Goal: Information Seeking & Learning: Check status

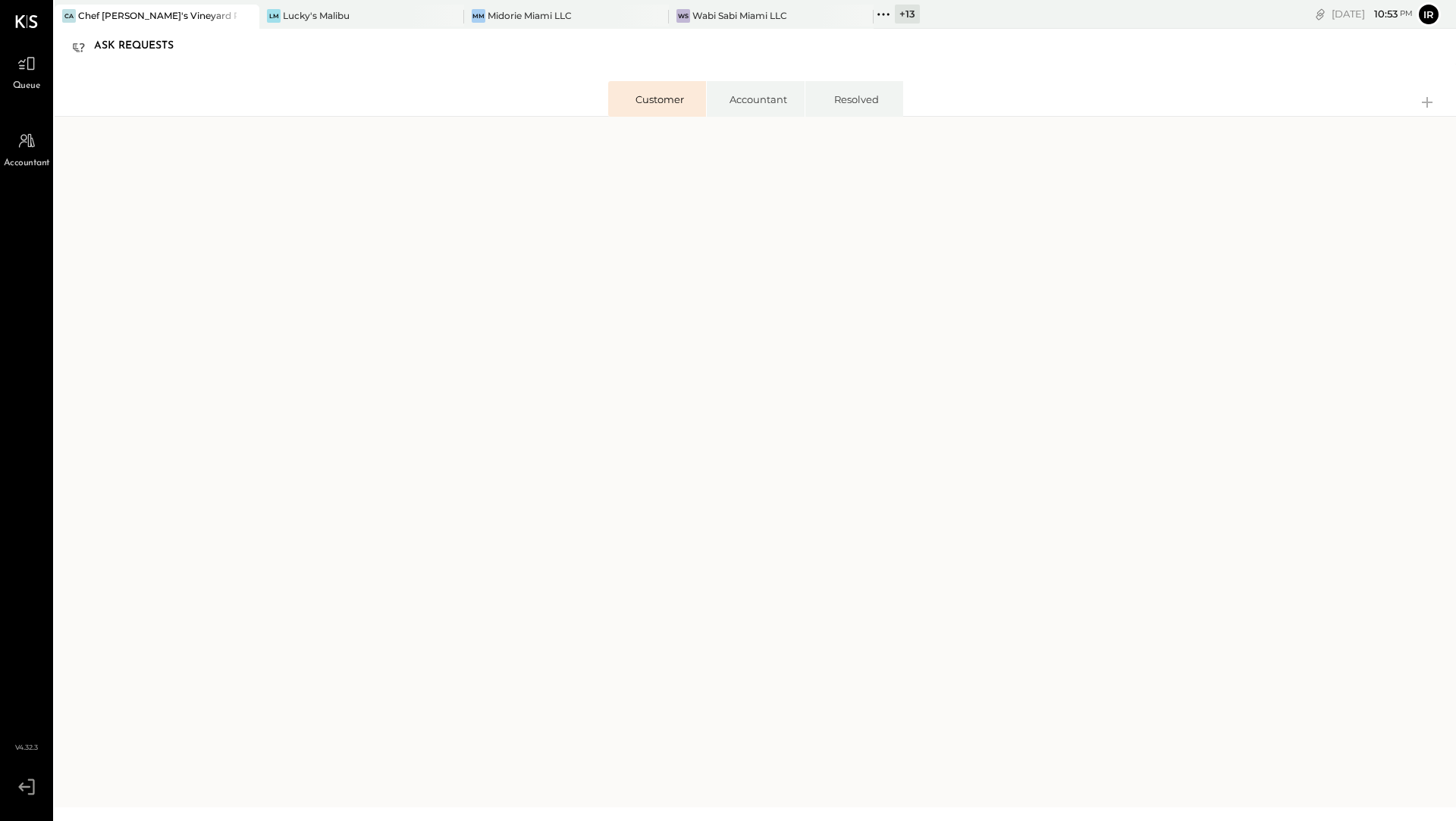
click at [126, 13] on div "Chef [PERSON_NAME]'s Vineyard Restaurant" at bounding box center [157, 16] width 159 height 13
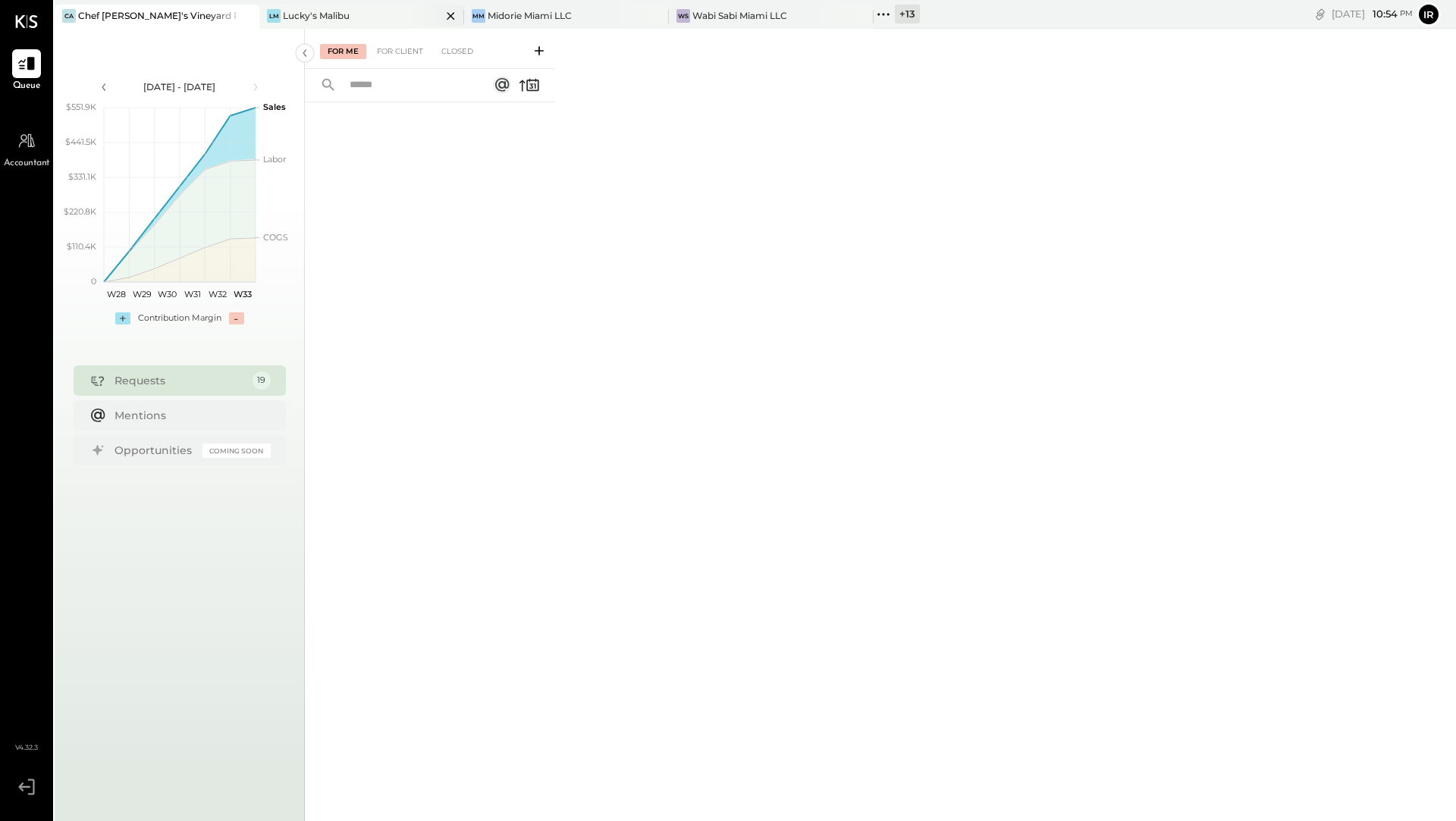
click at [335, 14] on div "Lucky's Malibu" at bounding box center [316, 16] width 67 height 13
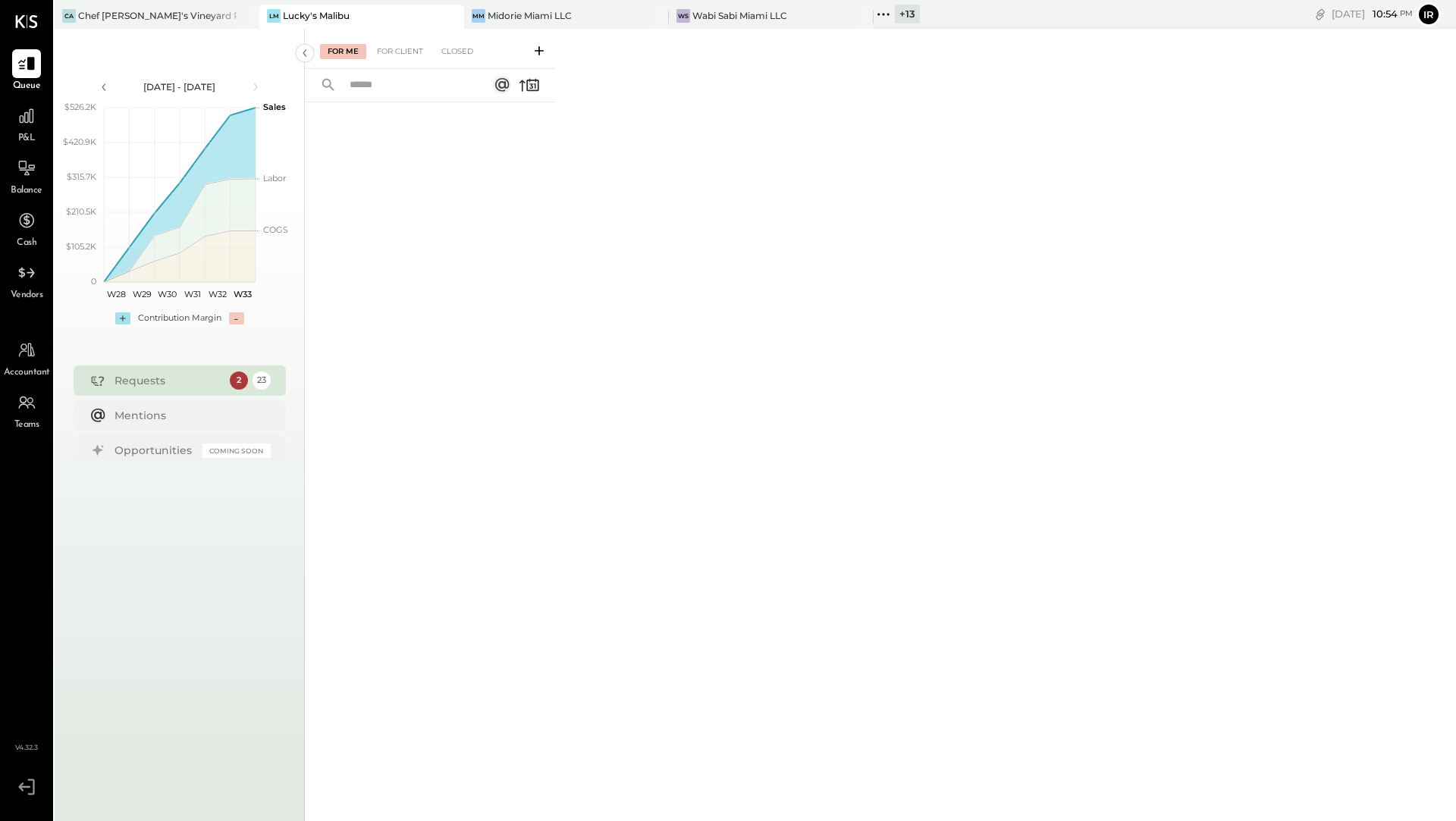
click at [590, 1] on div "CA Chef [PERSON_NAME]'s Vineyard Restaurant LM Lucky's Malibu MM Midorie Miami …" at bounding box center [528, 14] width 948 height 29
click at [590, 14] on div "MM Midorie Miami LLC" at bounding box center [555, 16] width 182 height 13
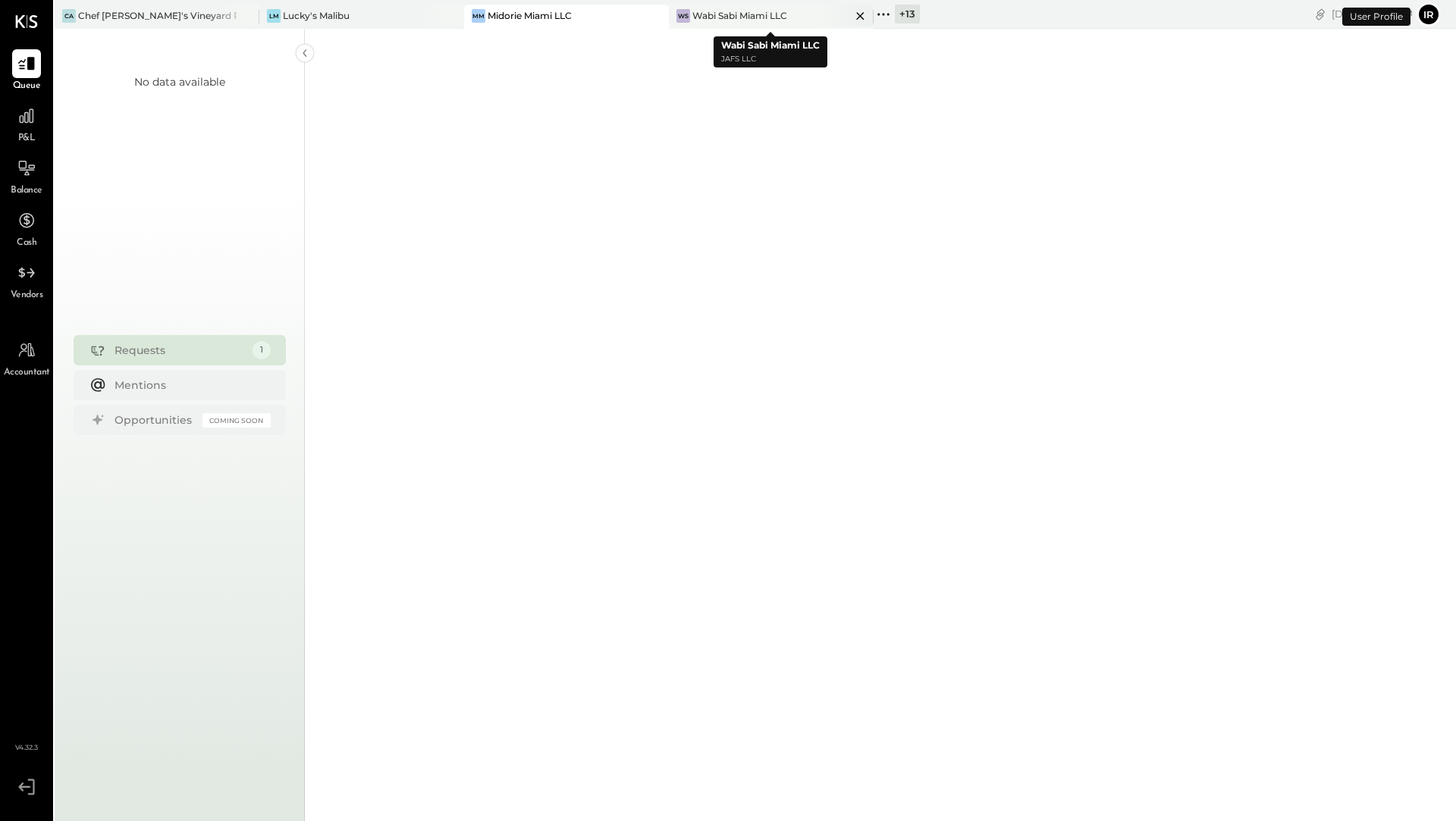
click at [761, 24] on div "WS Wabi Sabi Miami LLC" at bounding box center [771, 17] width 205 height 25
click at [909, 18] on div "+ 13" at bounding box center [908, 14] width 25 height 19
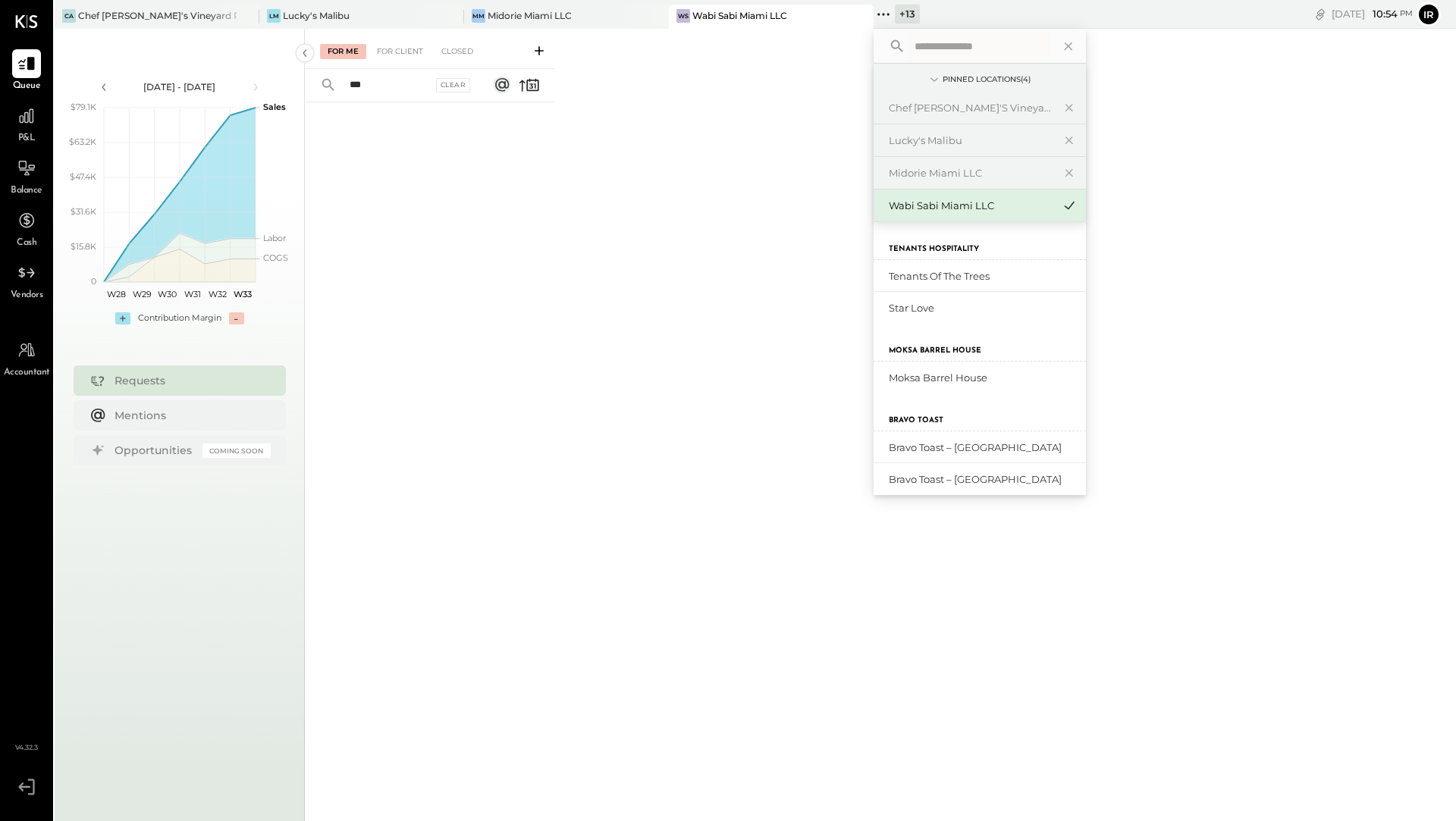
type input "***"
click at [1019, 47] on input "text" at bounding box center [979, 46] width 141 height 28
type input "***"
click at [947, 146] on div "Lucky's Malibu" at bounding box center [971, 140] width 164 height 14
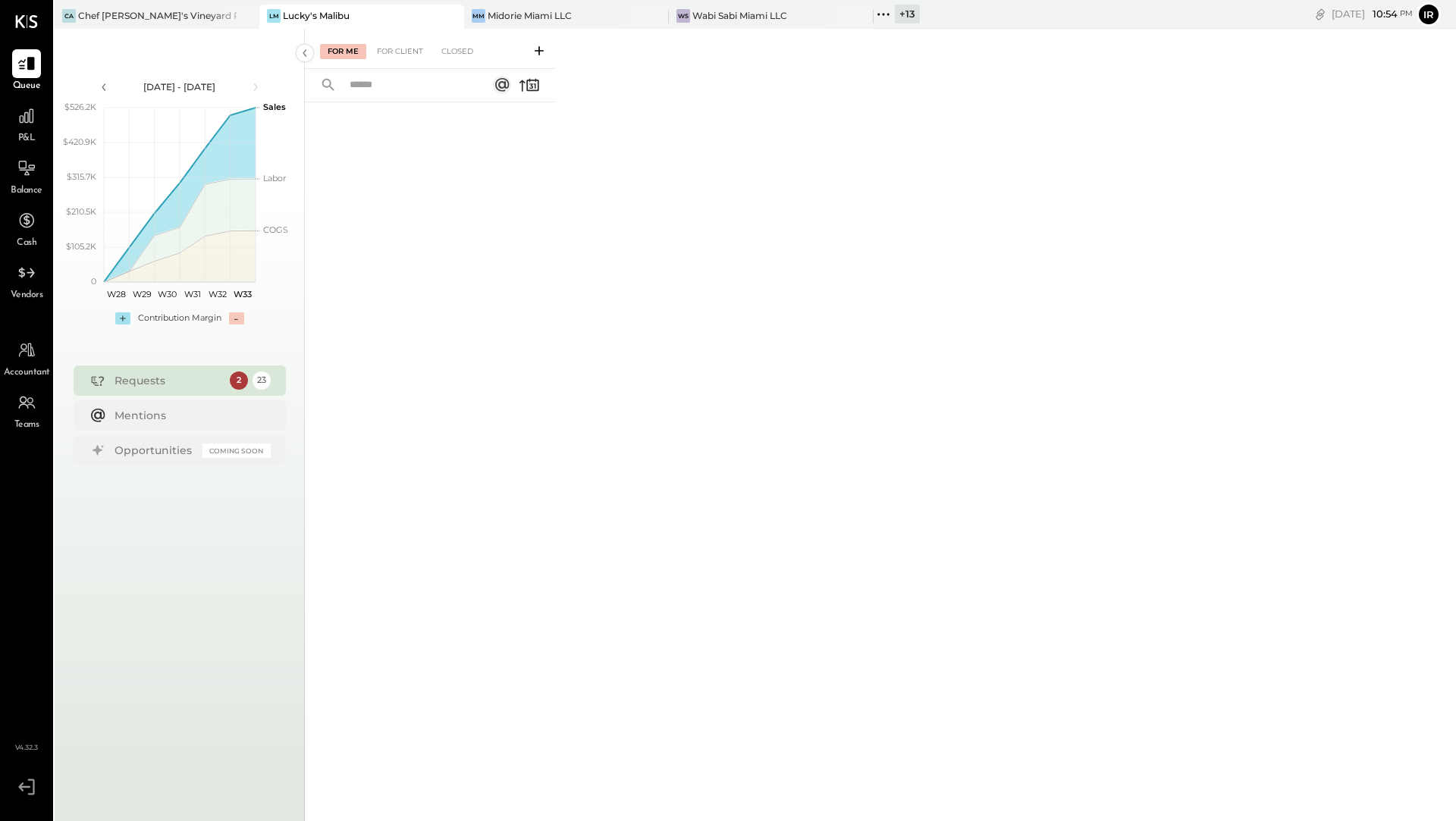
click at [903, 16] on div "+ 13" at bounding box center [908, 14] width 25 height 19
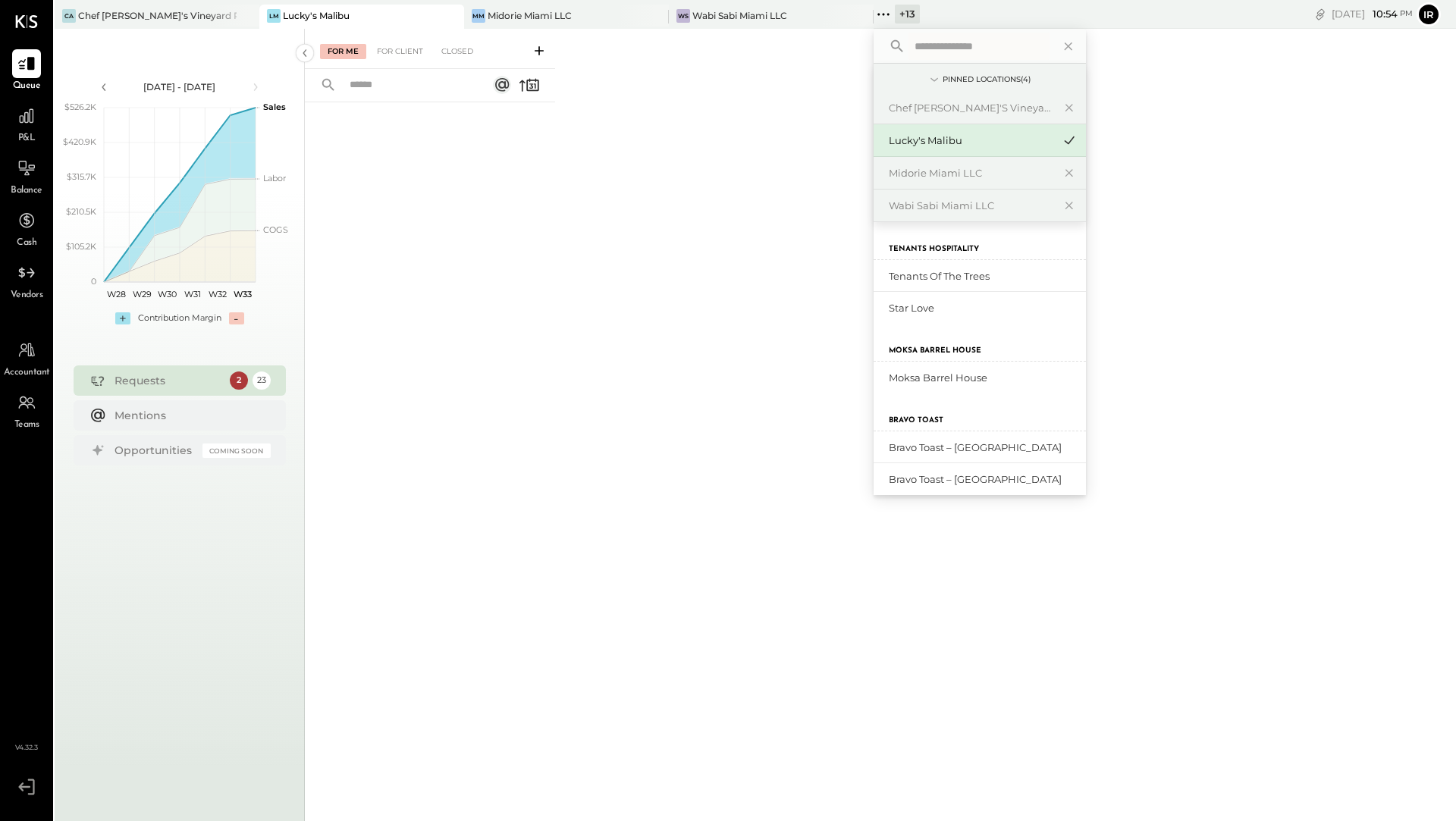
click at [945, 143] on div "Lucky's Malibu" at bounding box center [971, 140] width 164 height 14
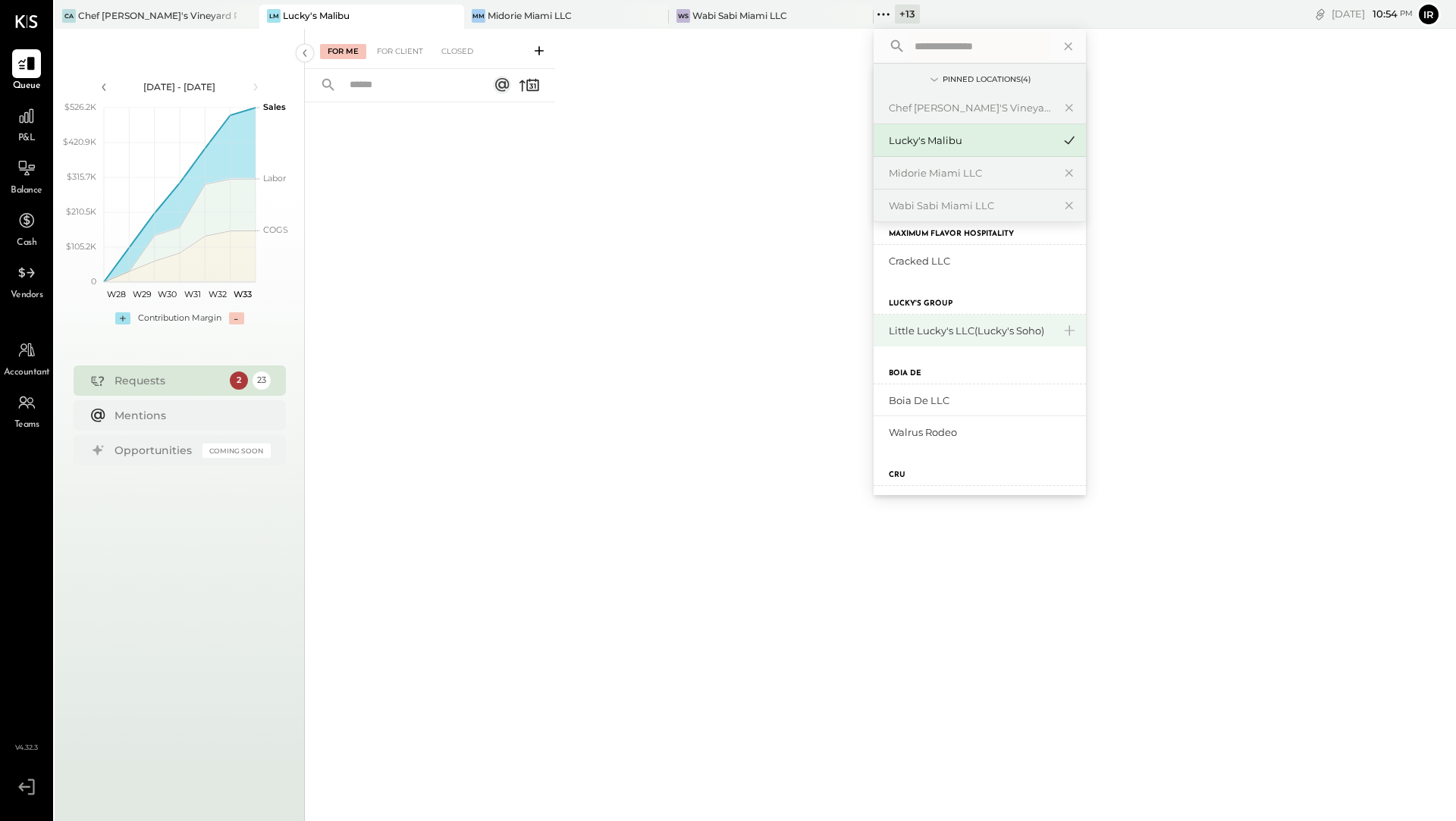
click at [917, 336] on div "Little Lucky's LLC(Lucky's Soho)" at bounding box center [971, 330] width 164 height 14
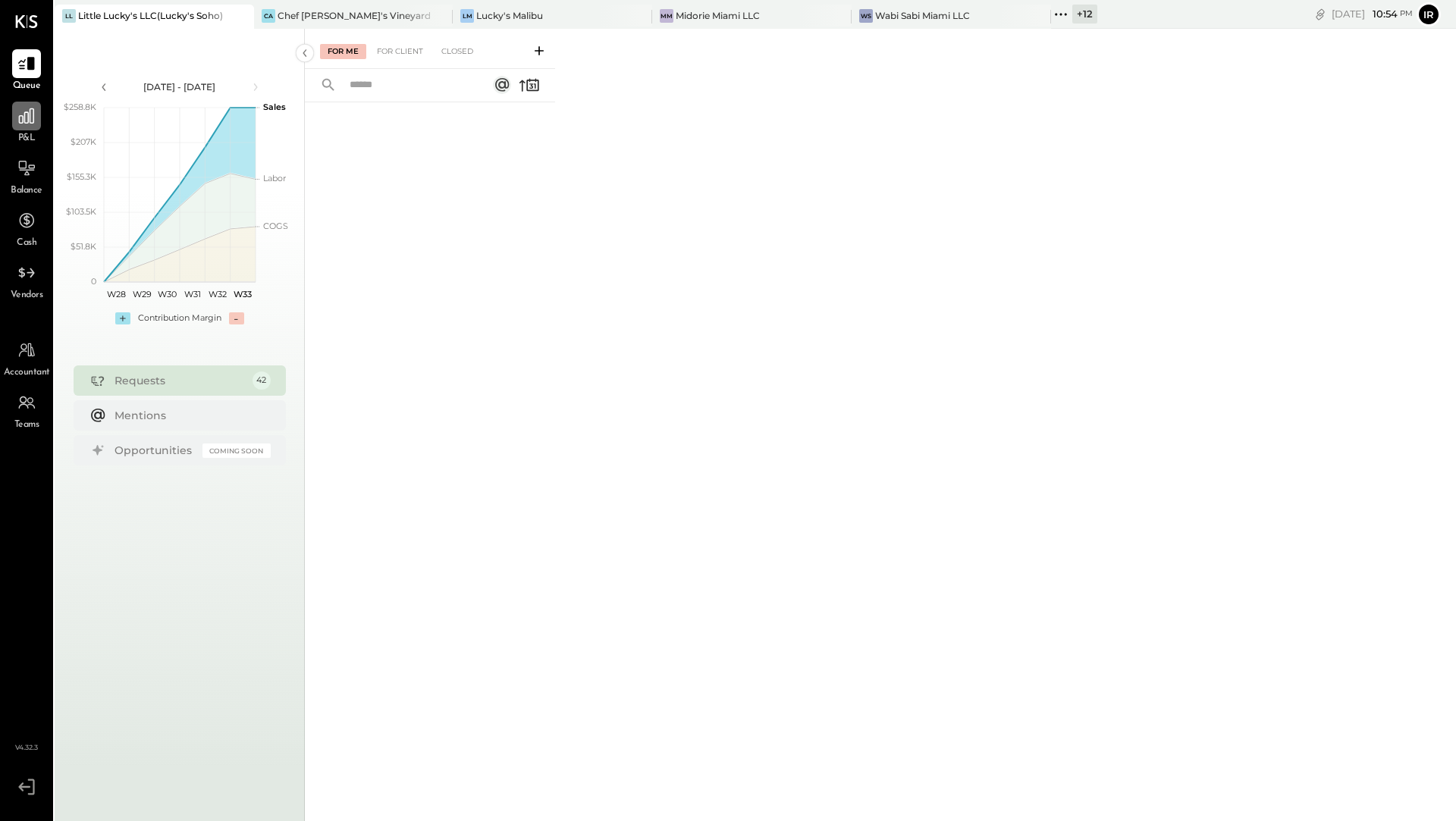
click at [31, 127] on div at bounding box center [27, 116] width 29 height 29
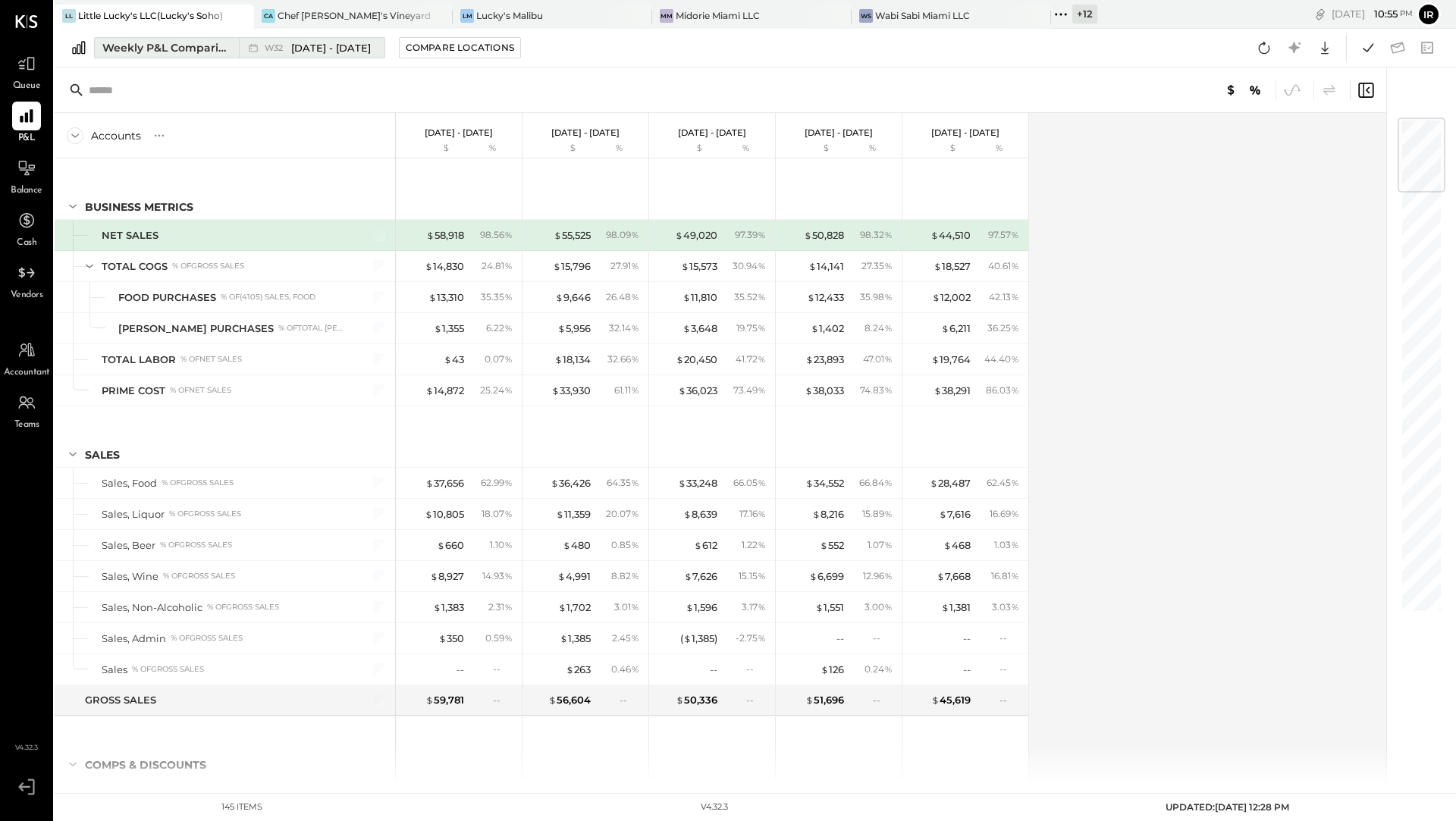
click at [205, 49] on div "Weekly P&L Comparison" at bounding box center [167, 48] width 128 height 15
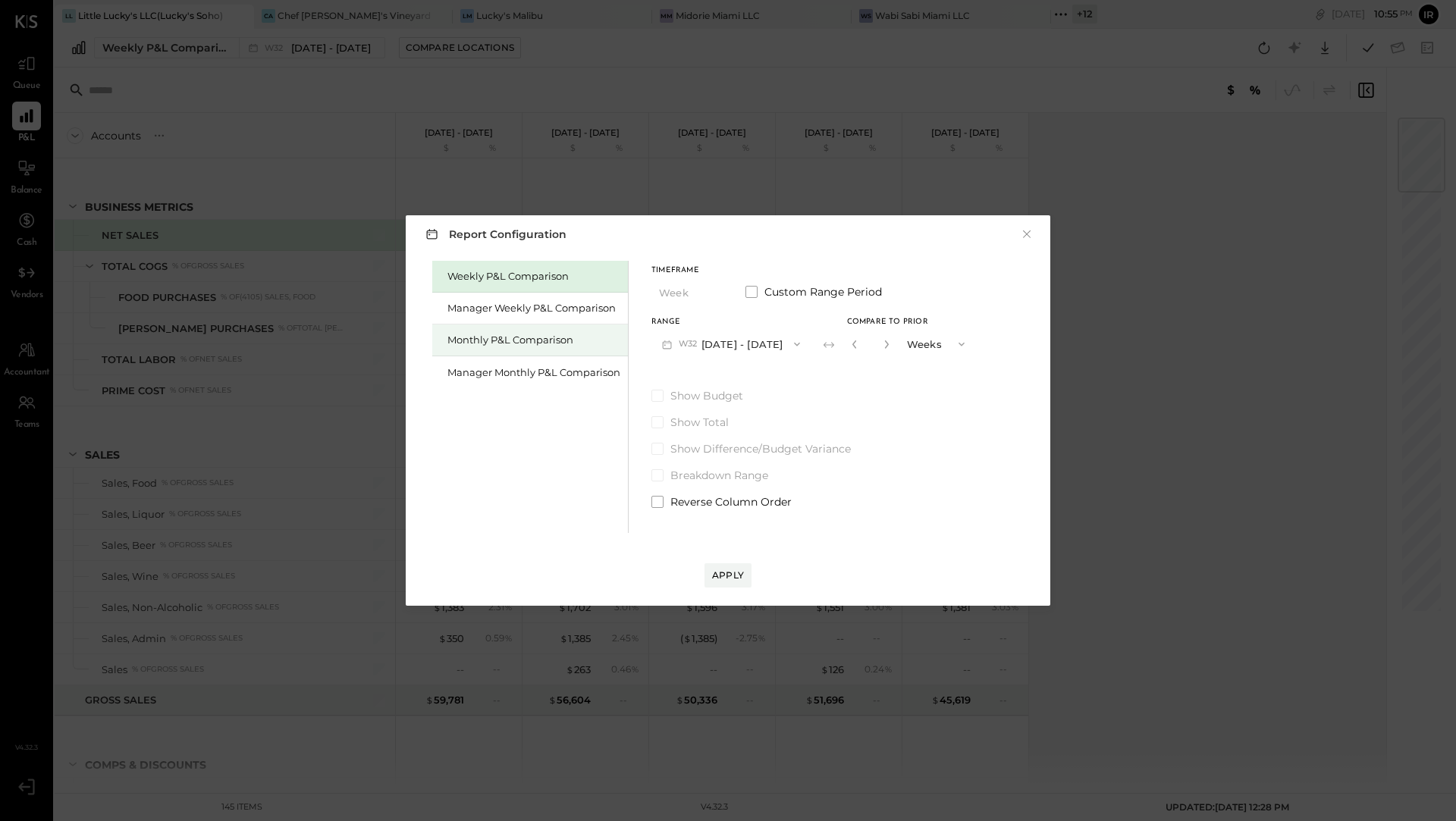
click at [525, 342] on div "Monthly P&L Comparison" at bounding box center [534, 340] width 173 height 14
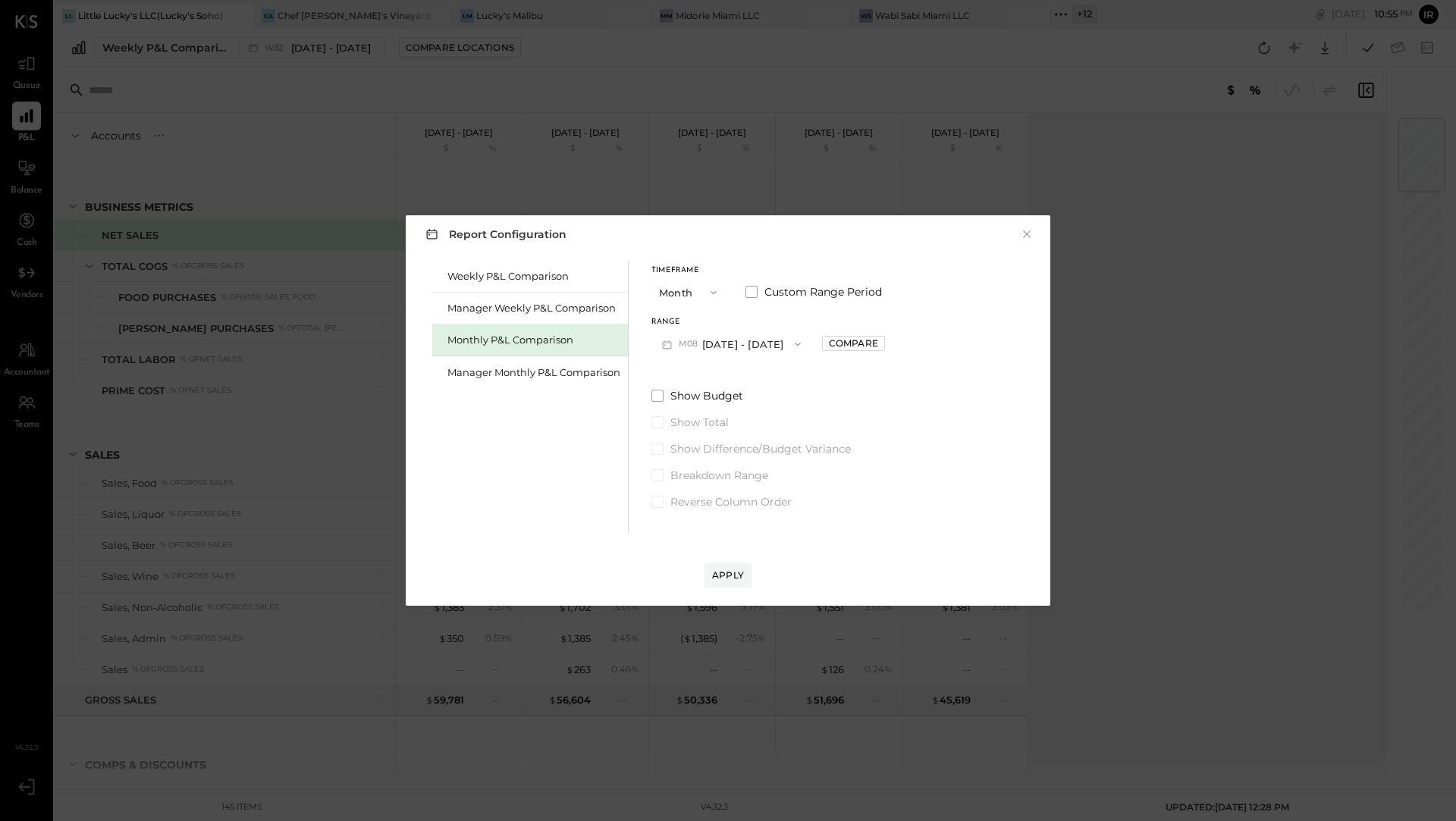
click at [750, 349] on button "M08 [DATE] - [DATE]" at bounding box center [732, 343] width 160 height 28
click at [746, 385] on div "M07 [DATE] - [DATE]" at bounding box center [738, 378] width 173 height 31
click at [721, 582] on button "Apply" at bounding box center [727, 576] width 47 height 25
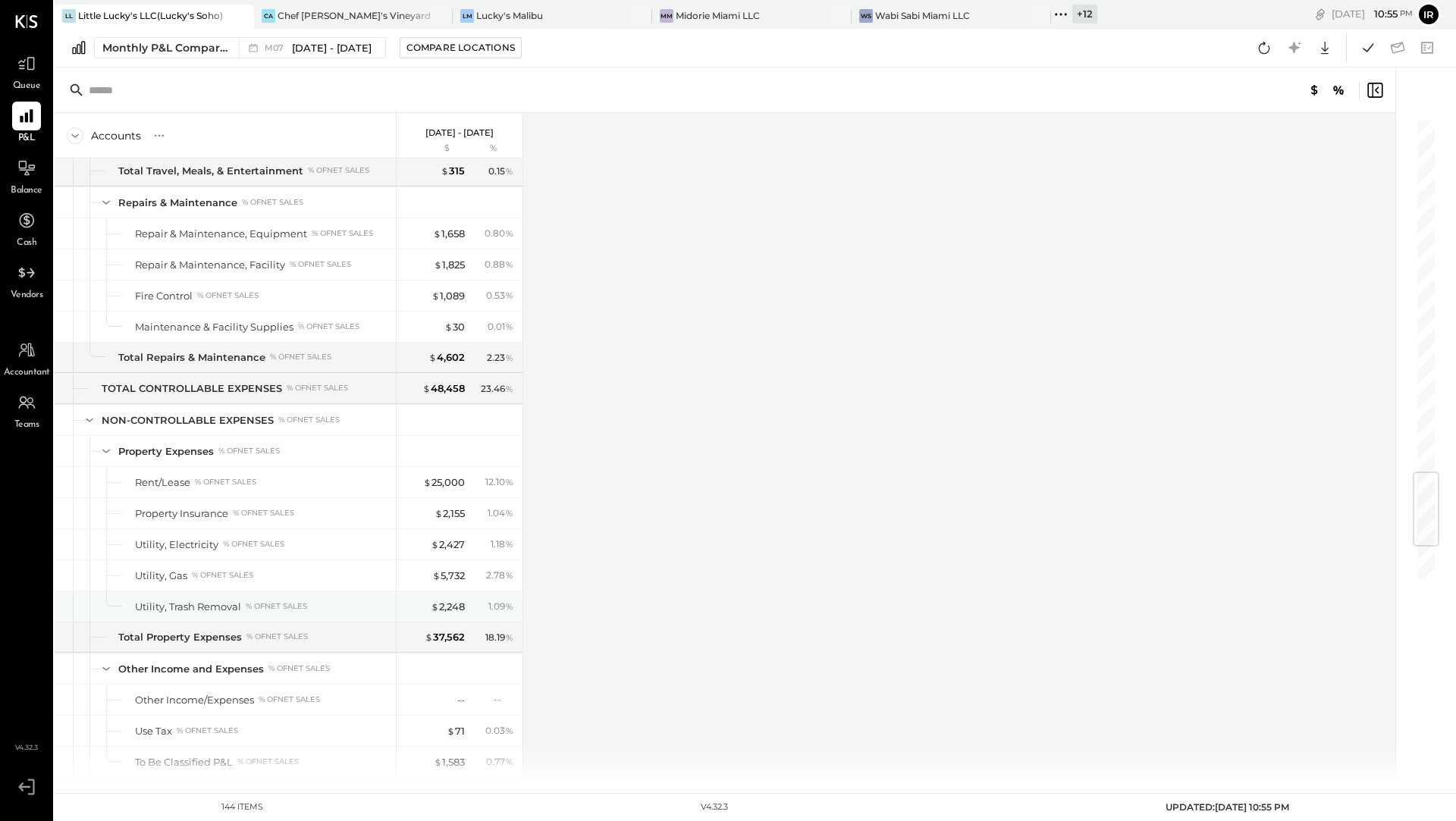
scroll to position [2958, 0]
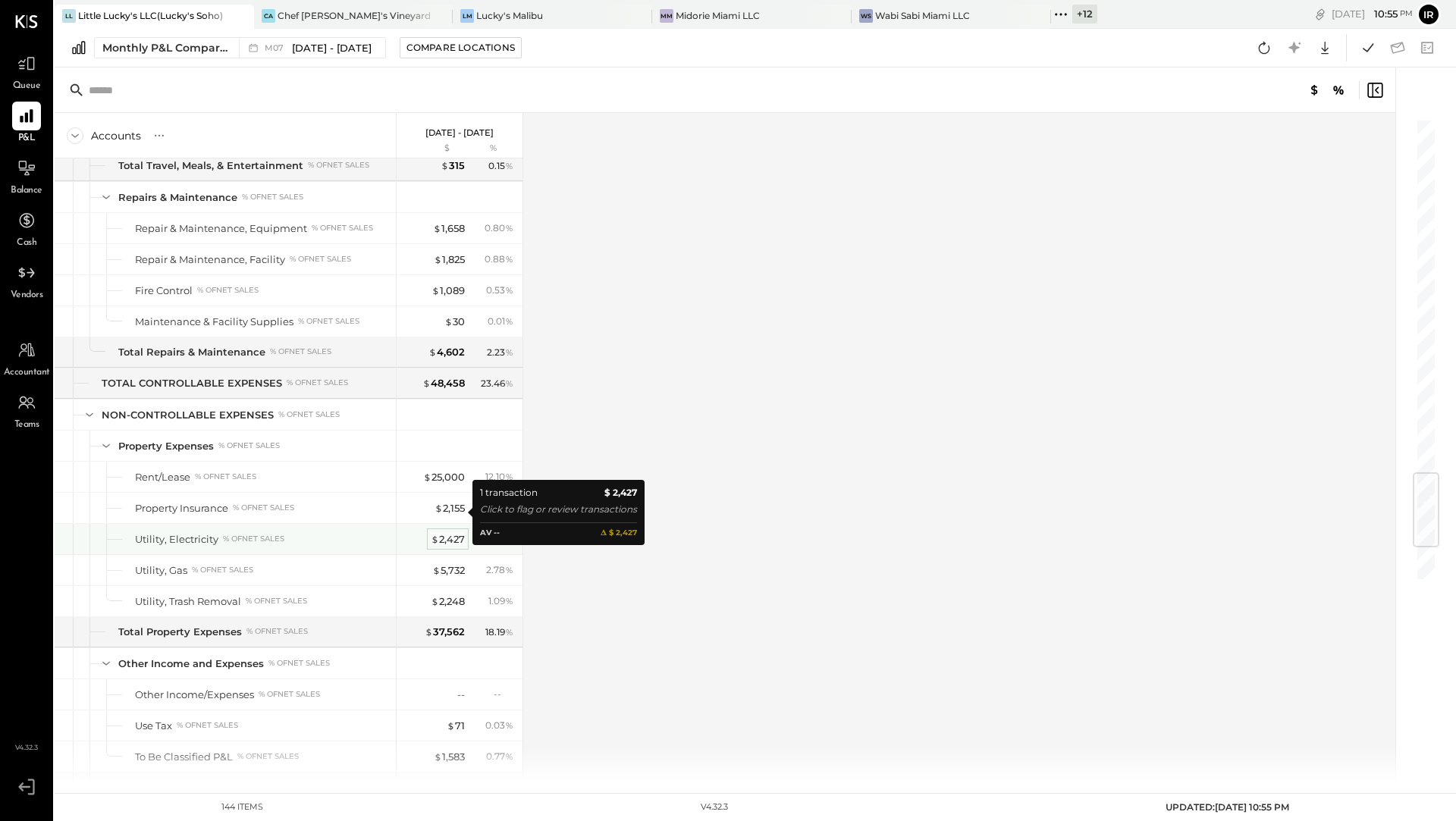
click at [449, 533] on div "$ 2,427" at bounding box center [448, 539] width 34 height 14
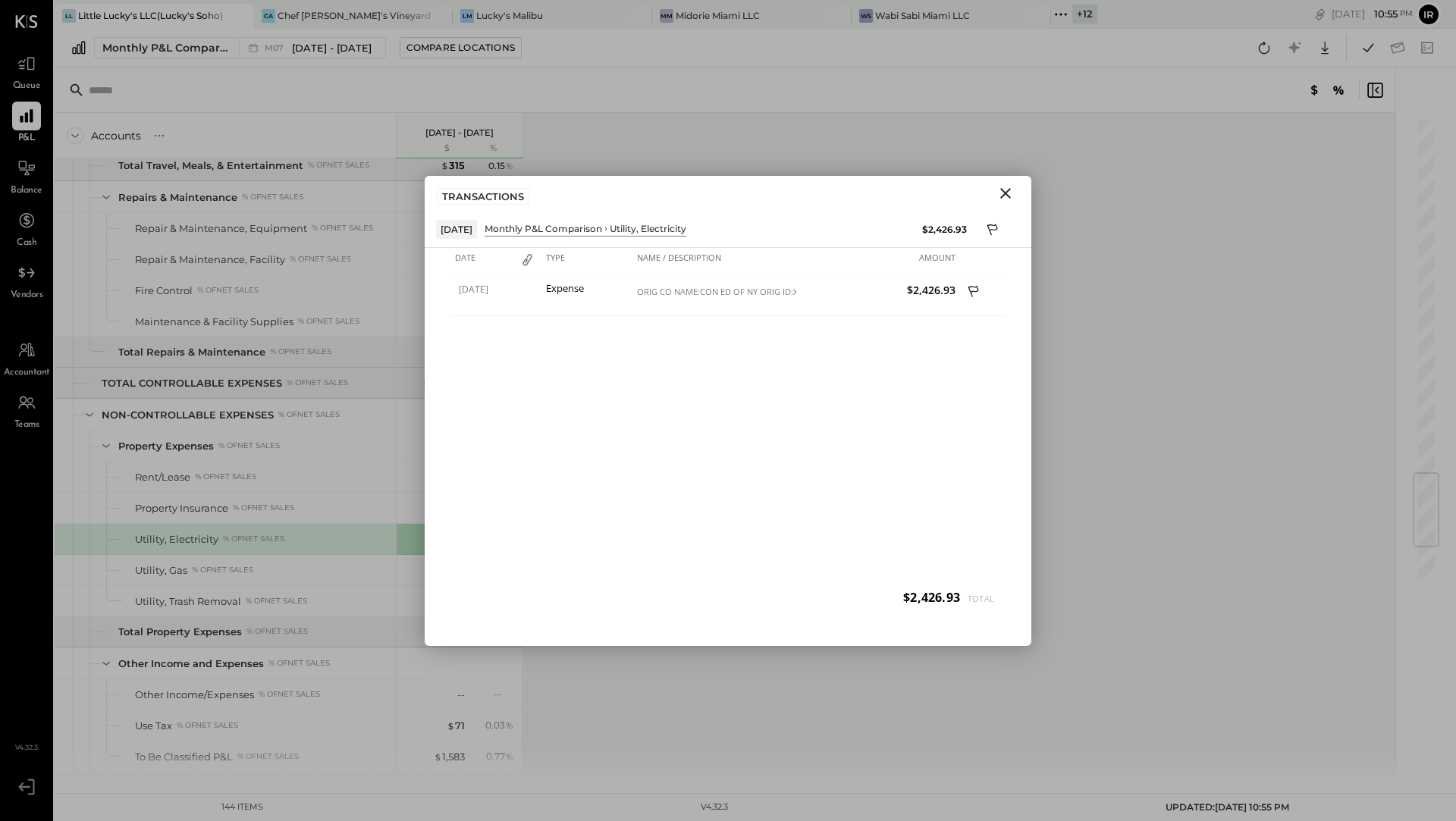
click at [1009, 192] on icon "Close" at bounding box center [1005, 193] width 18 height 18
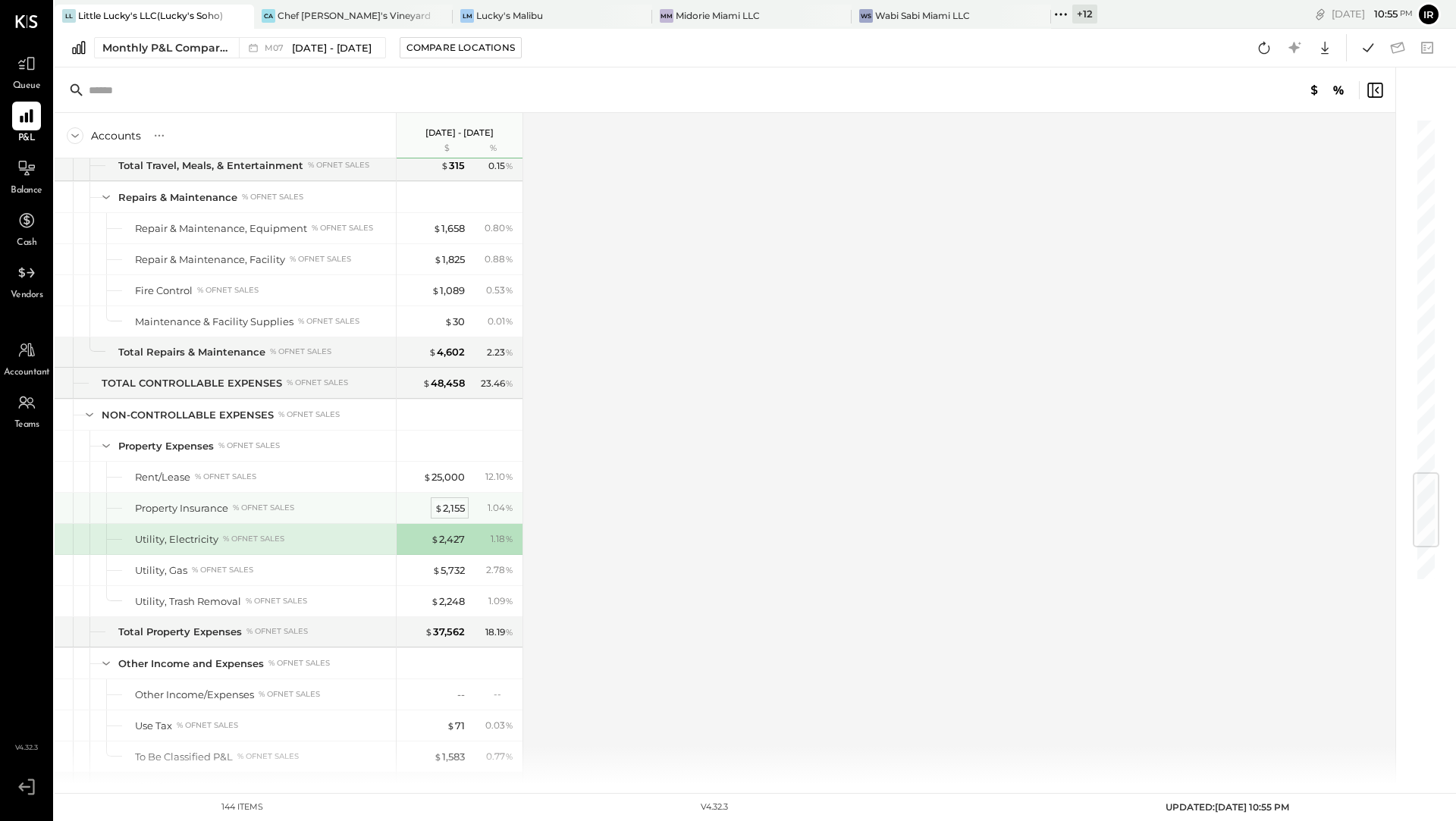
click at [446, 501] on div "$ 2,155" at bounding box center [450, 508] width 30 height 14
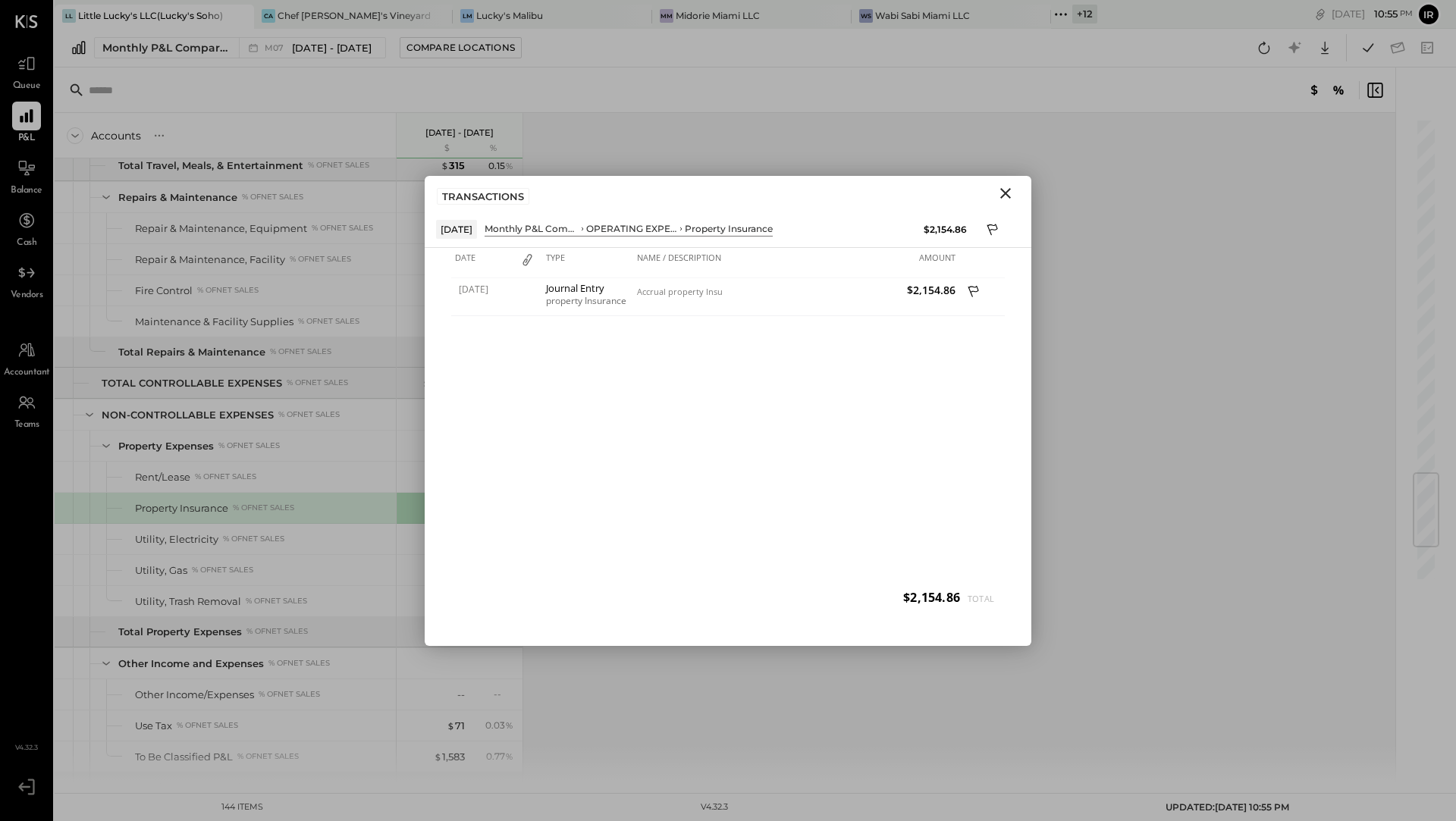
click at [1005, 195] on icon "Close" at bounding box center [1005, 193] width 18 height 18
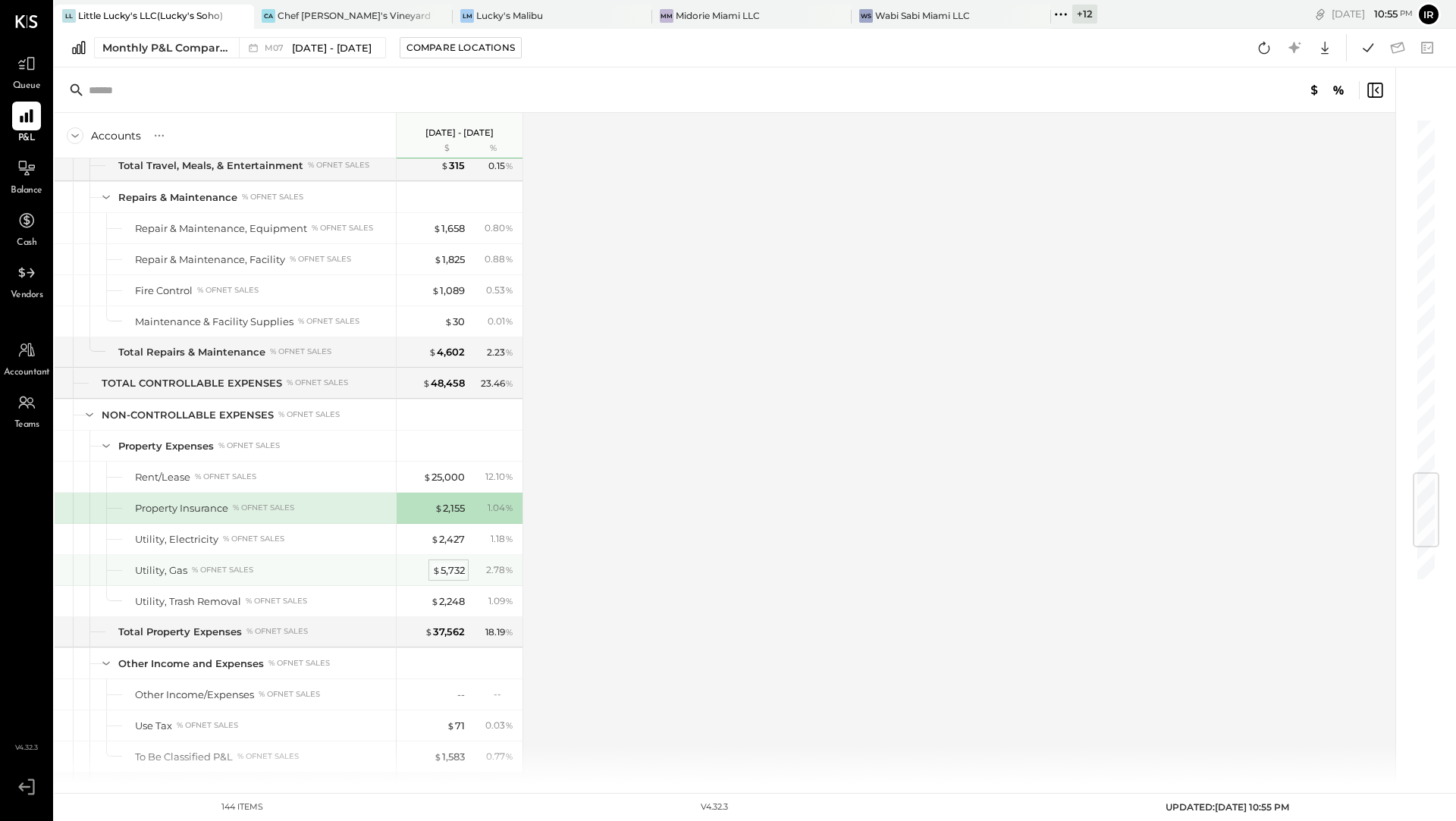
click at [446, 563] on div "$ 5,732" at bounding box center [448, 570] width 32 height 14
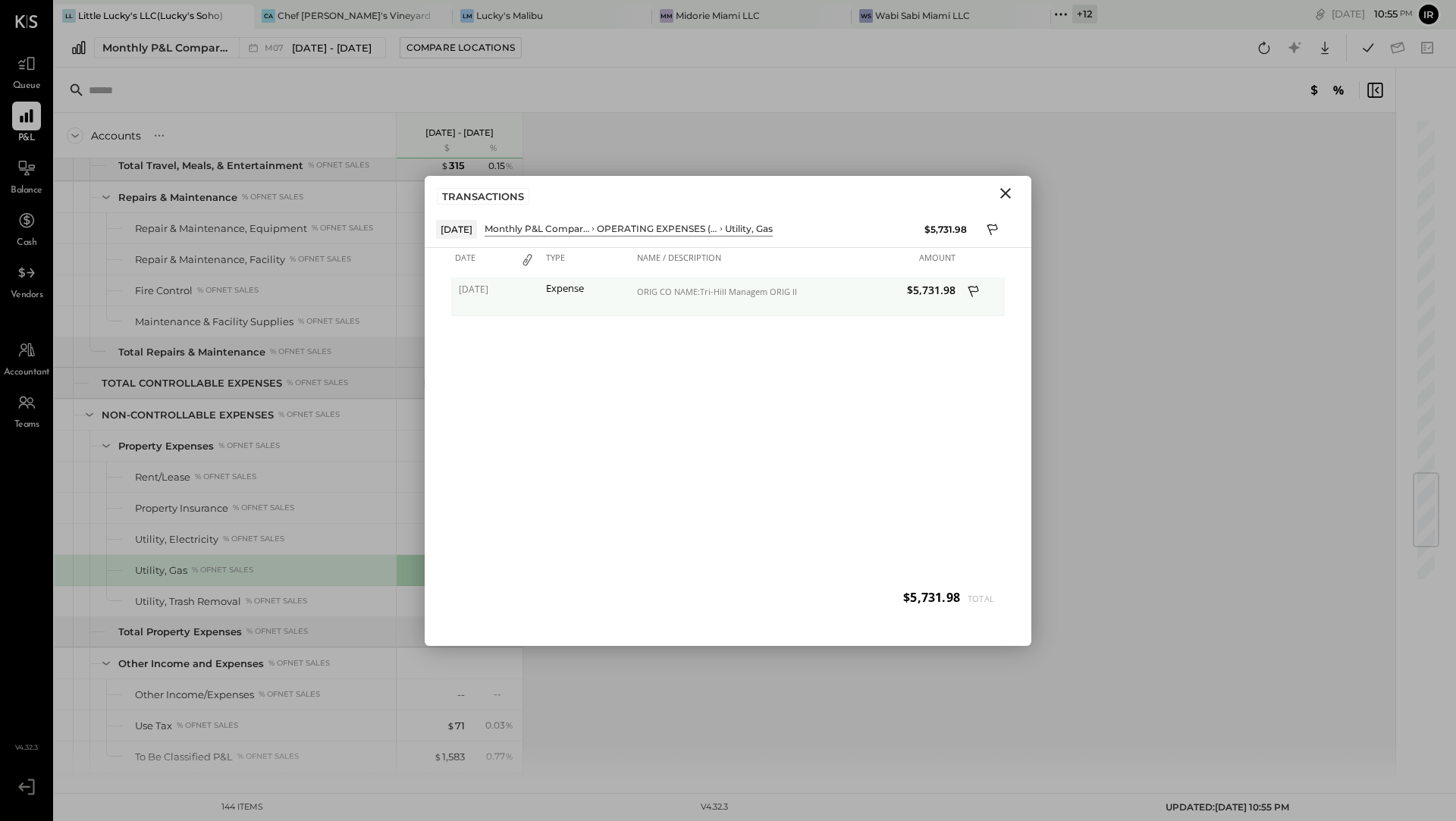
click at [660, 289] on div "ORIG CO NAME:Tri-Hill Managem ORIG ID:XXXXXX9078 DESC DATE:071125 CO ENTRY DESC…" at bounding box center [715, 291] width 155 height 10
click at [1008, 196] on icon "Close" at bounding box center [1005, 193] width 18 height 18
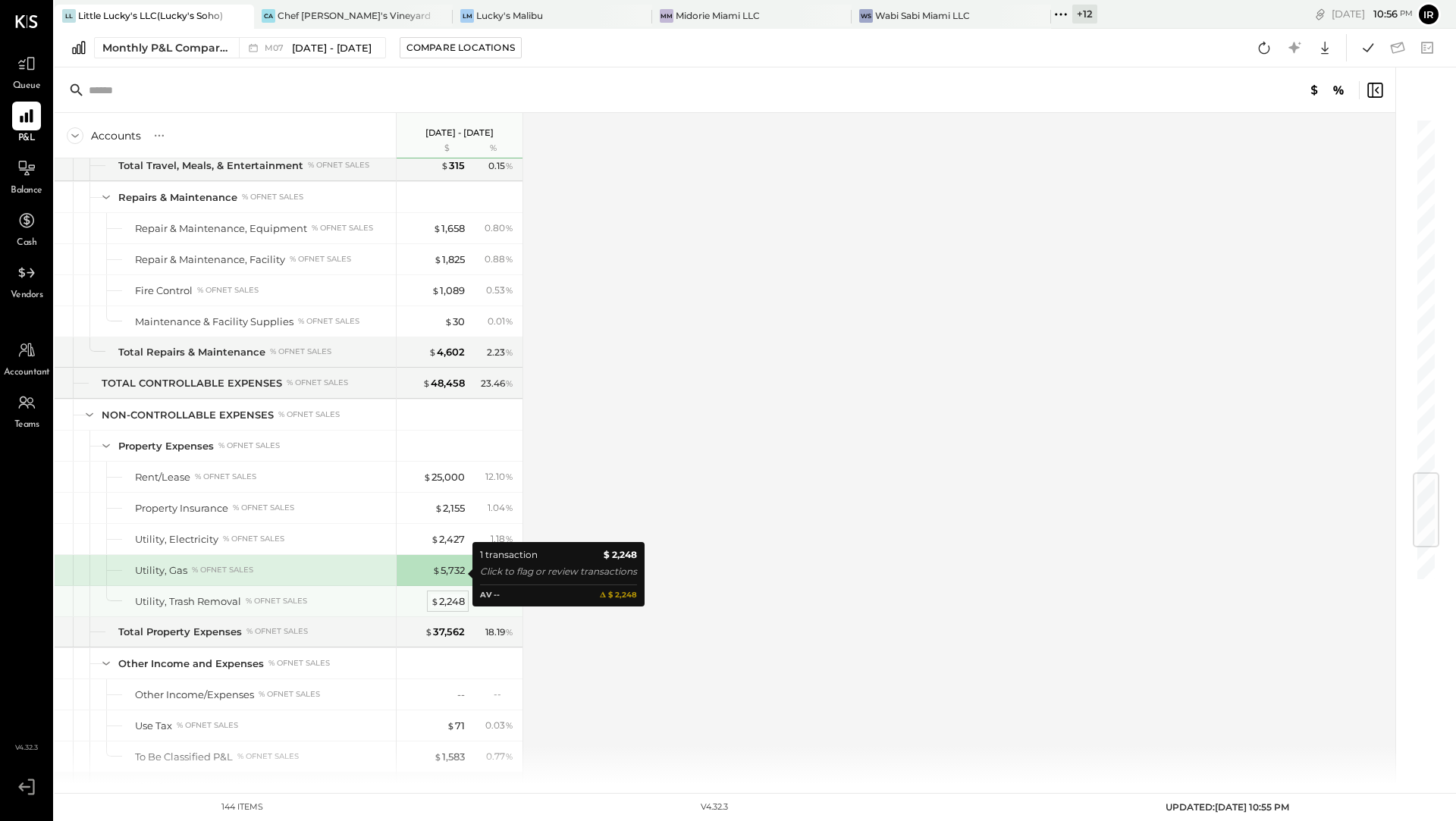
click at [443, 595] on div "$ 2,248" at bounding box center [448, 601] width 34 height 14
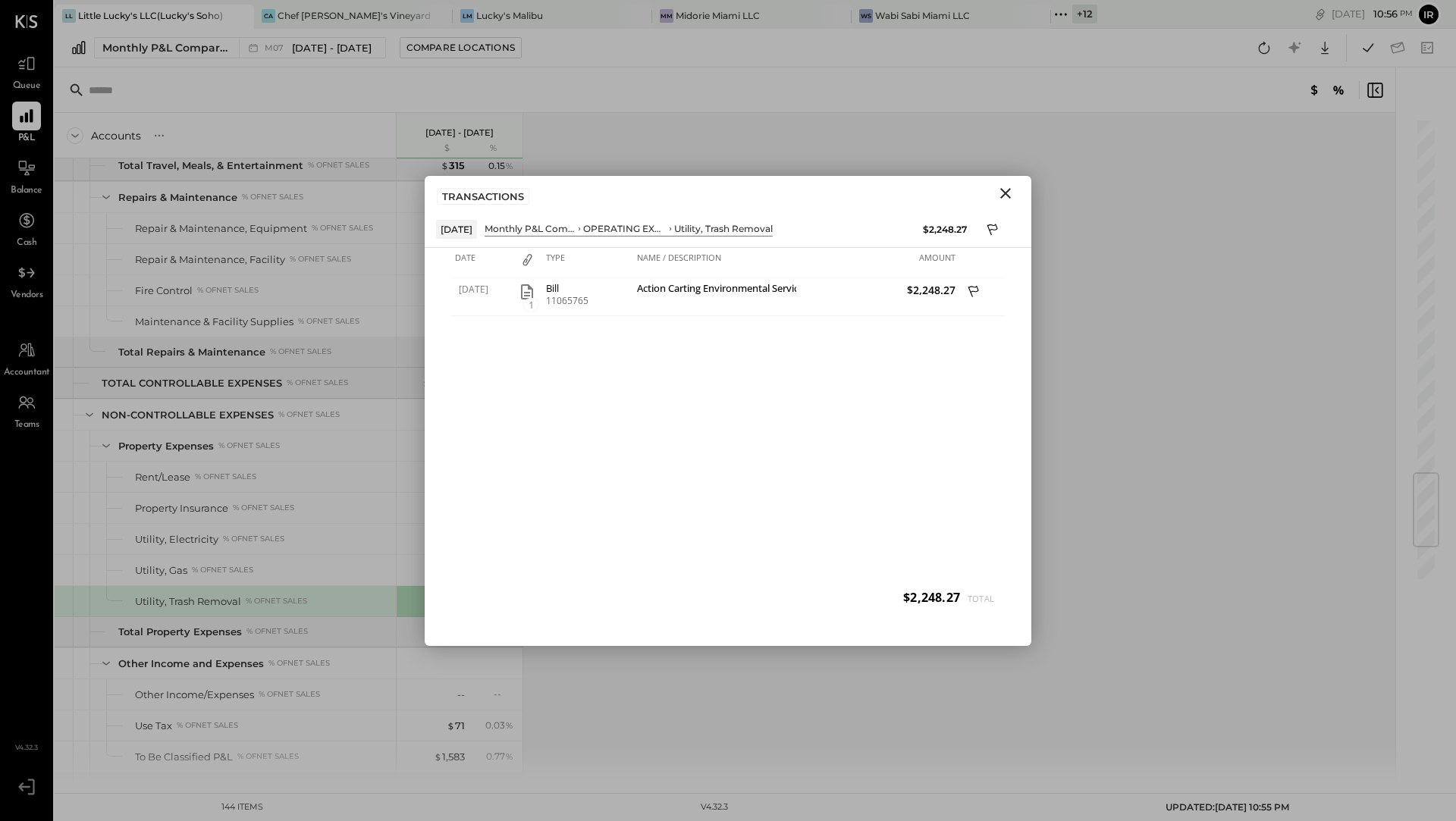
click at [1009, 193] on icon "Close" at bounding box center [1005, 193] width 18 height 18
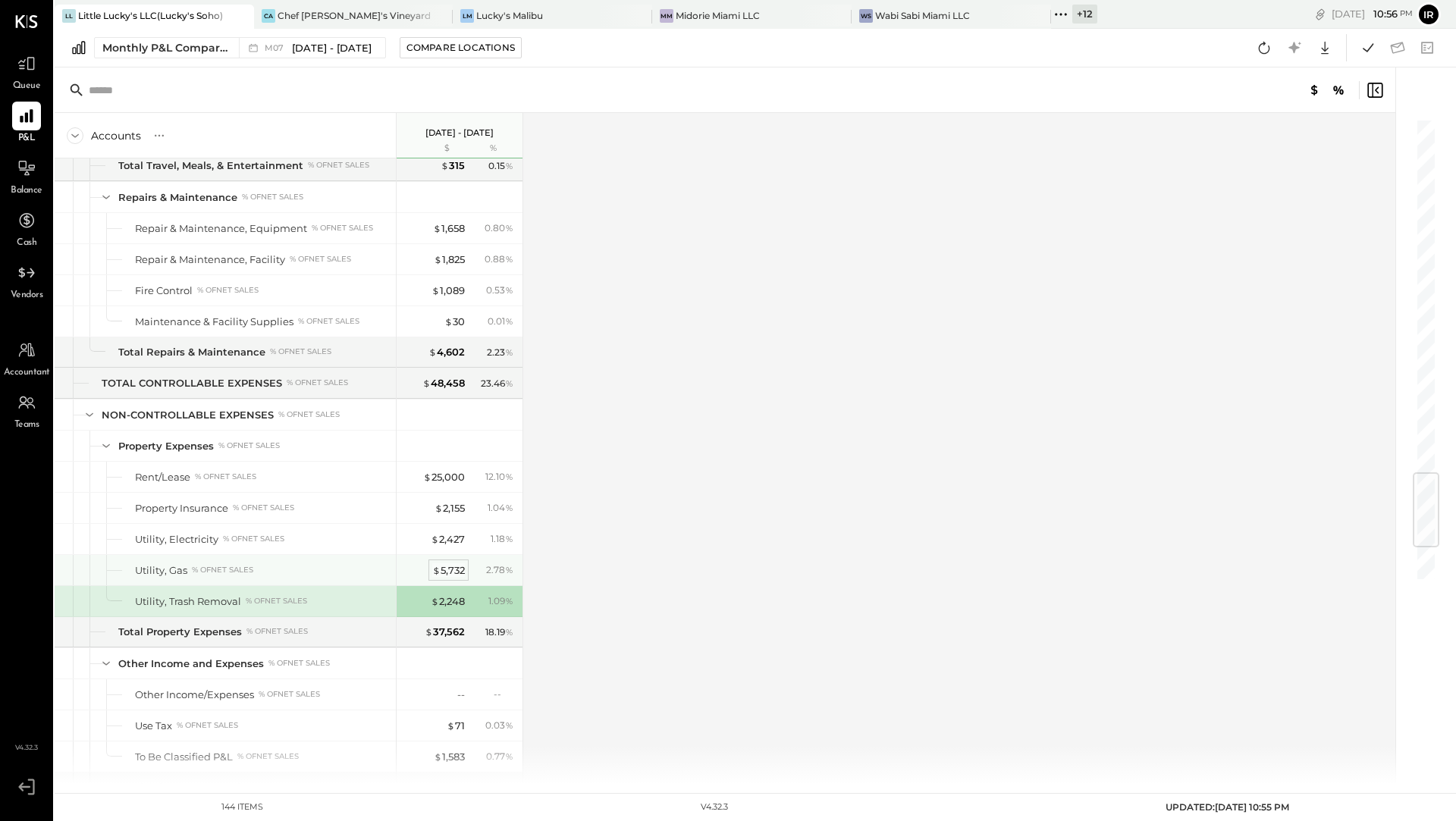
click at [446, 563] on div "$ 5,732" at bounding box center [448, 570] width 32 height 14
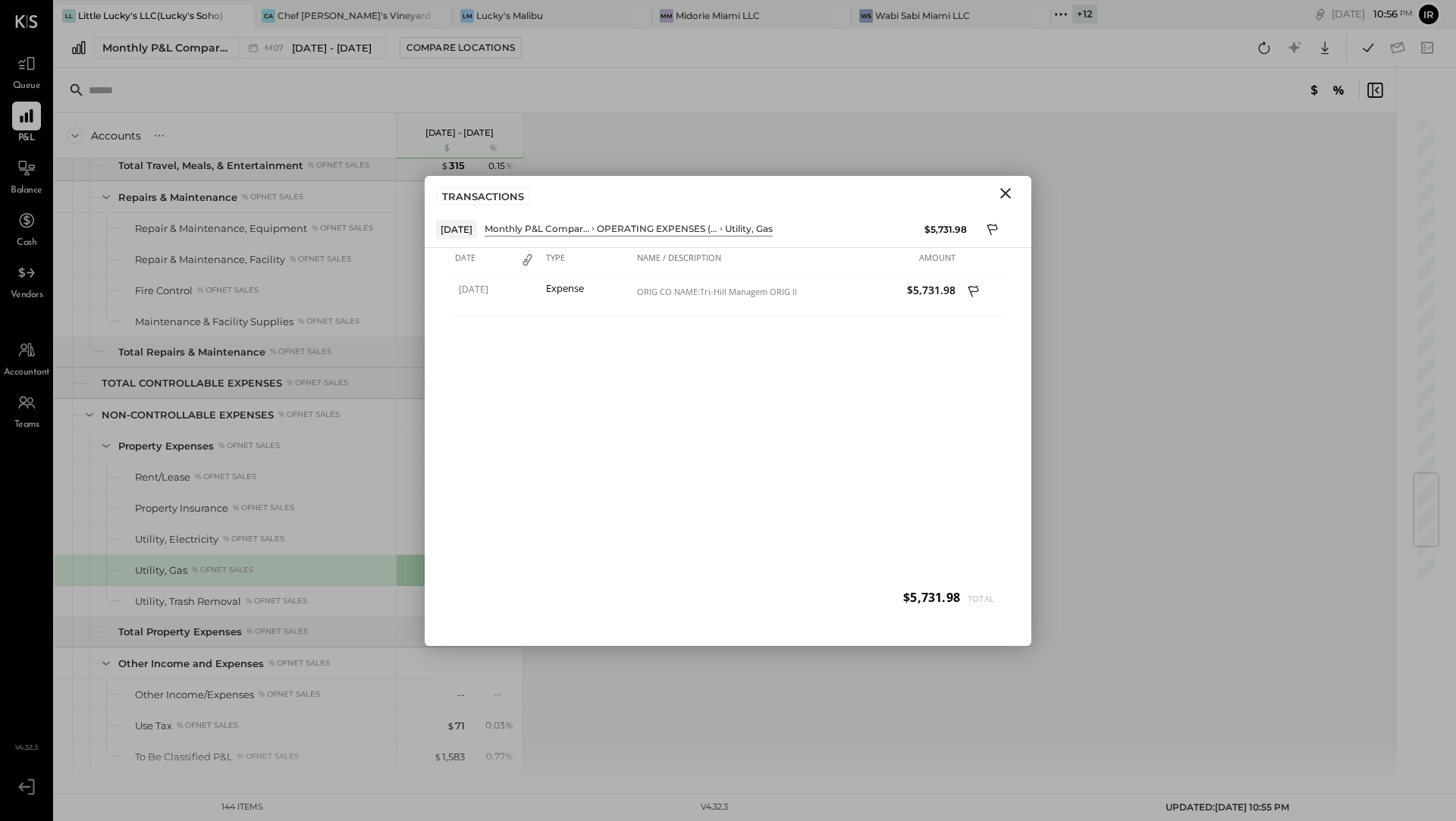
click at [1008, 192] on icon "Close" at bounding box center [1005, 193] width 18 height 18
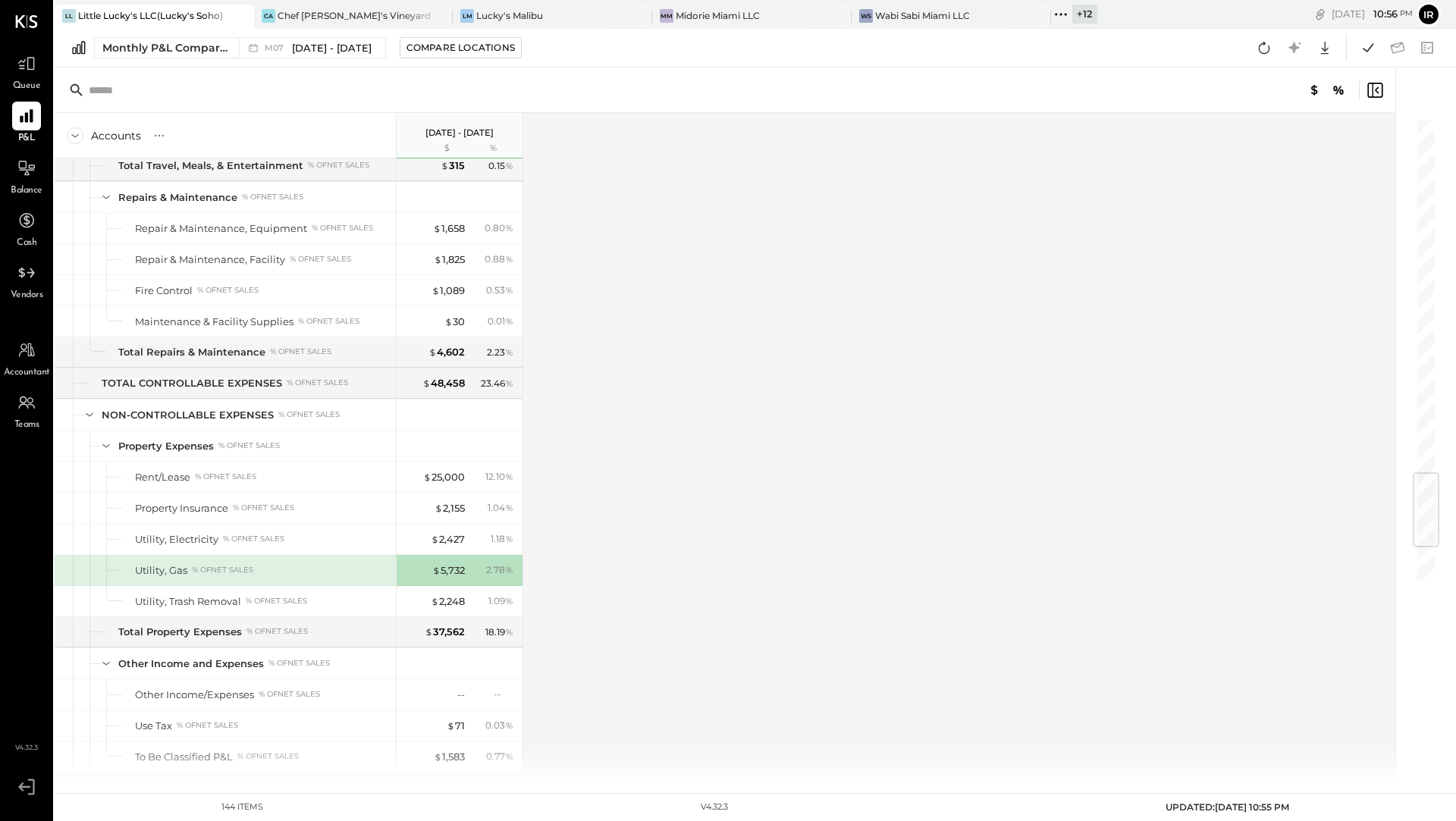
click at [1058, 18] on icon at bounding box center [1061, 14] width 20 height 20
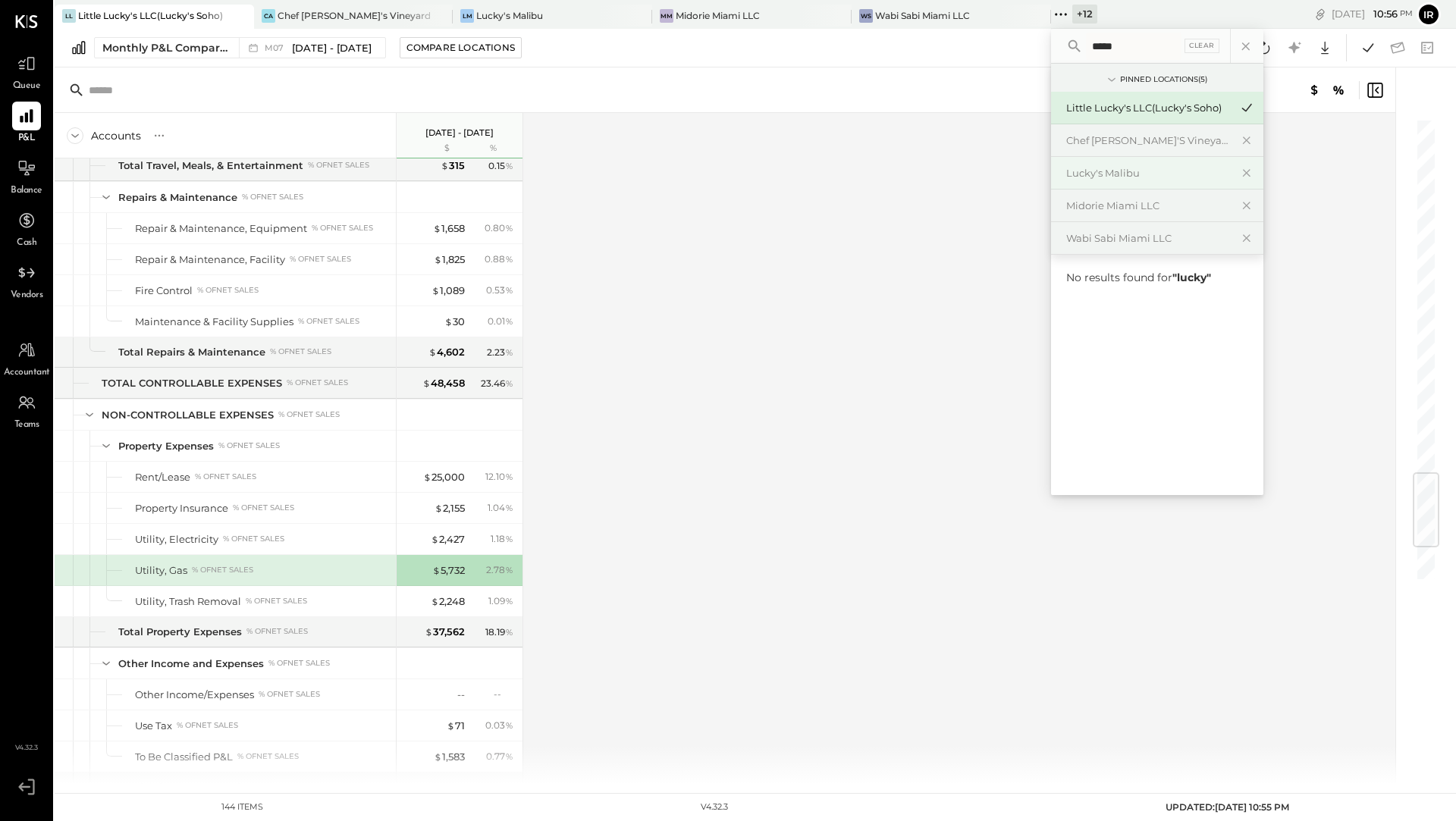
type input "*****"
click at [1111, 174] on div "Lucky's Malibu" at bounding box center [1149, 173] width 164 height 14
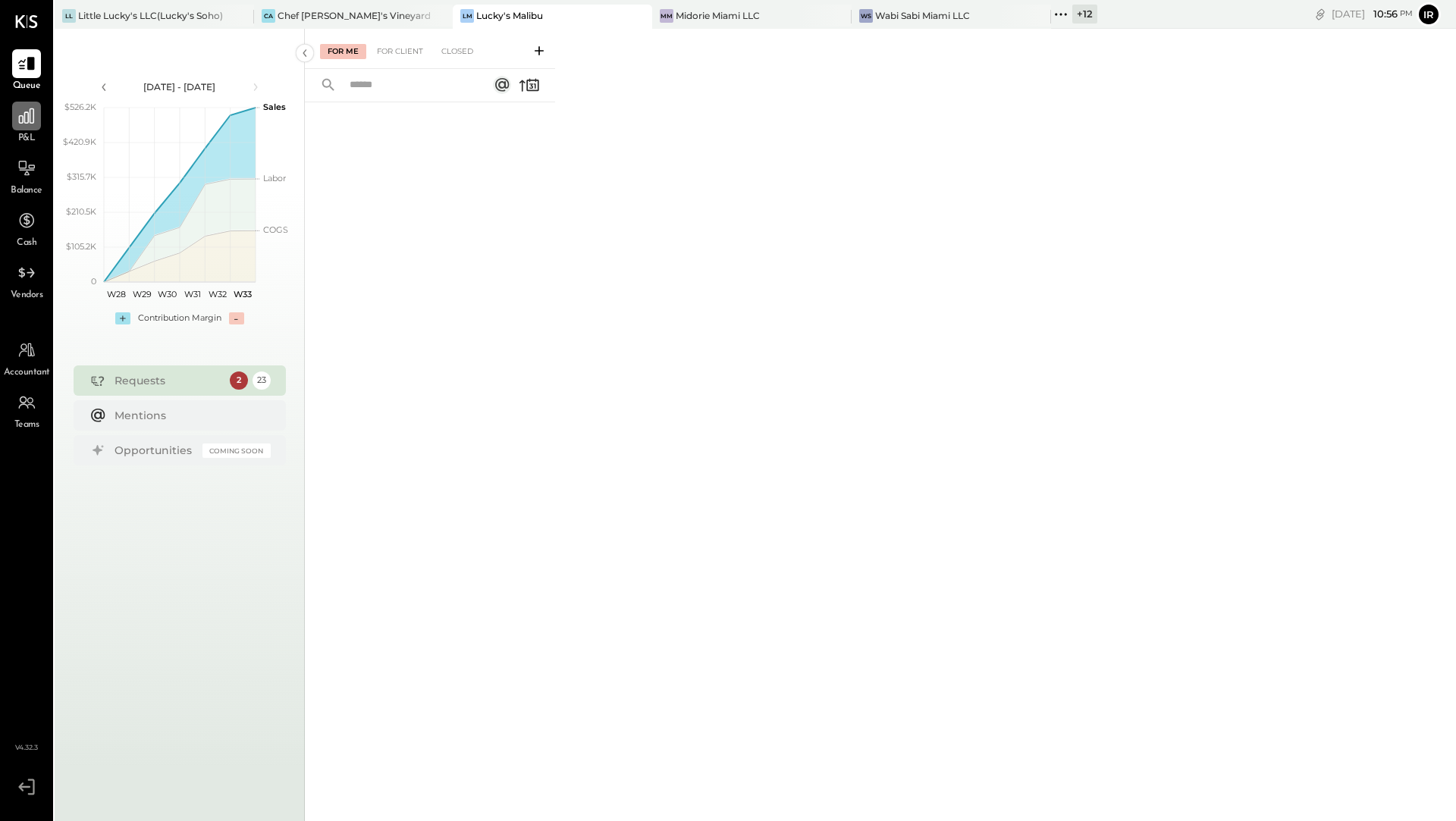
click at [34, 123] on icon at bounding box center [27, 116] width 20 height 20
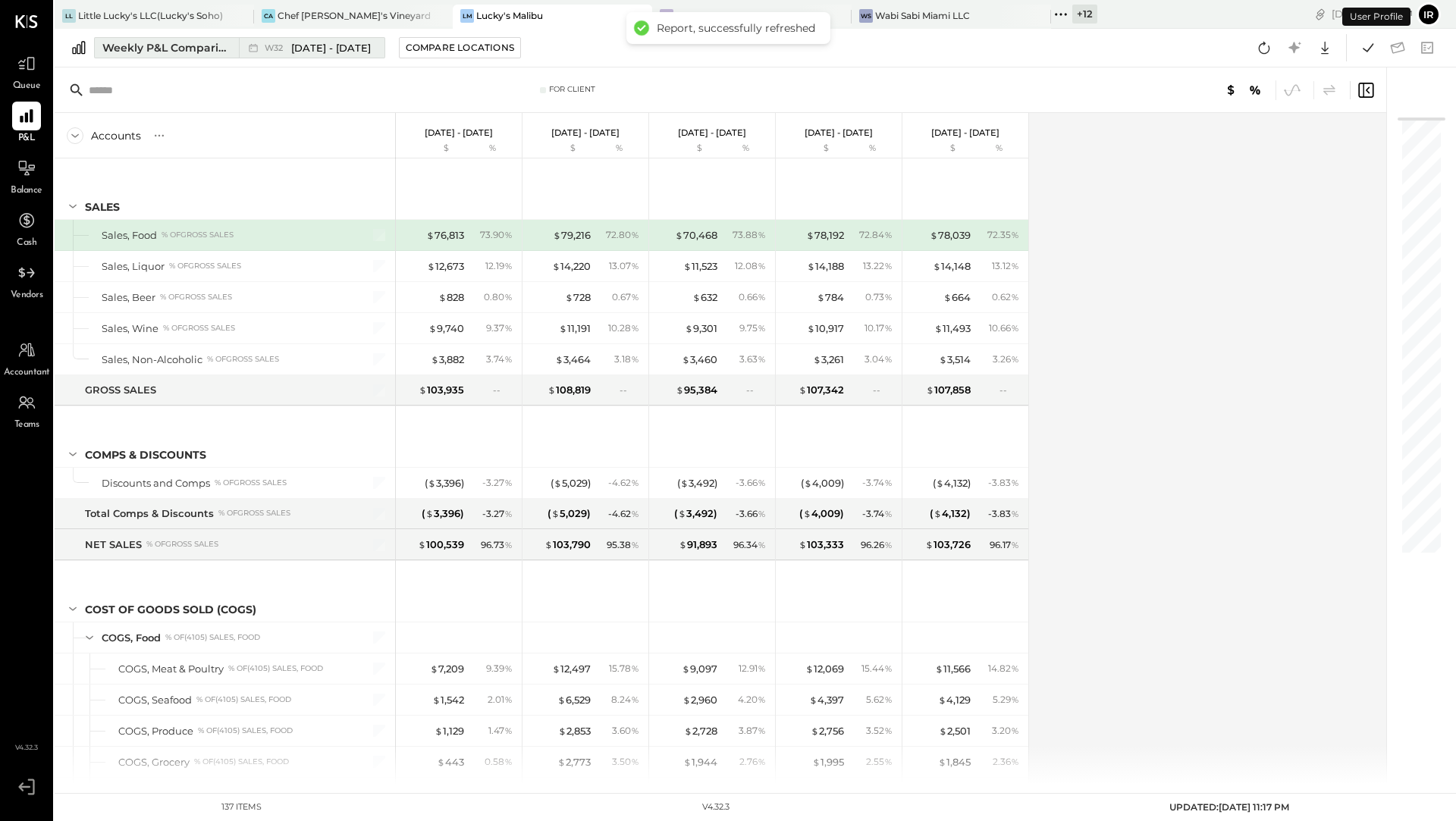
click at [197, 53] on div "Weekly P&L Comparison" at bounding box center [167, 48] width 128 height 15
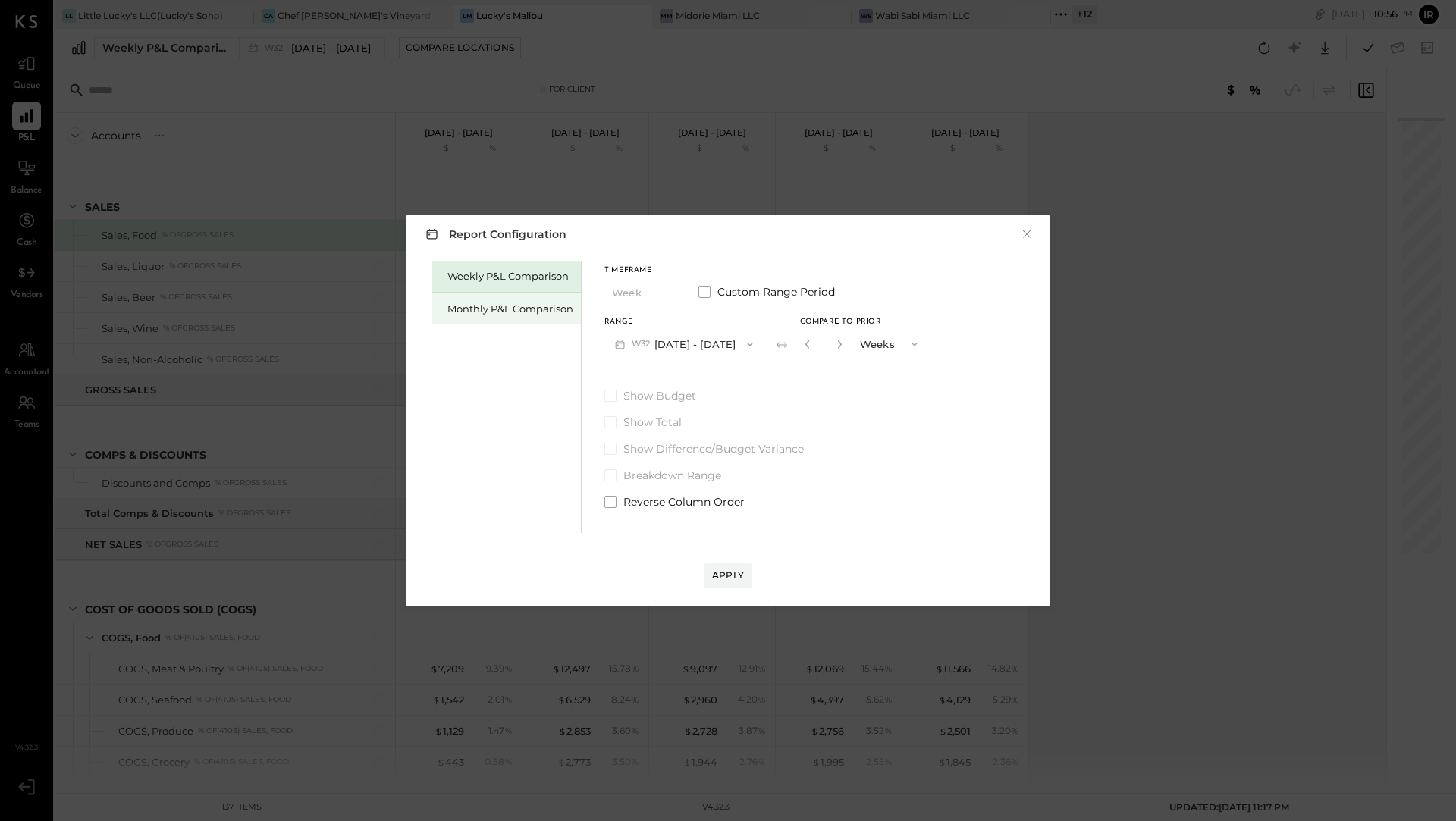
click at [472, 317] on div "Monthly P&L Comparison" at bounding box center [506, 308] width 148 height 31
click at [727, 582] on button "Apply" at bounding box center [727, 576] width 47 height 25
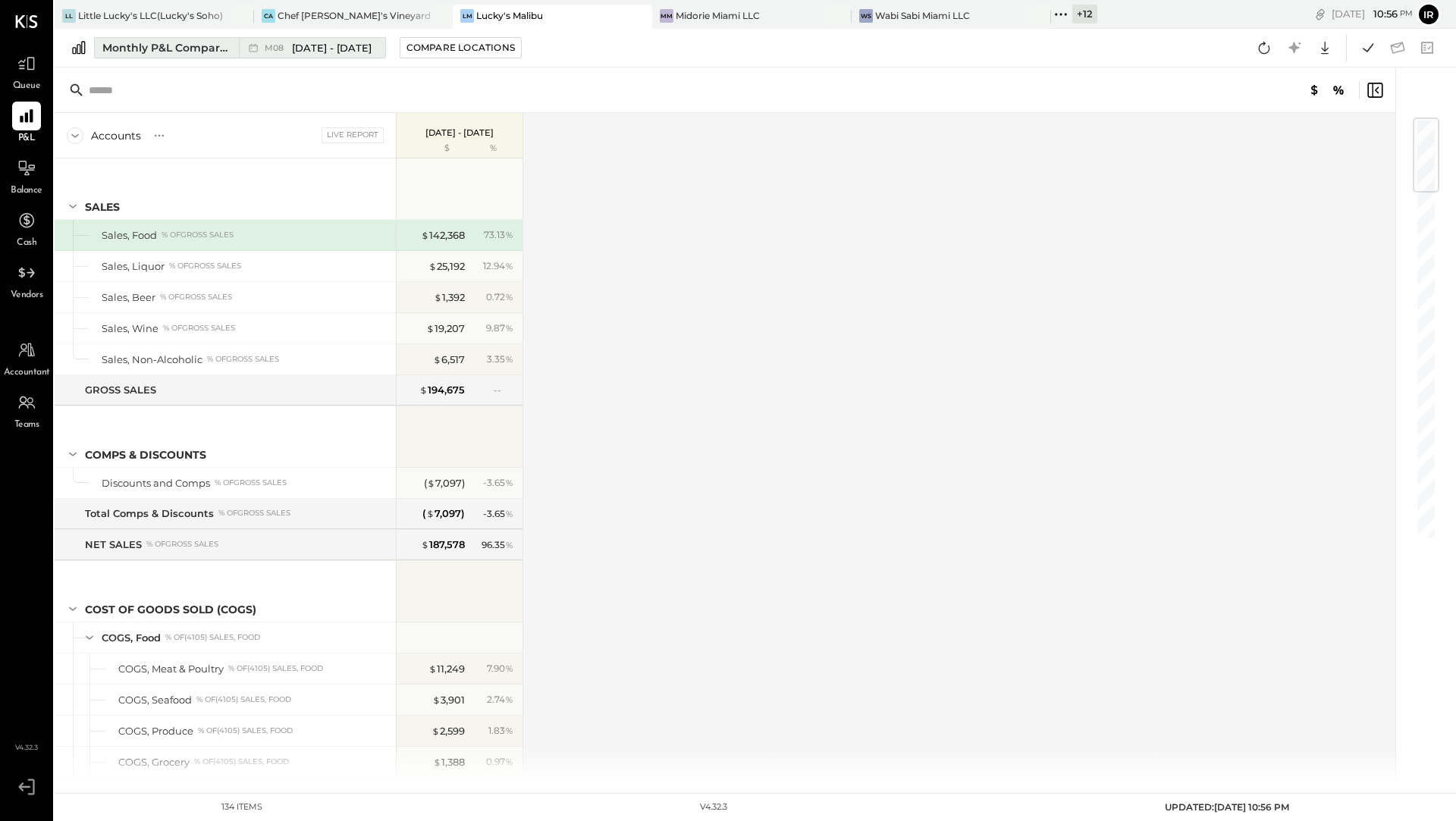
click at [307, 52] on span "[DATE] - [DATE]" at bounding box center [332, 48] width 80 height 14
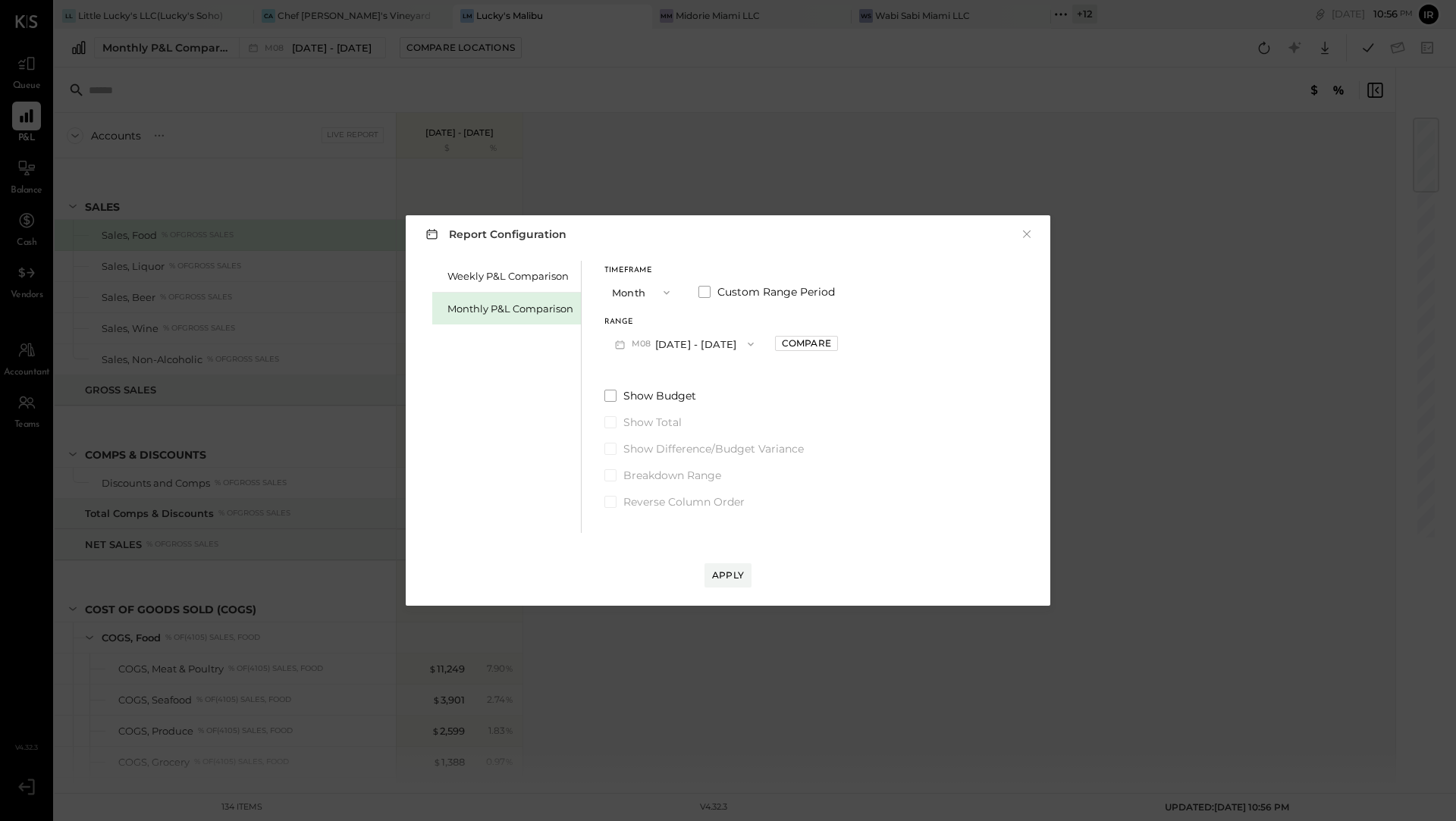
click at [738, 348] on span "button" at bounding box center [747, 343] width 20 height 12
click at [727, 377] on div "M07 [DATE] - [DATE]" at bounding box center [692, 378] width 173 height 31
click at [725, 577] on div "Apply" at bounding box center [727, 576] width 31 height 13
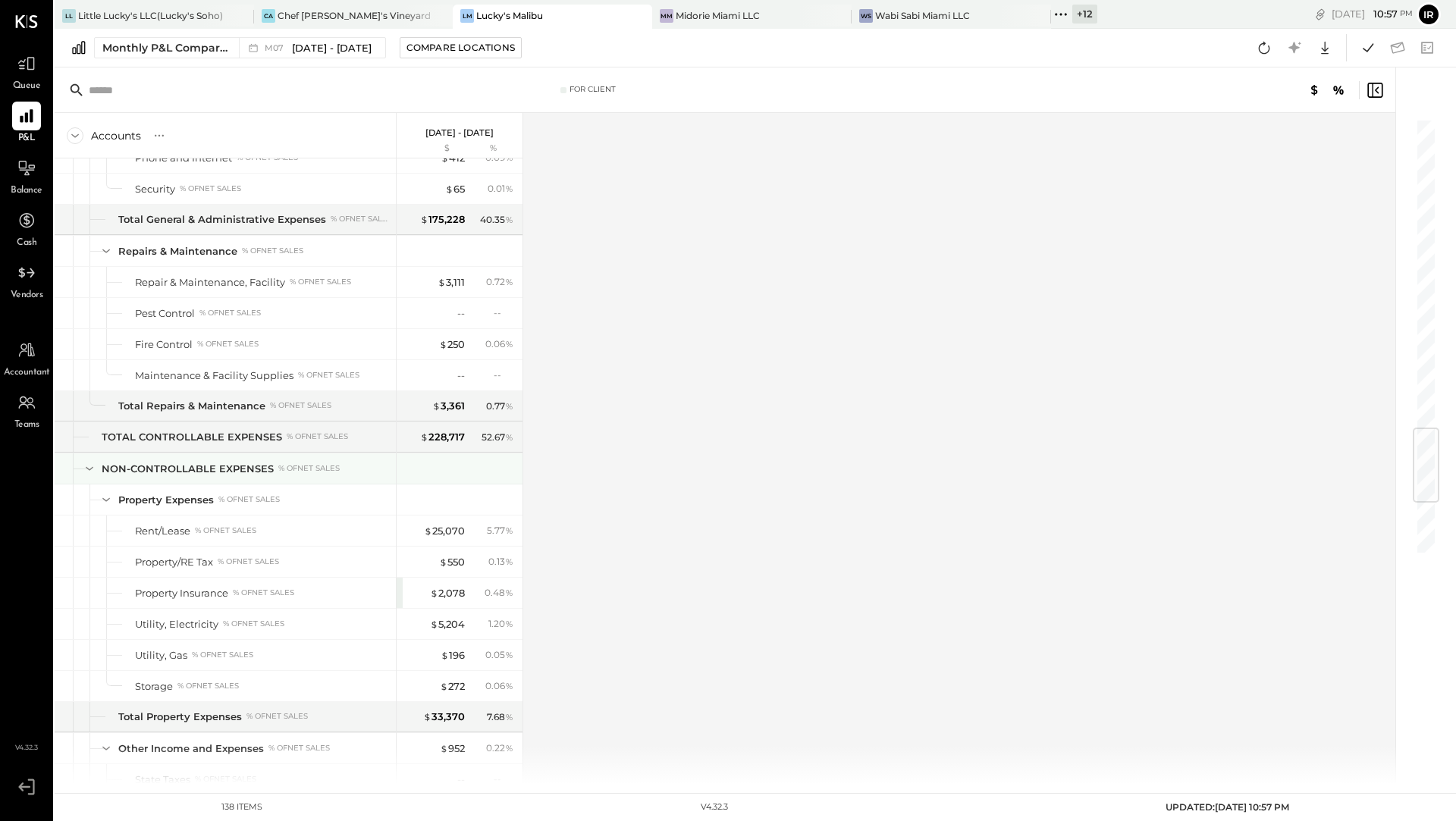
scroll to position [2661, 0]
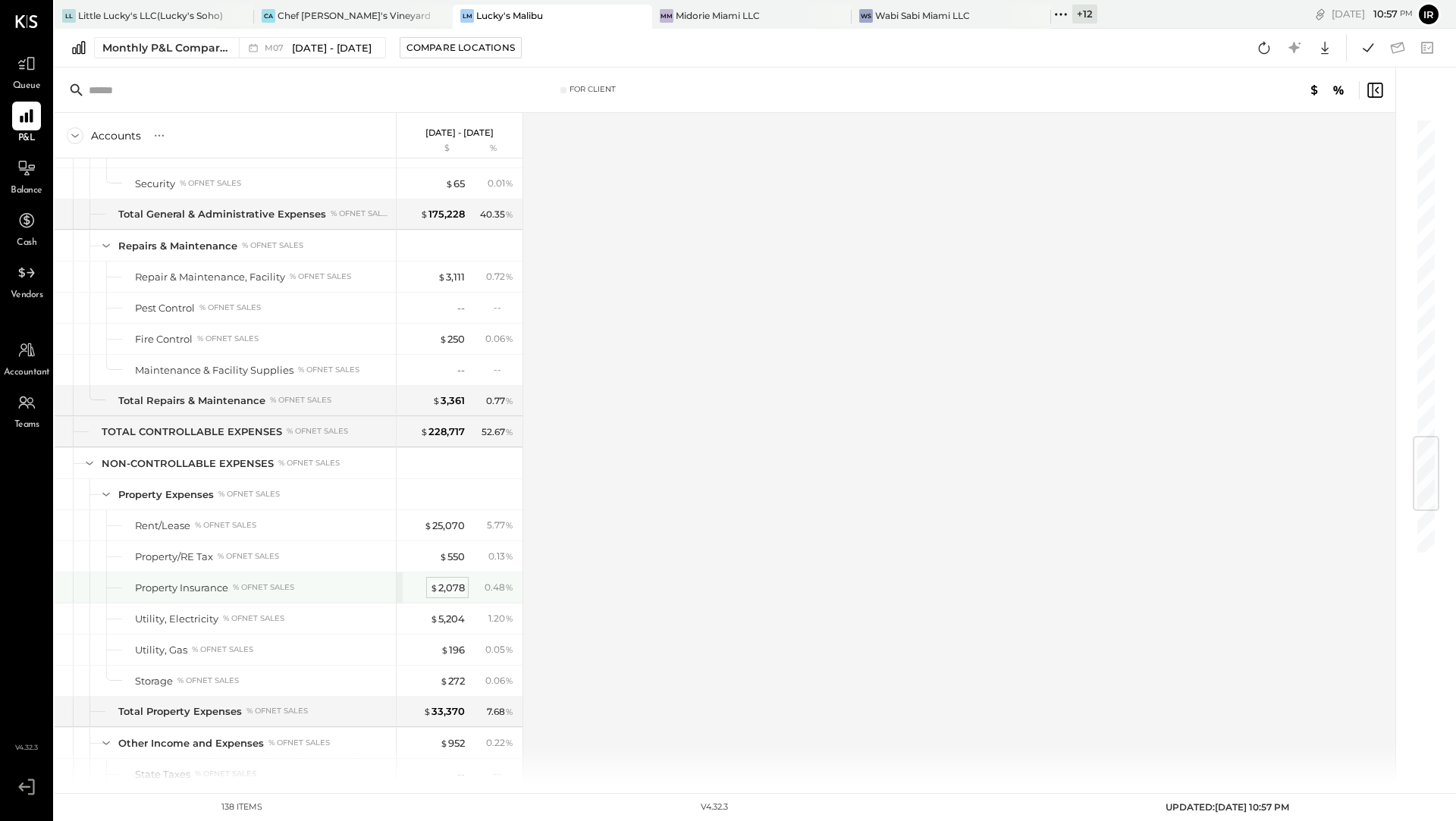
click at [439, 581] on div "$ 2,078" at bounding box center [447, 588] width 35 height 14
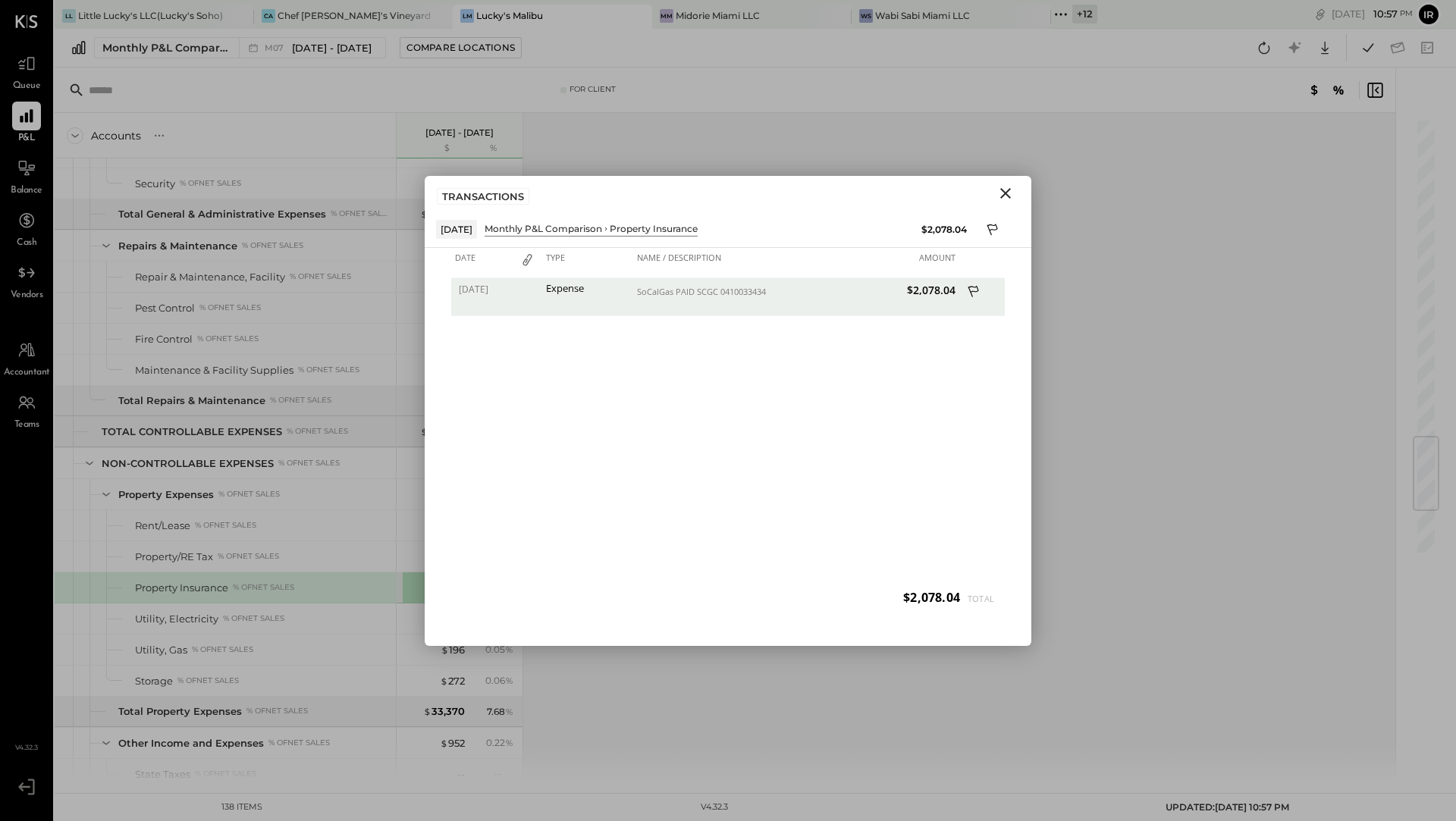
click at [1010, 189] on icon "Close" at bounding box center [1005, 193] width 10 height 10
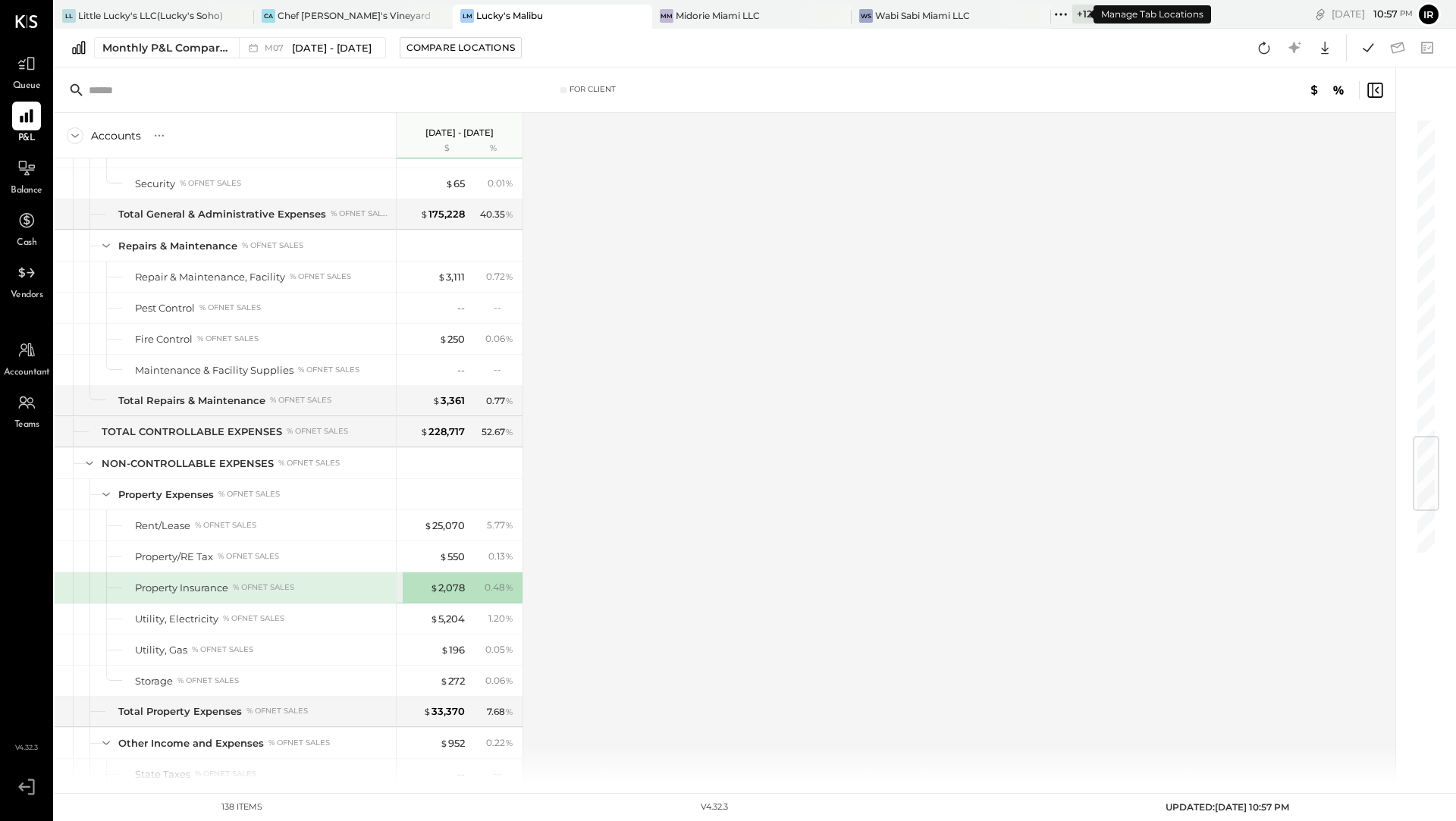
click at [1072, 10] on div "+ 12" at bounding box center [1085, 14] width 25 height 19
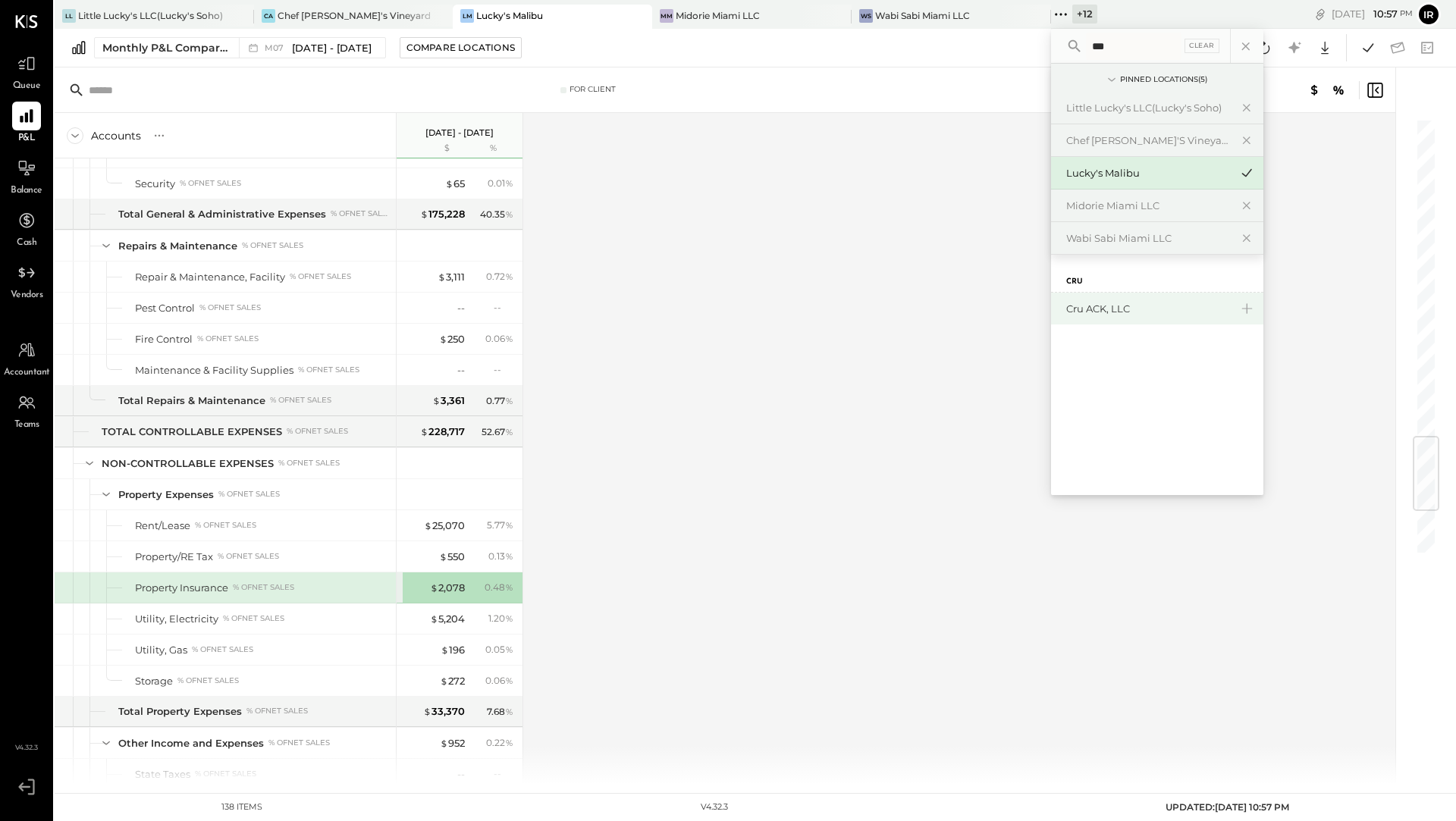
type input "***"
click at [1096, 304] on div "Cru ACK, LLC" at bounding box center [1149, 308] width 164 height 14
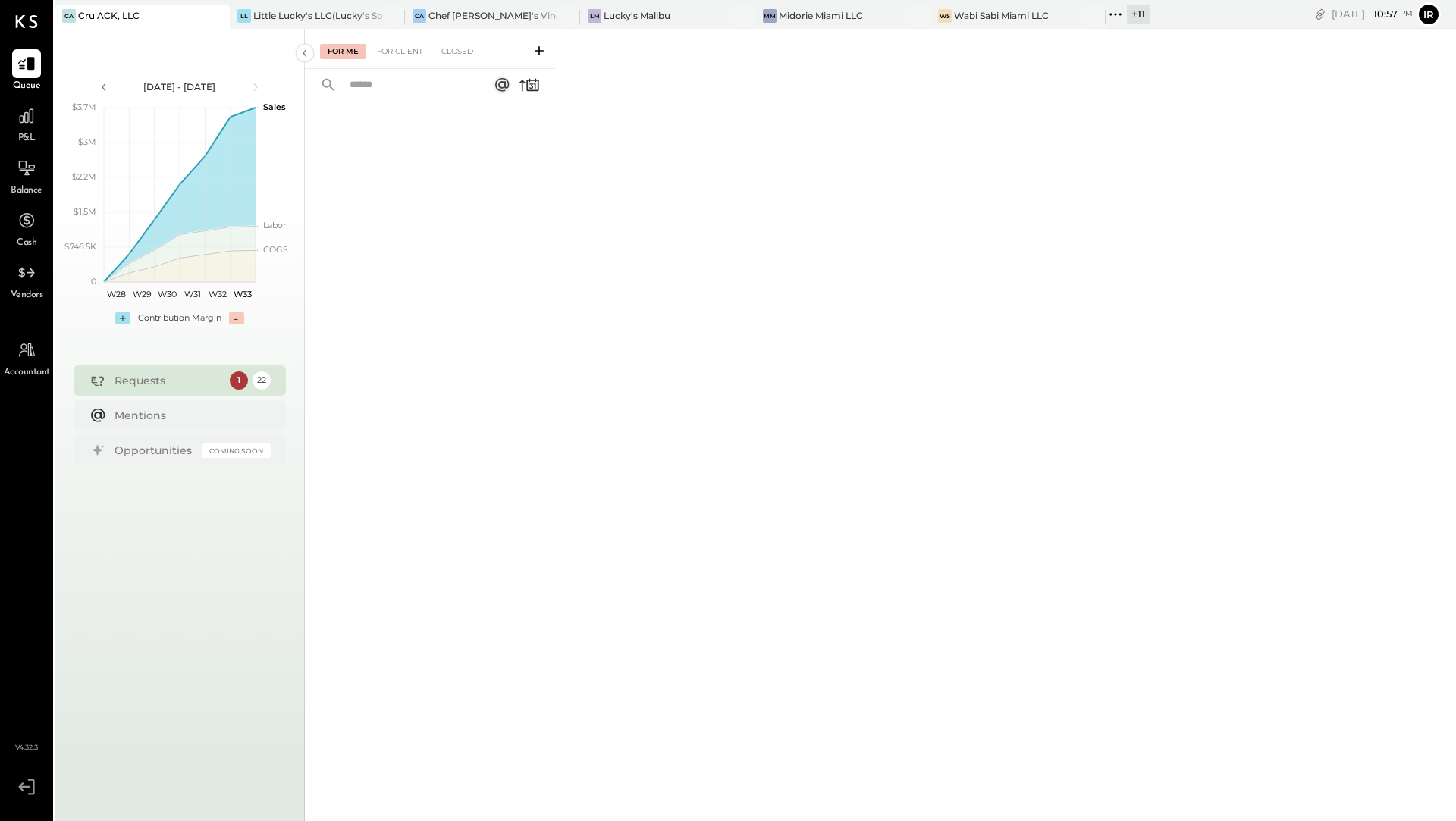
click at [39, 136] on div "P&L" at bounding box center [27, 124] width 29 height 44
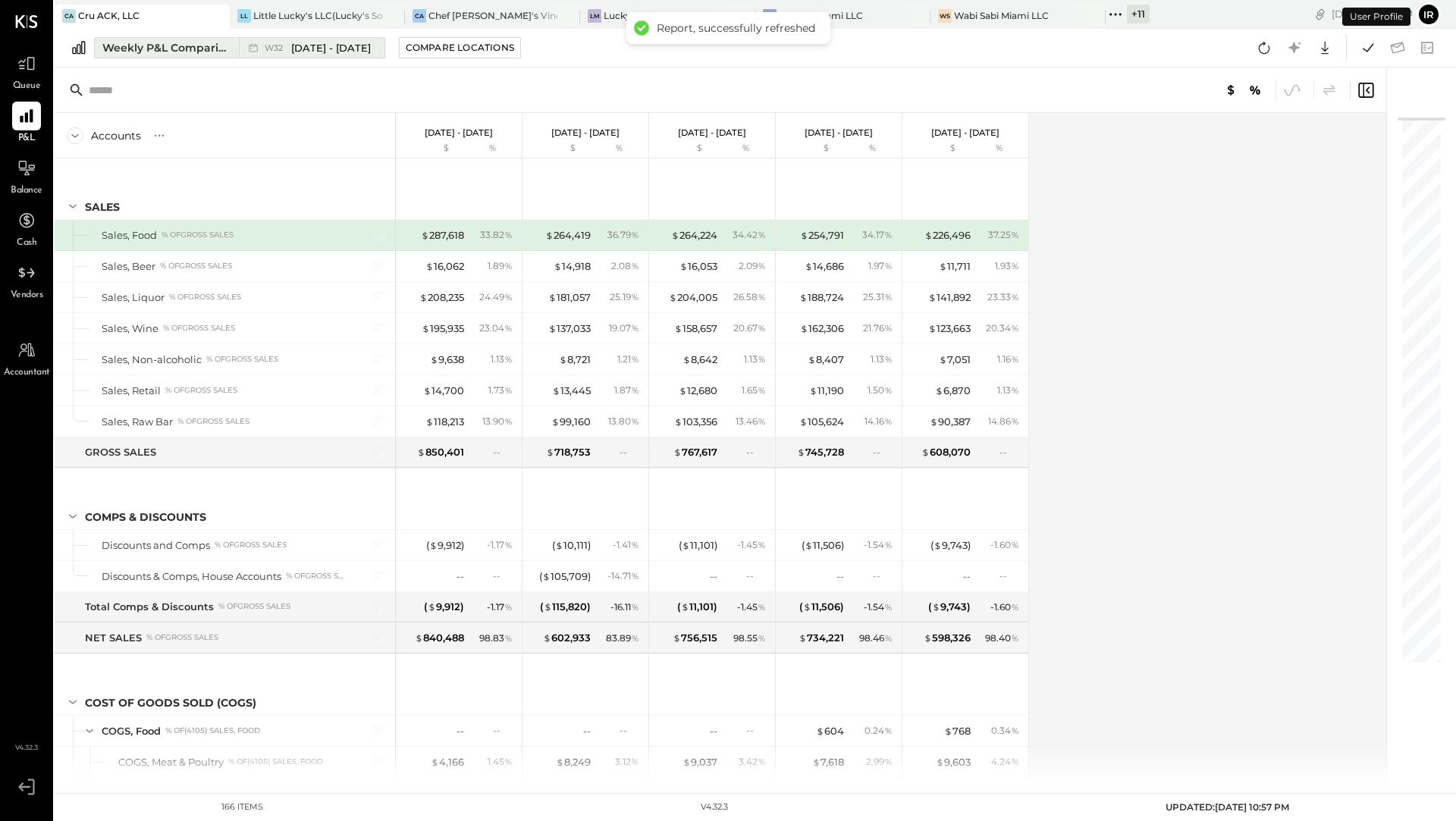
click at [200, 50] on div "Weekly P&L Comparison" at bounding box center [167, 48] width 128 height 15
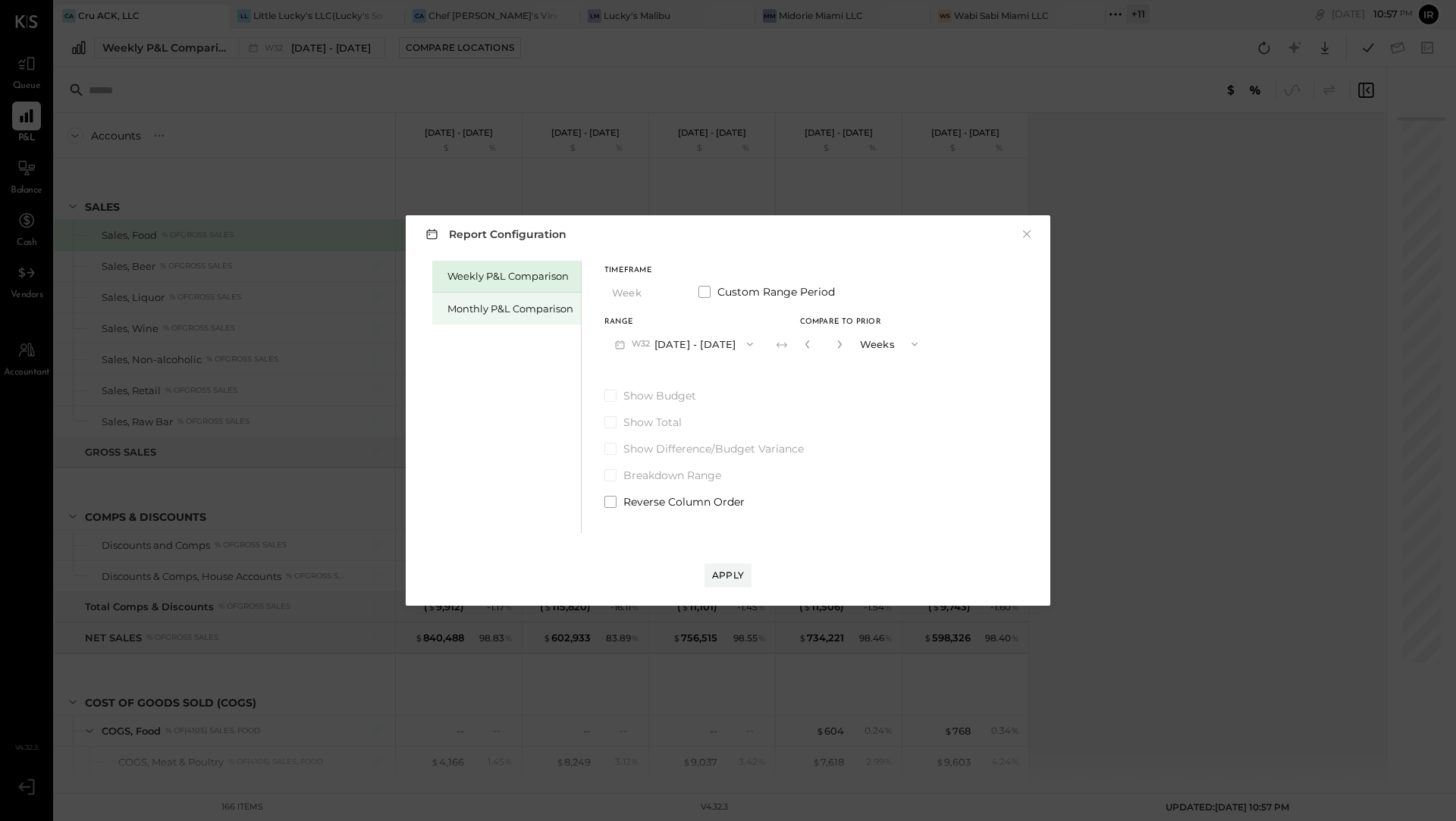
click at [477, 308] on div "Monthly P&L Comparison" at bounding box center [510, 308] width 126 height 14
click at [715, 336] on button "M08 [DATE] - [DATE]" at bounding box center [684, 343] width 160 height 28
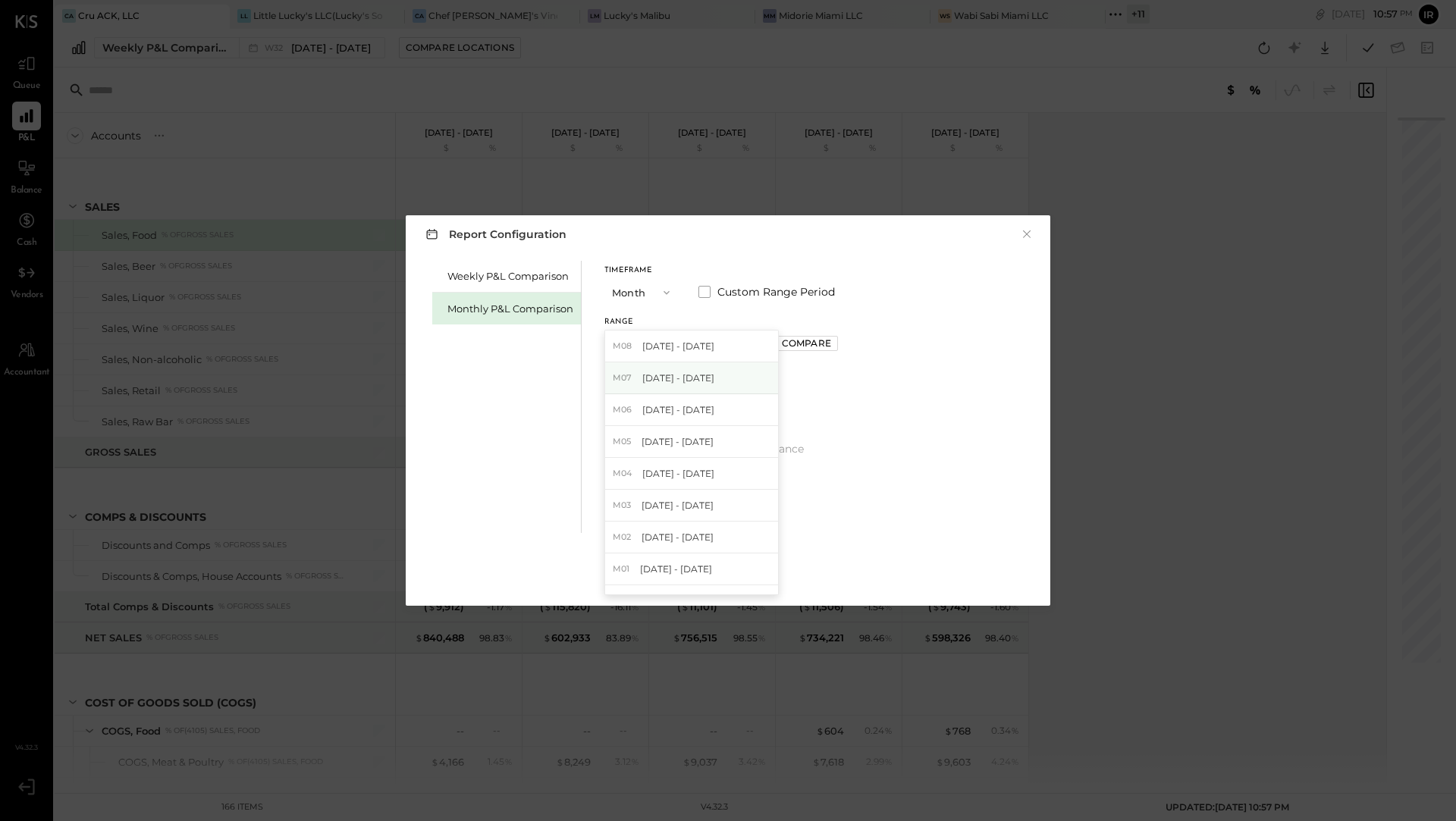
click at [704, 380] on div "M07 [DATE] - [DATE]" at bounding box center [692, 378] width 173 height 31
click at [815, 342] on div "Compare" at bounding box center [807, 343] width 49 height 13
click at [835, 349] on button "button" at bounding box center [840, 344] width 12 height 17
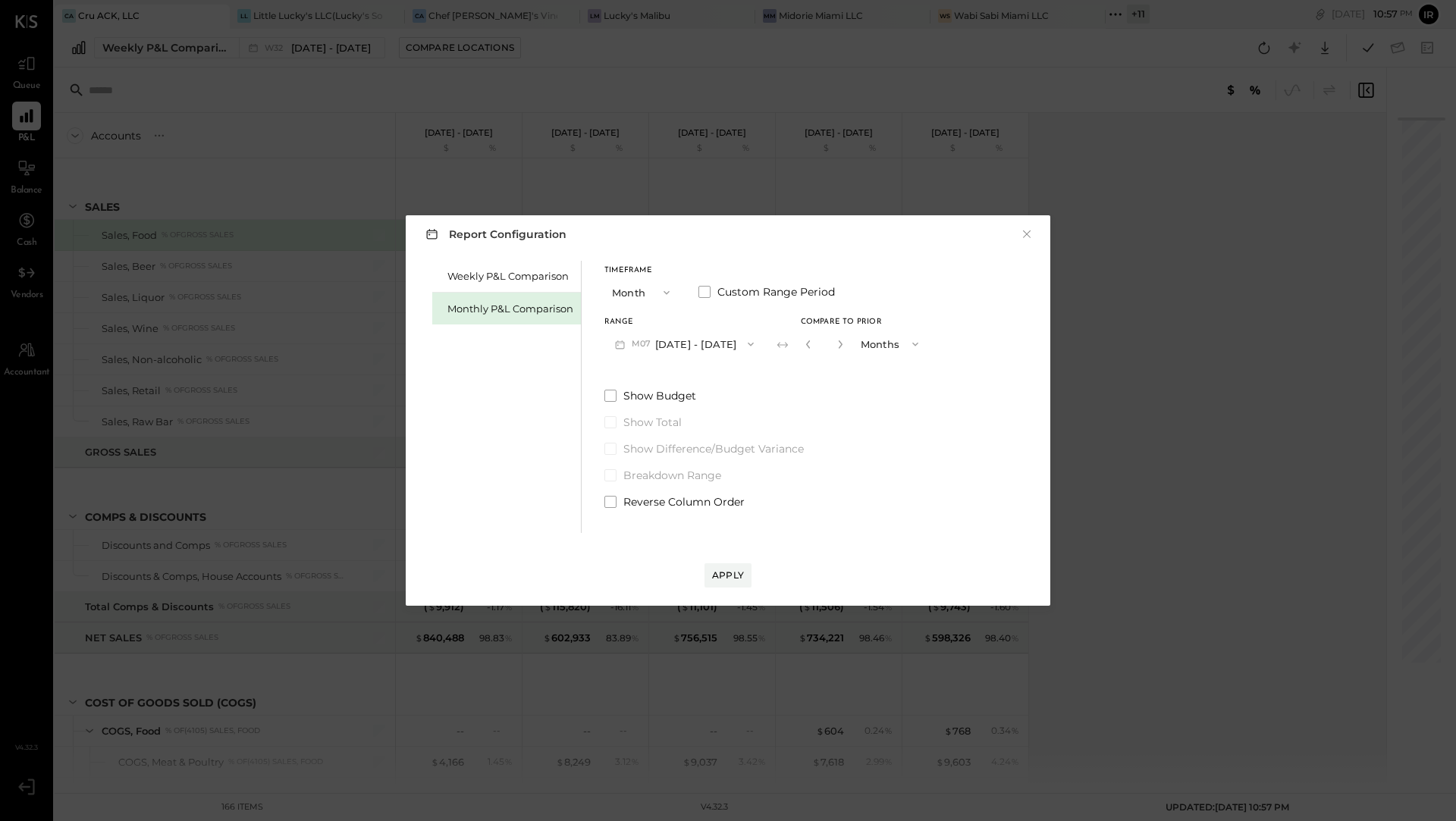
click at [835, 349] on button "button" at bounding box center [840, 344] width 12 height 17
type input "*"
click at [727, 576] on div "Apply" at bounding box center [727, 576] width 31 height 13
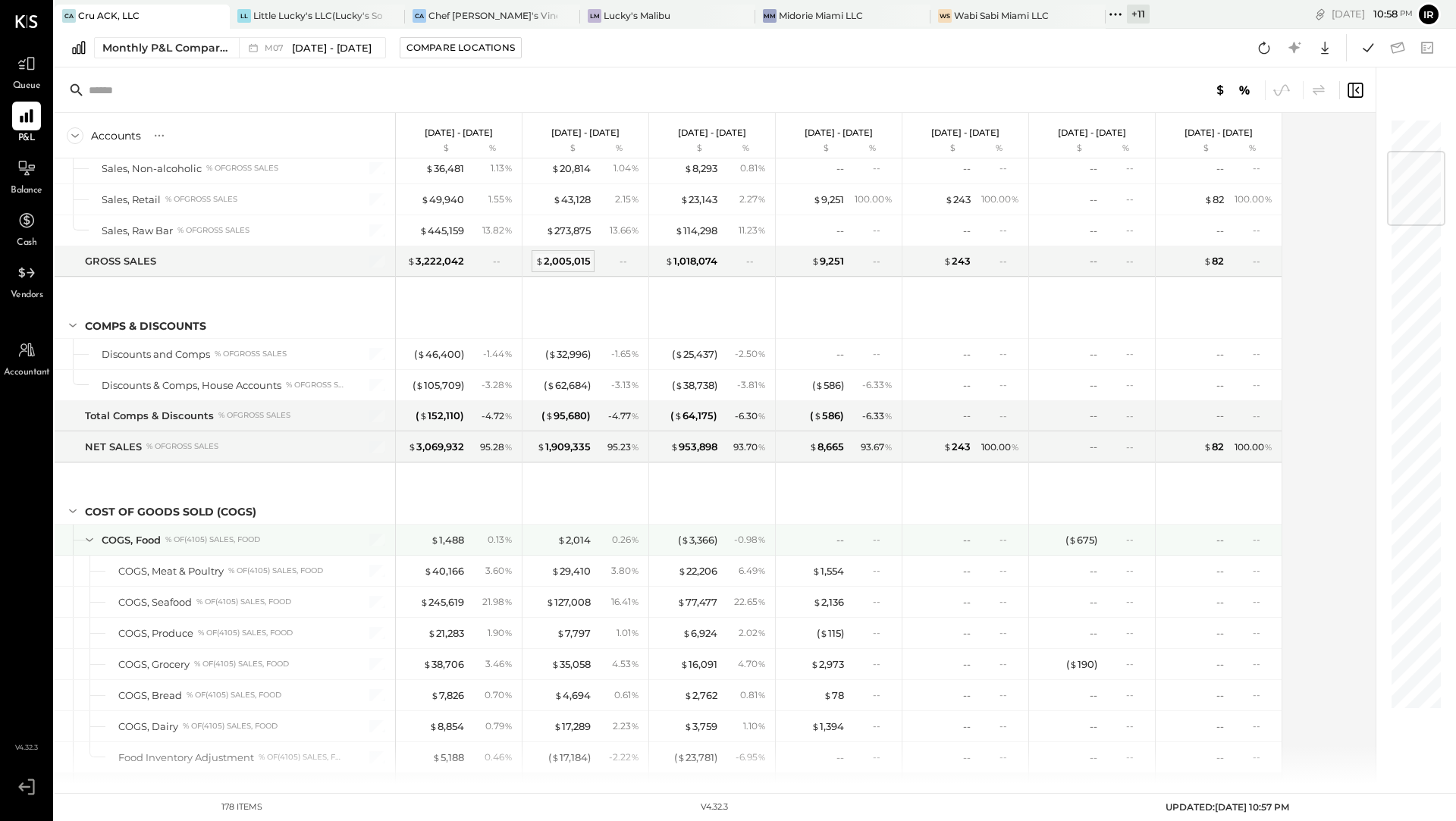
scroll to position [277, 0]
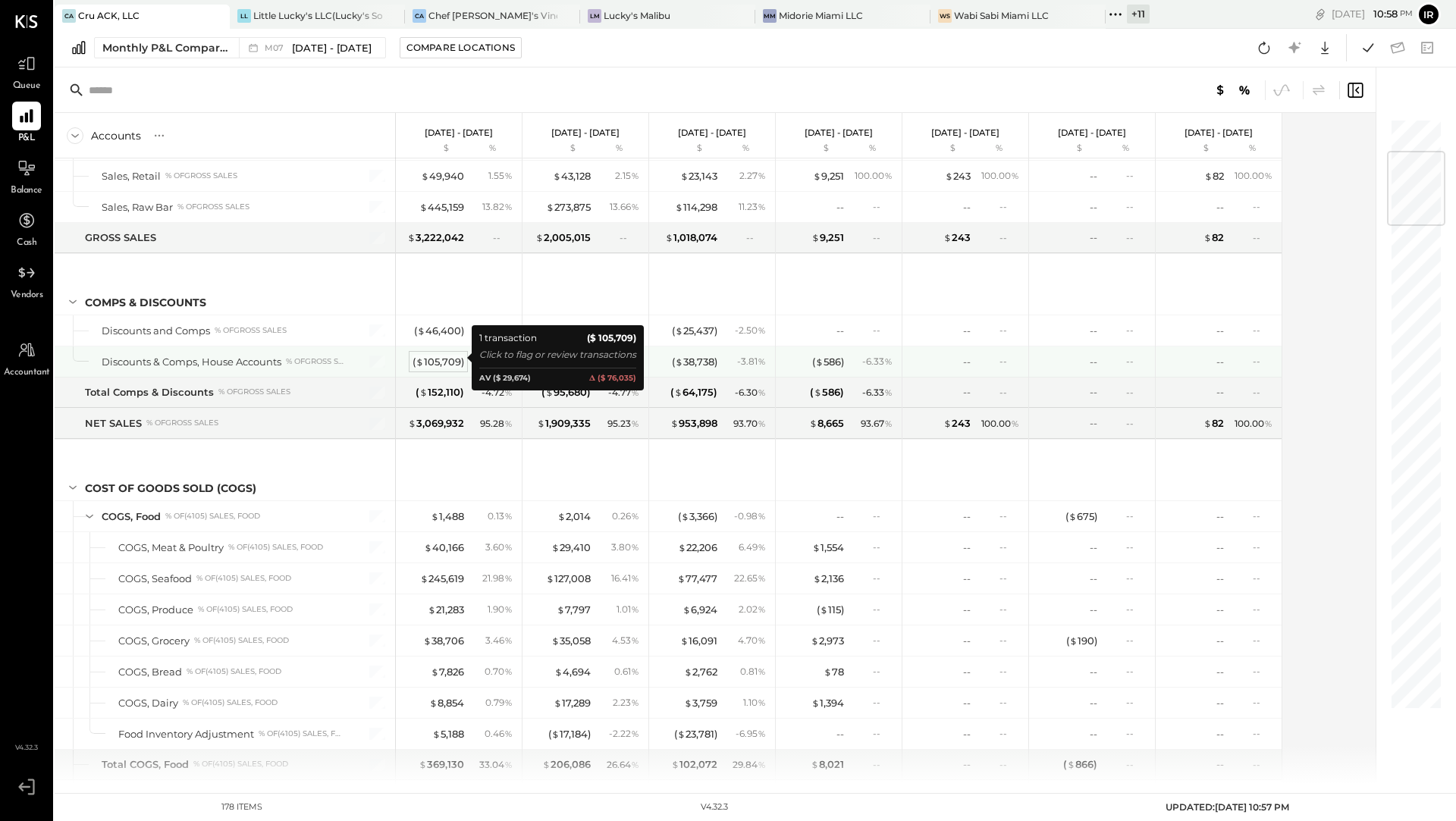
click at [435, 358] on div "( $ 105,709 )" at bounding box center [439, 362] width 51 height 14
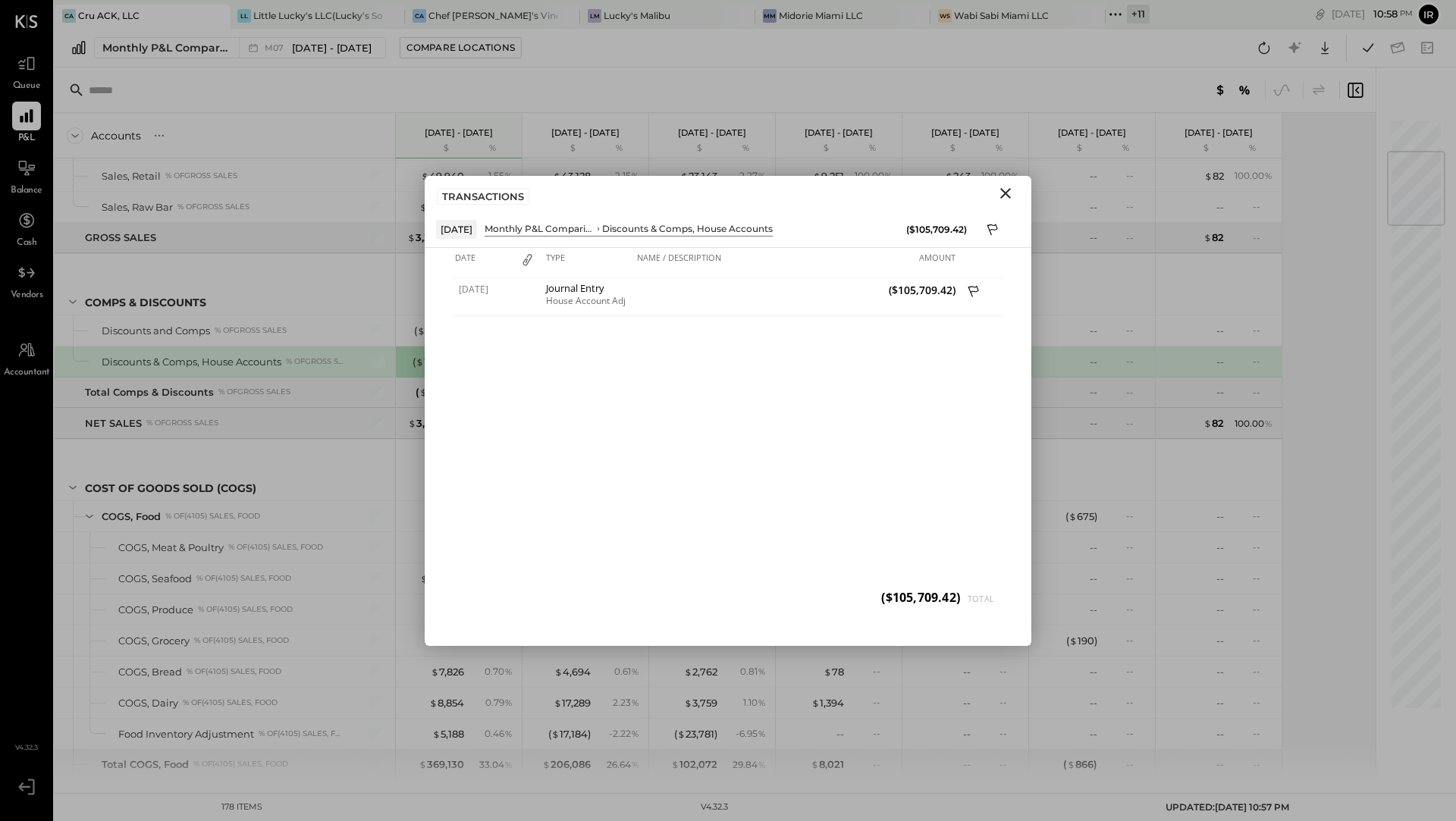
click at [1008, 198] on icon "Close" at bounding box center [1005, 193] width 18 height 18
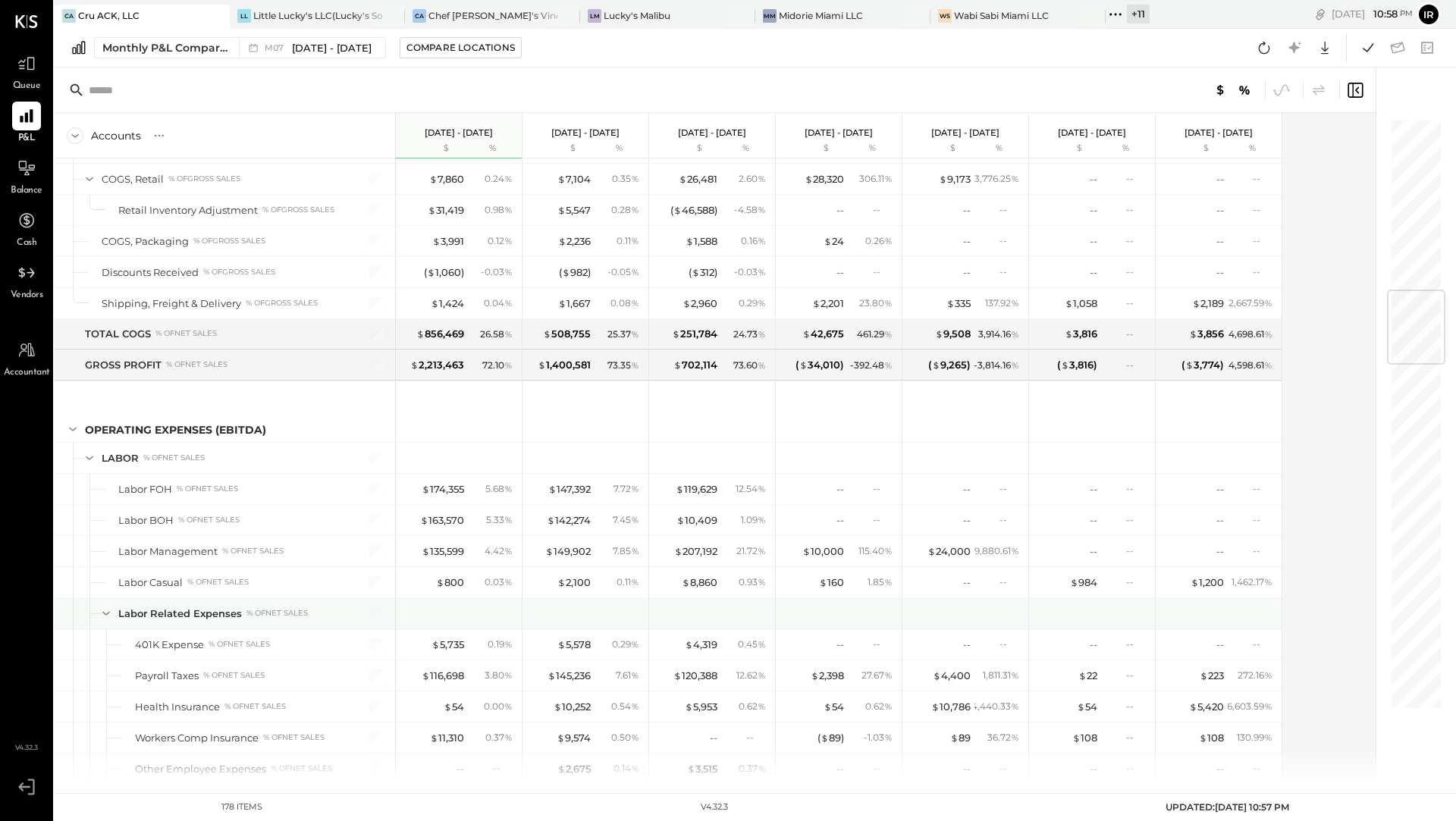
scroll to position [1429, 0]
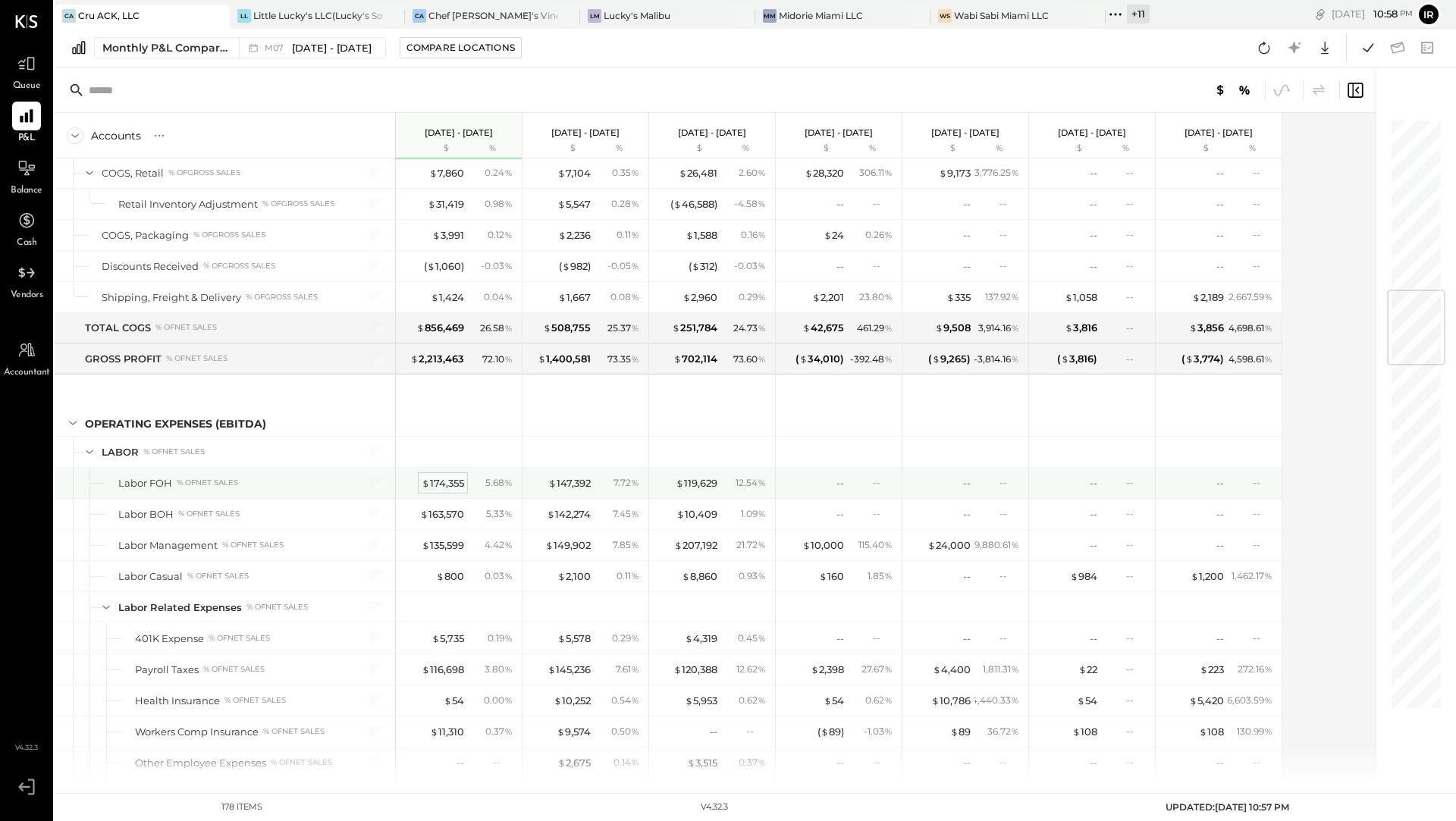
click at [452, 477] on div "$ 174,355" at bounding box center [443, 483] width 43 height 14
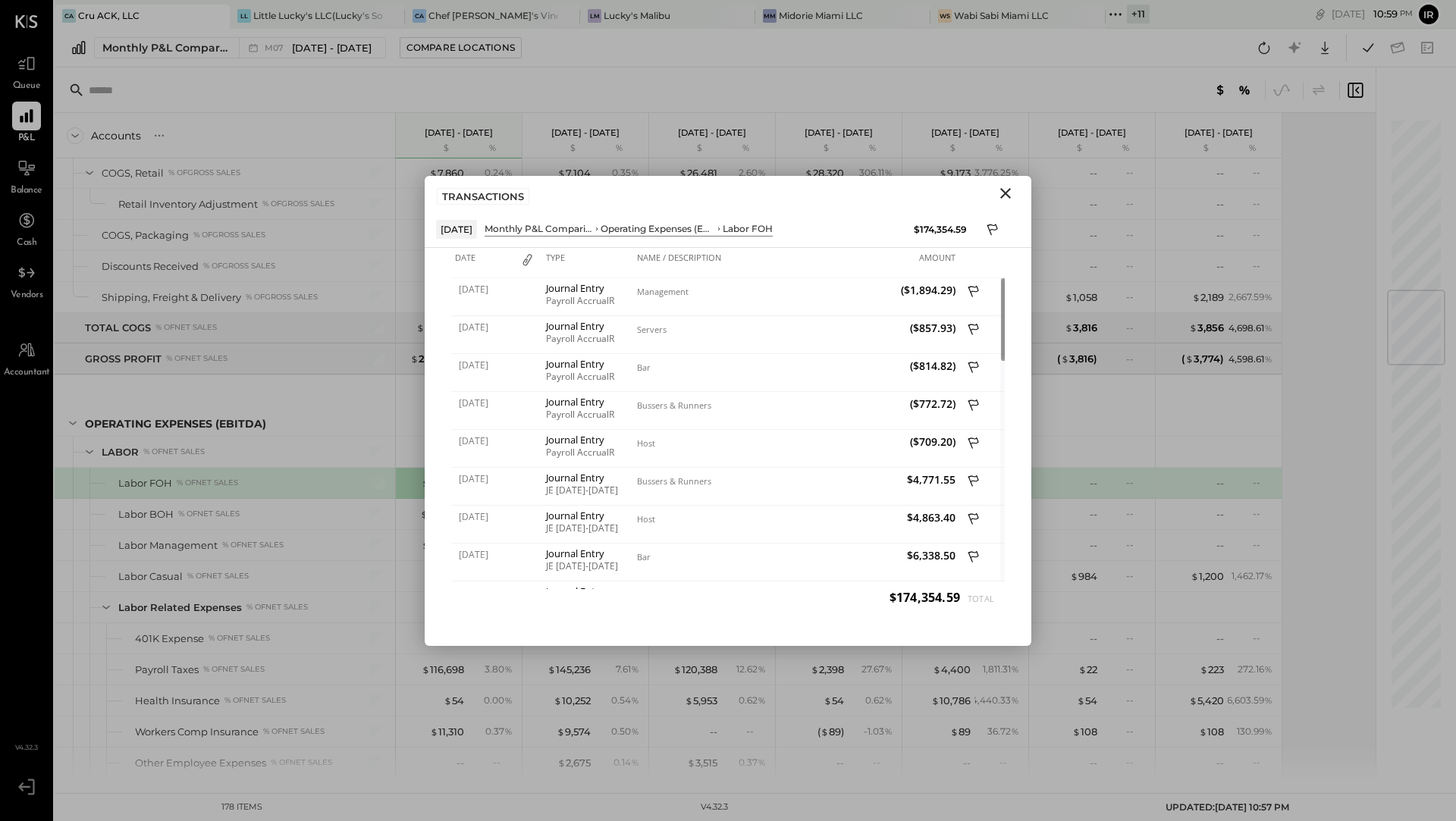
click at [1008, 192] on icon "Close" at bounding box center [1005, 193] width 18 height 18
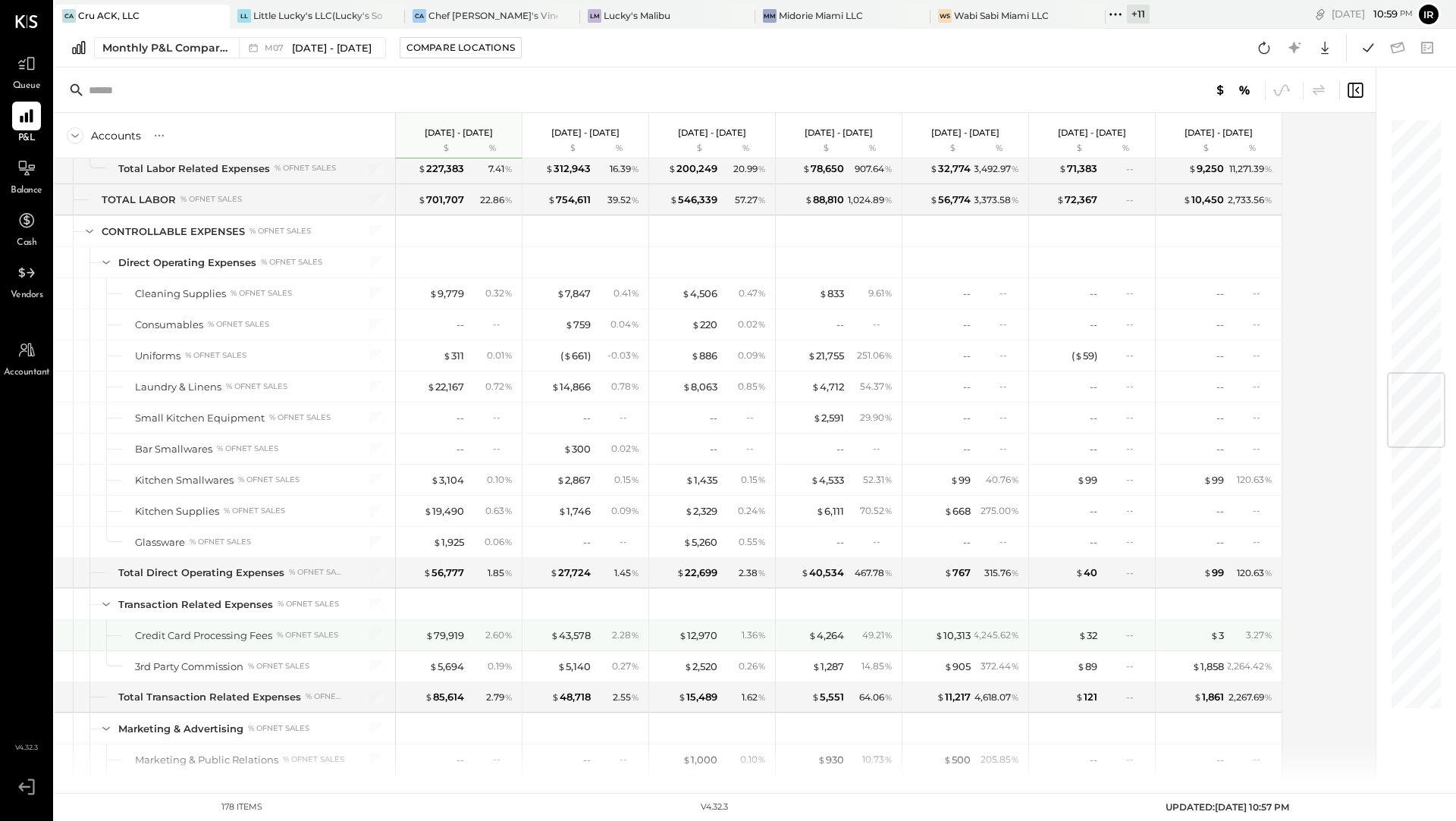
scroll to position [2121, 0]
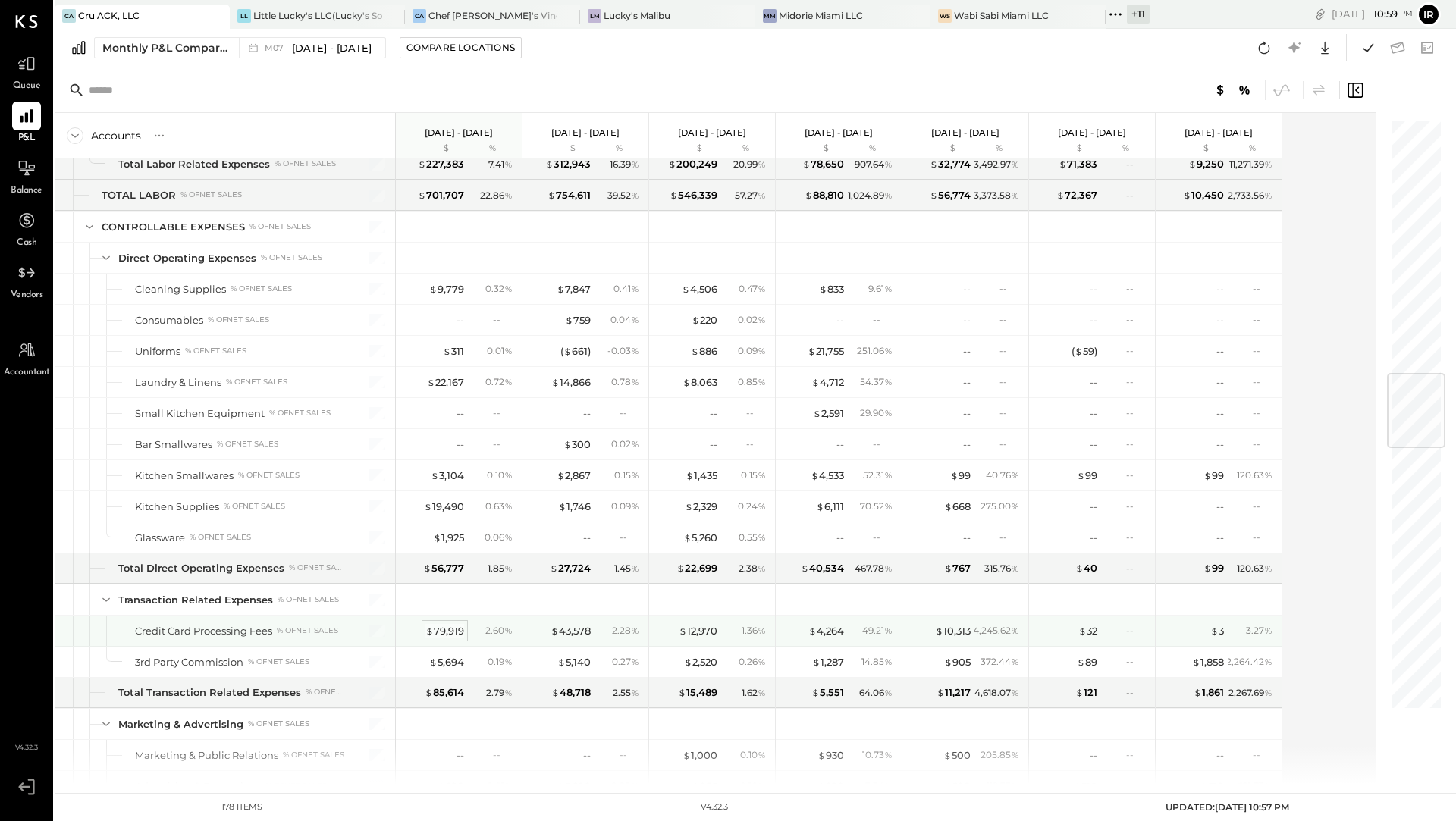
click at [451, 624] on div "$ 79,919" at bounding box center [444, 631] width 39 height 14
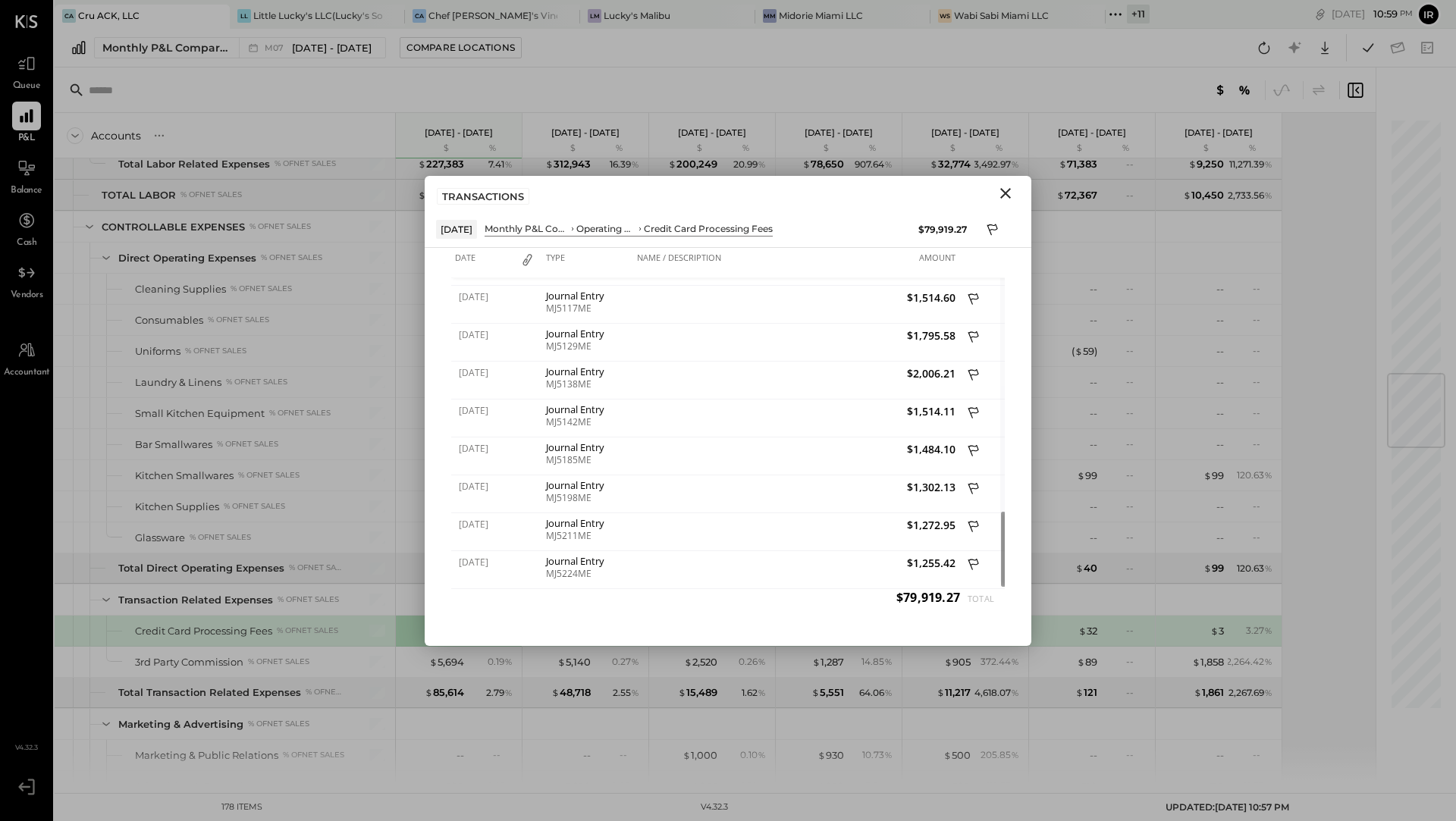
click at [1000, 196] on icon "Close" at bounding box center [1005, 193] width 10 height 10
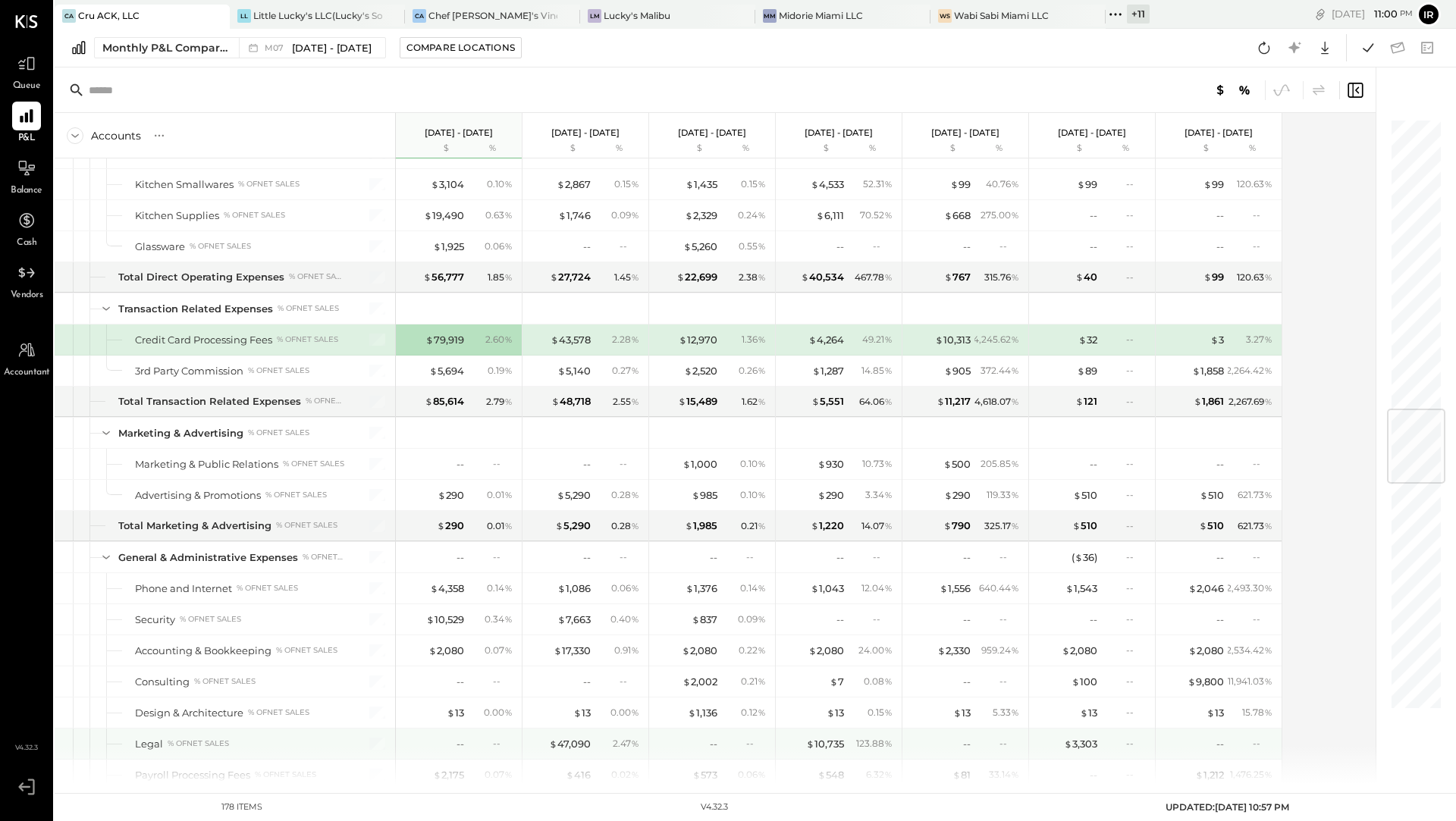
scroll to position [2413, 0]
click at [569, 326] on div "$ 43,578 2.28 %" at bounding box center [587, 339] width 114 height 30
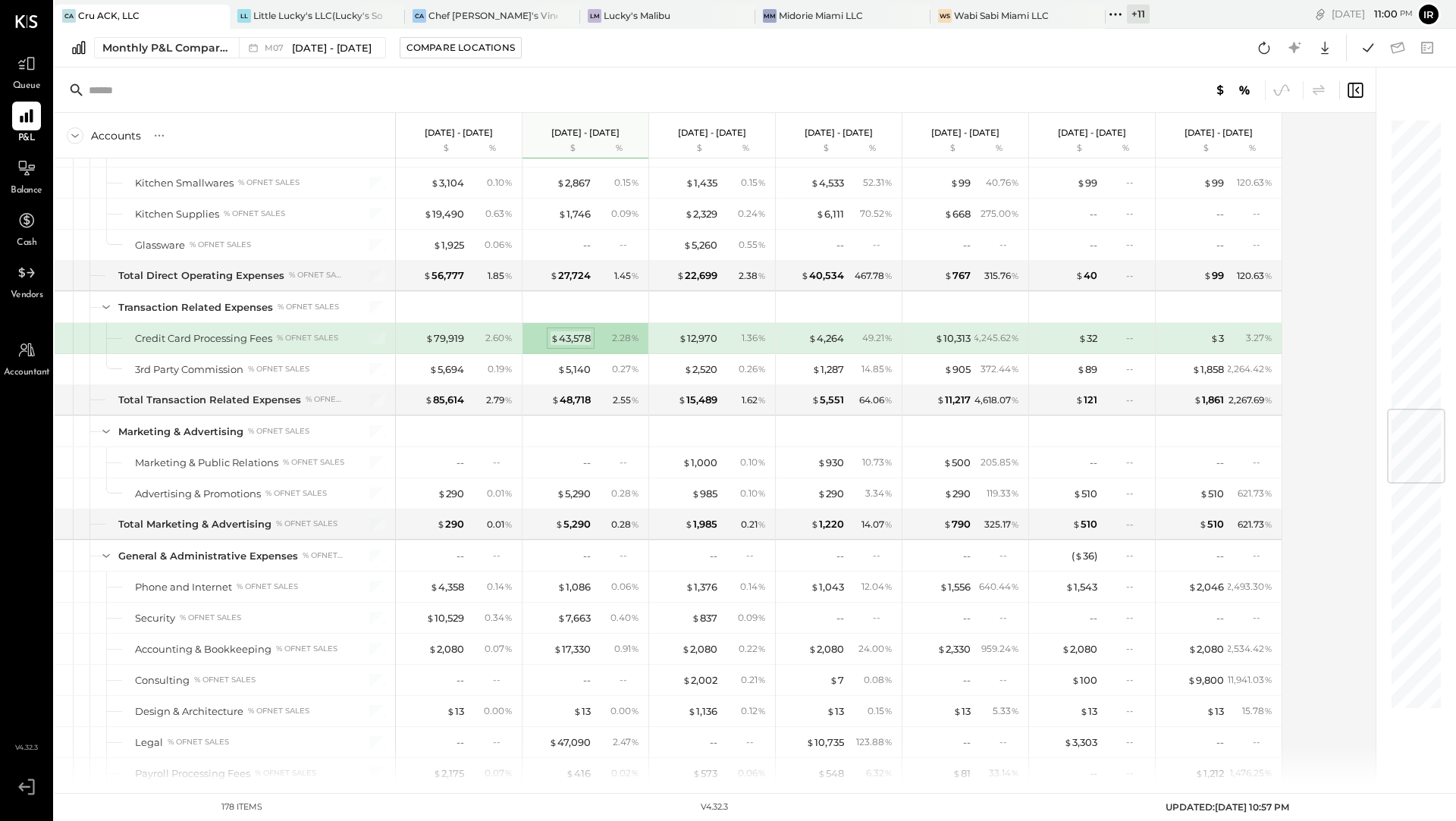
click at [572, 331] on div "$ 43,578" at bounding box center [571, 338] width 40 height 14
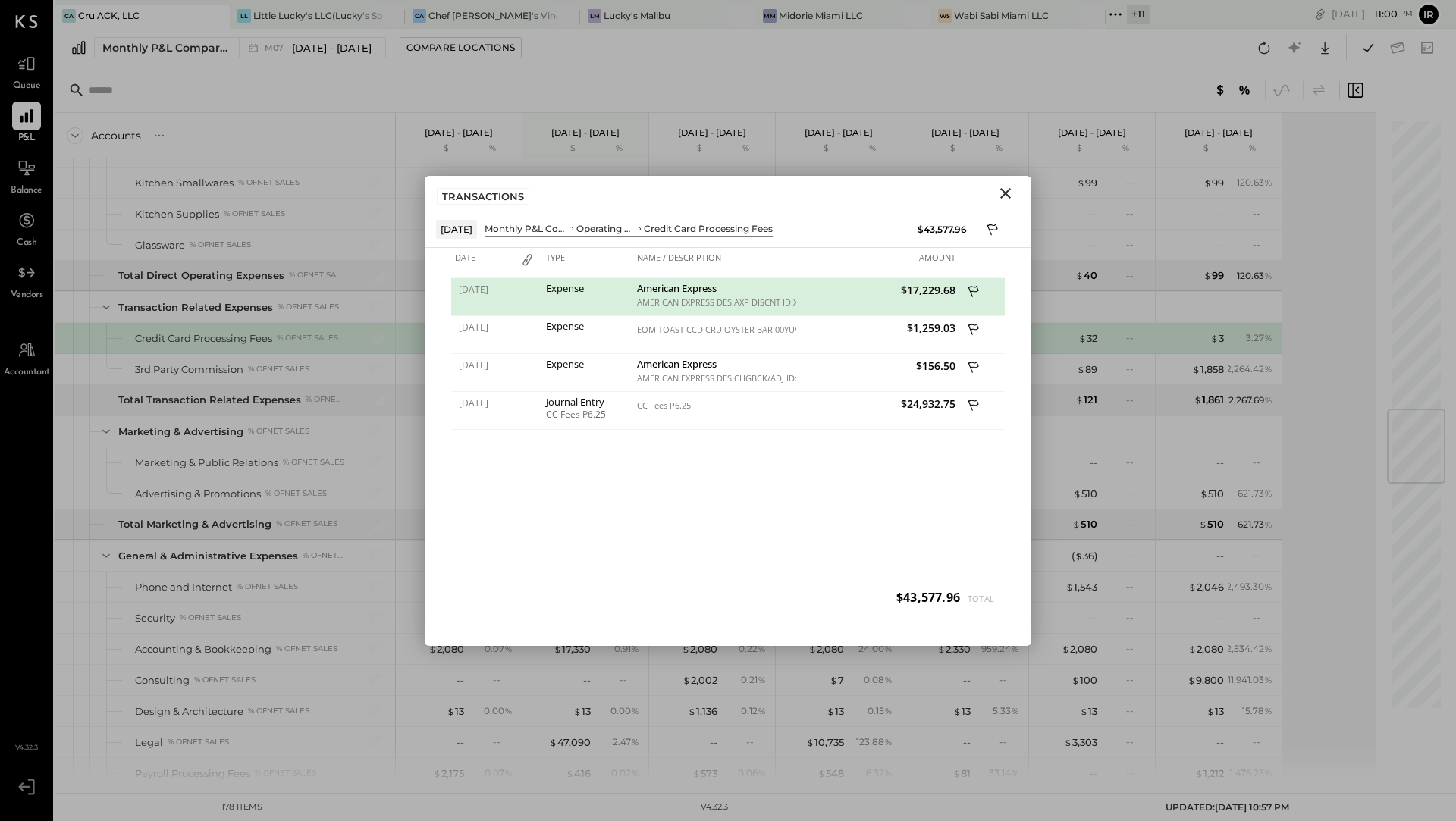
click at [1003, 194] on icon "Close" at bounding box center [1005, 193] width 18 height 18
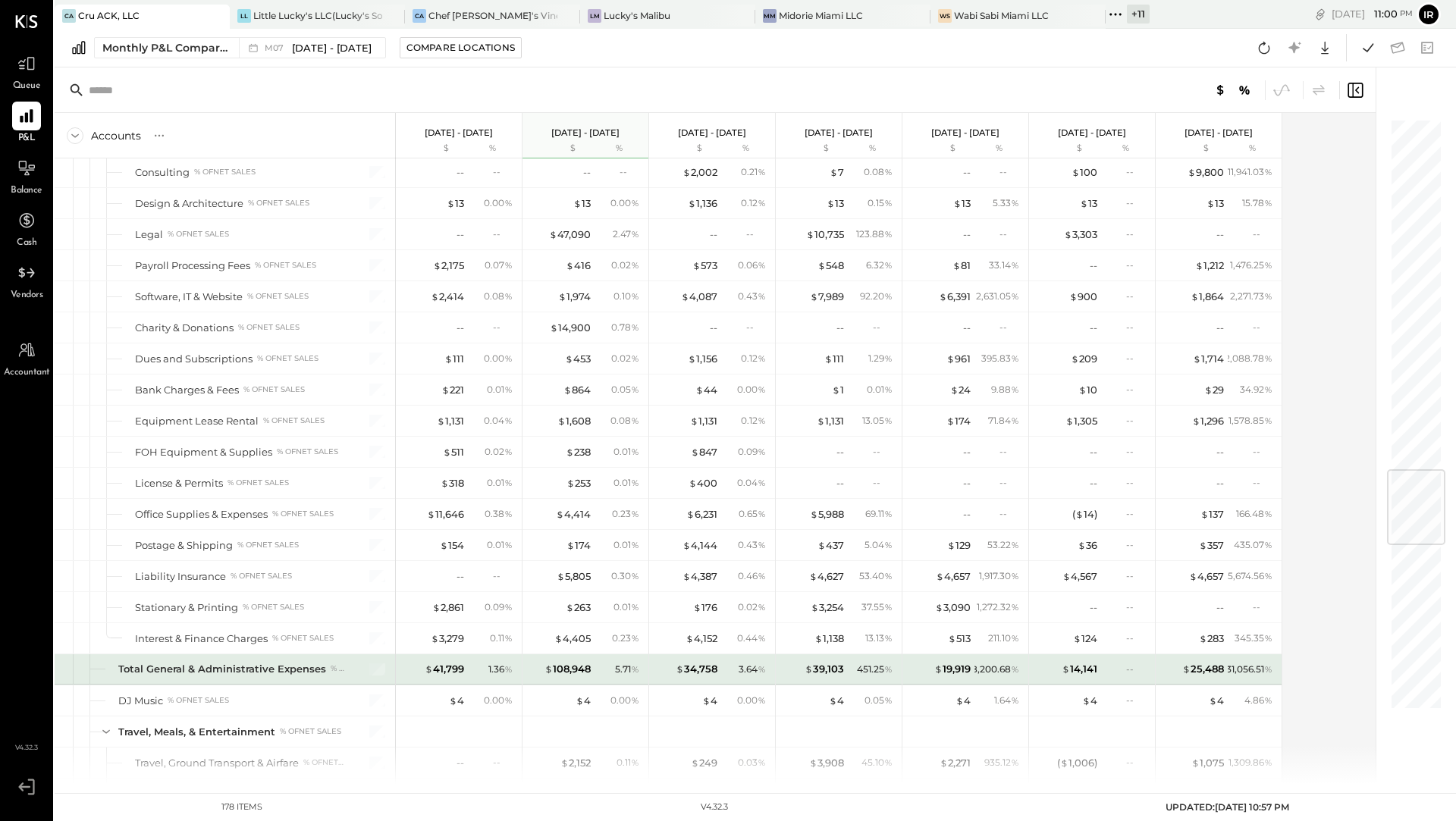
scroll to position [2928, 0]
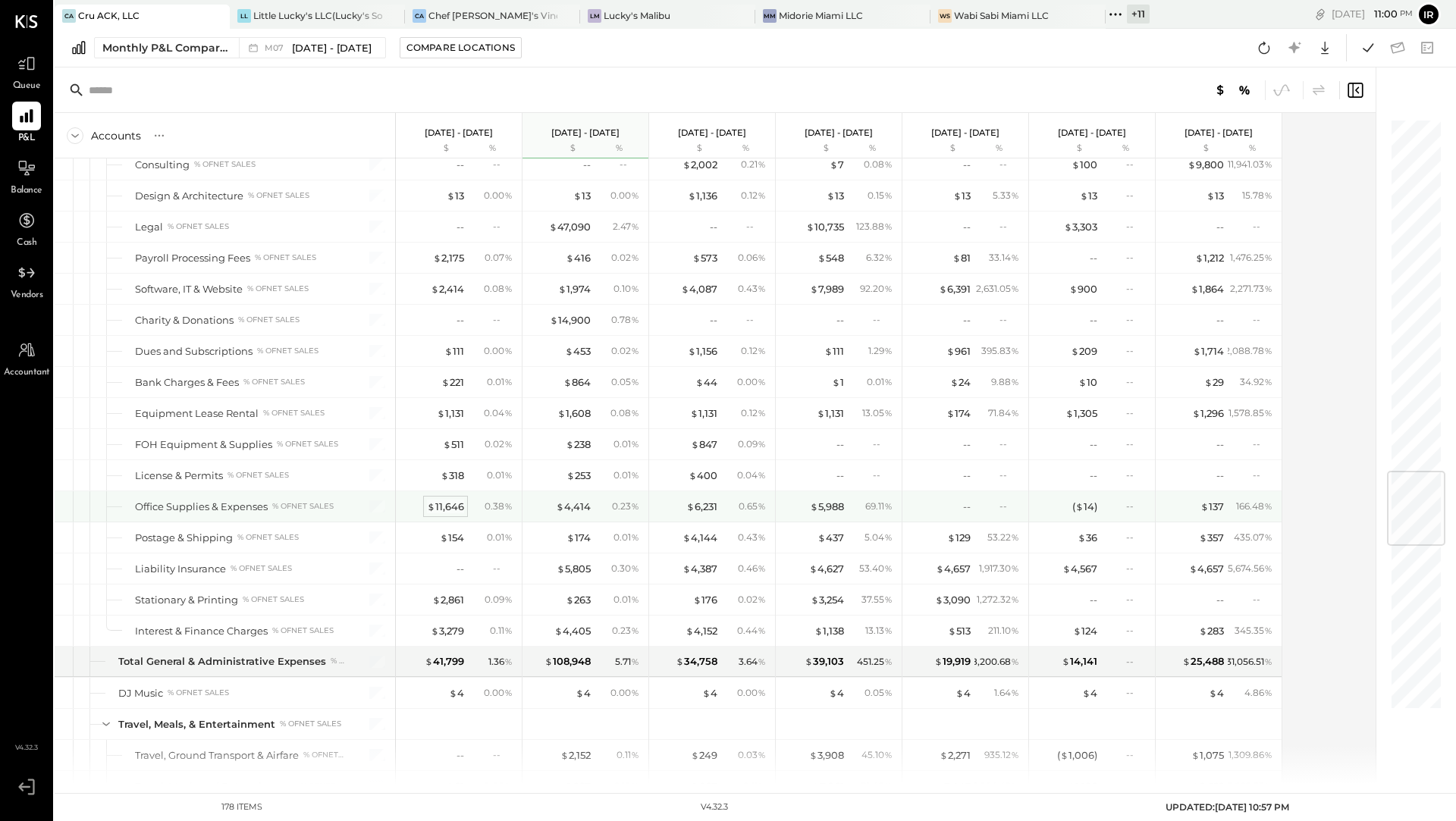
click at [441, 499] on div "$ 11,646" at bounding box center [445, 506] width 37 height 14
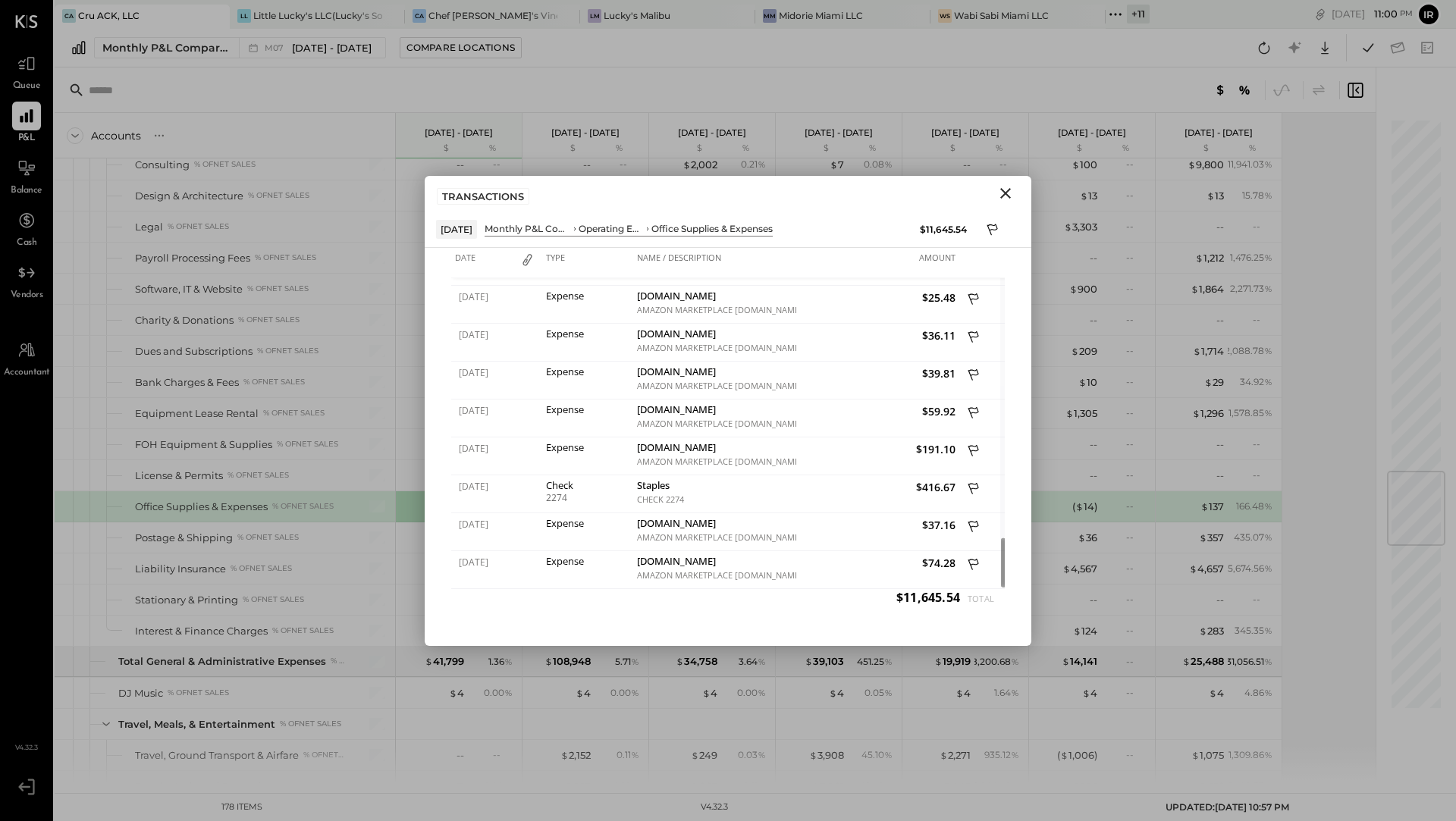
click at [1004, 191] on icon "Close" at bounding box center [1005, 193] width 10 height 10
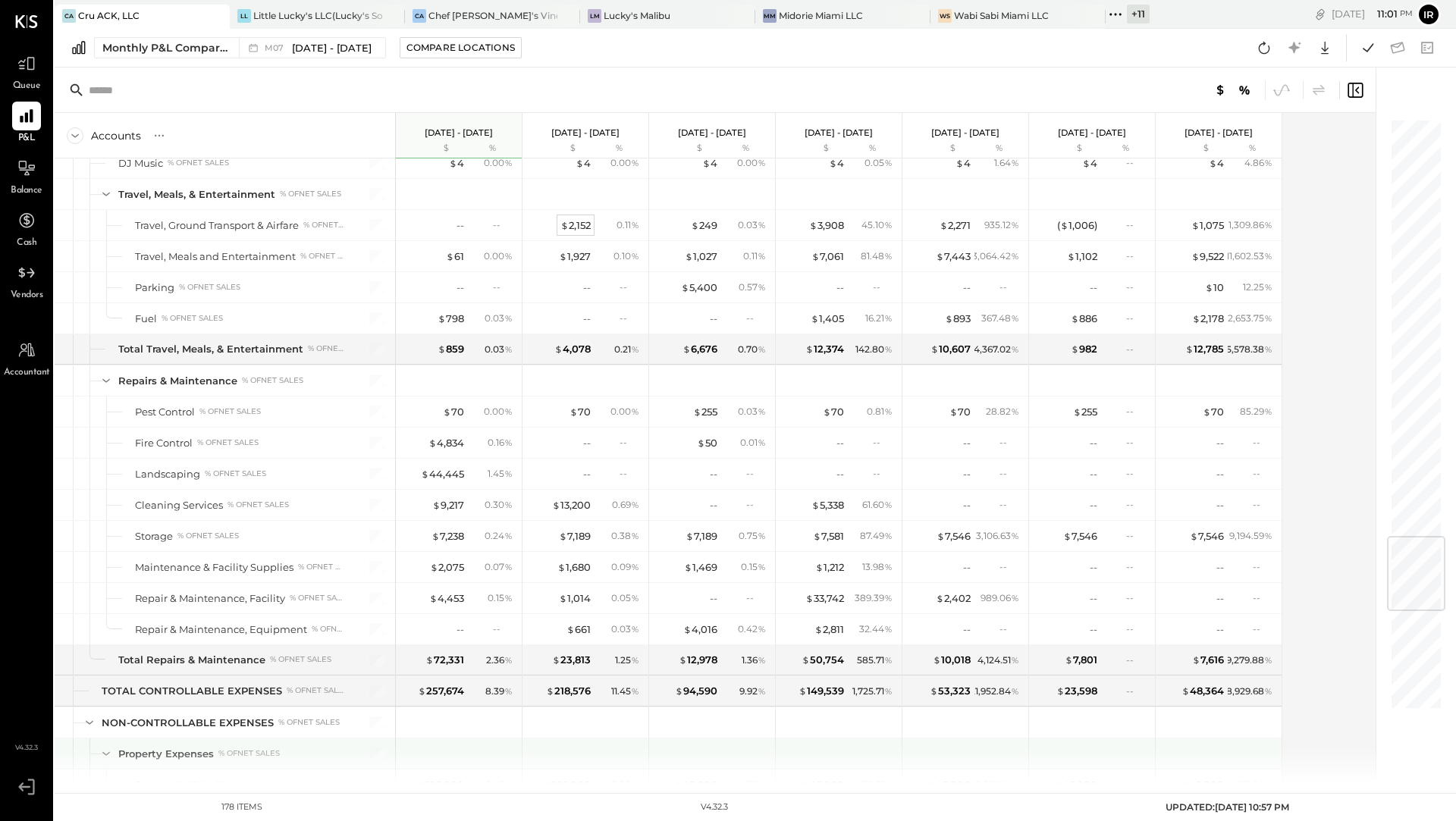
scroll to position [3476, 0]
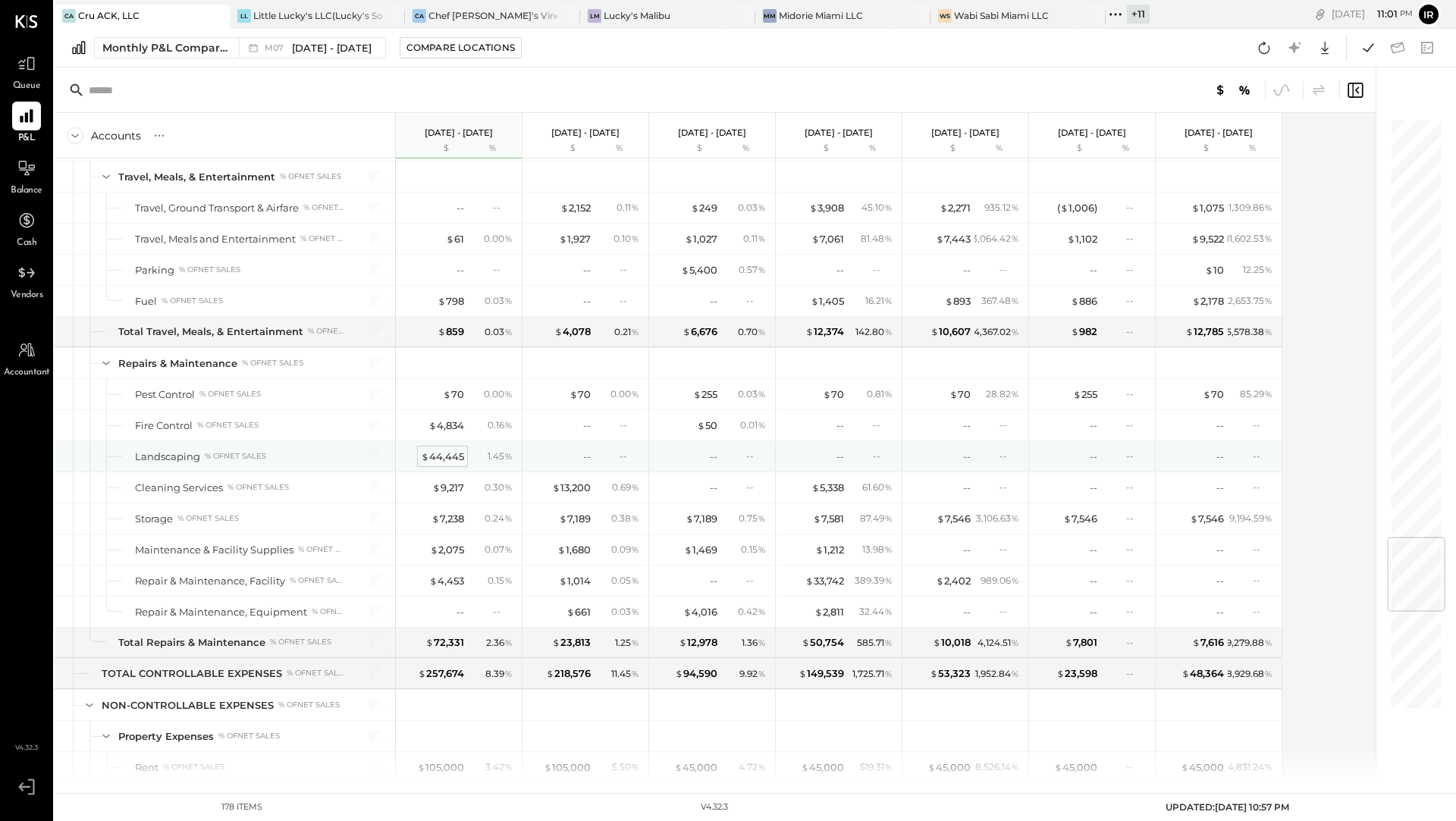
click at [449, 450] on div "$ 44,445" at bounding box center [442, 457] width 43 height 14
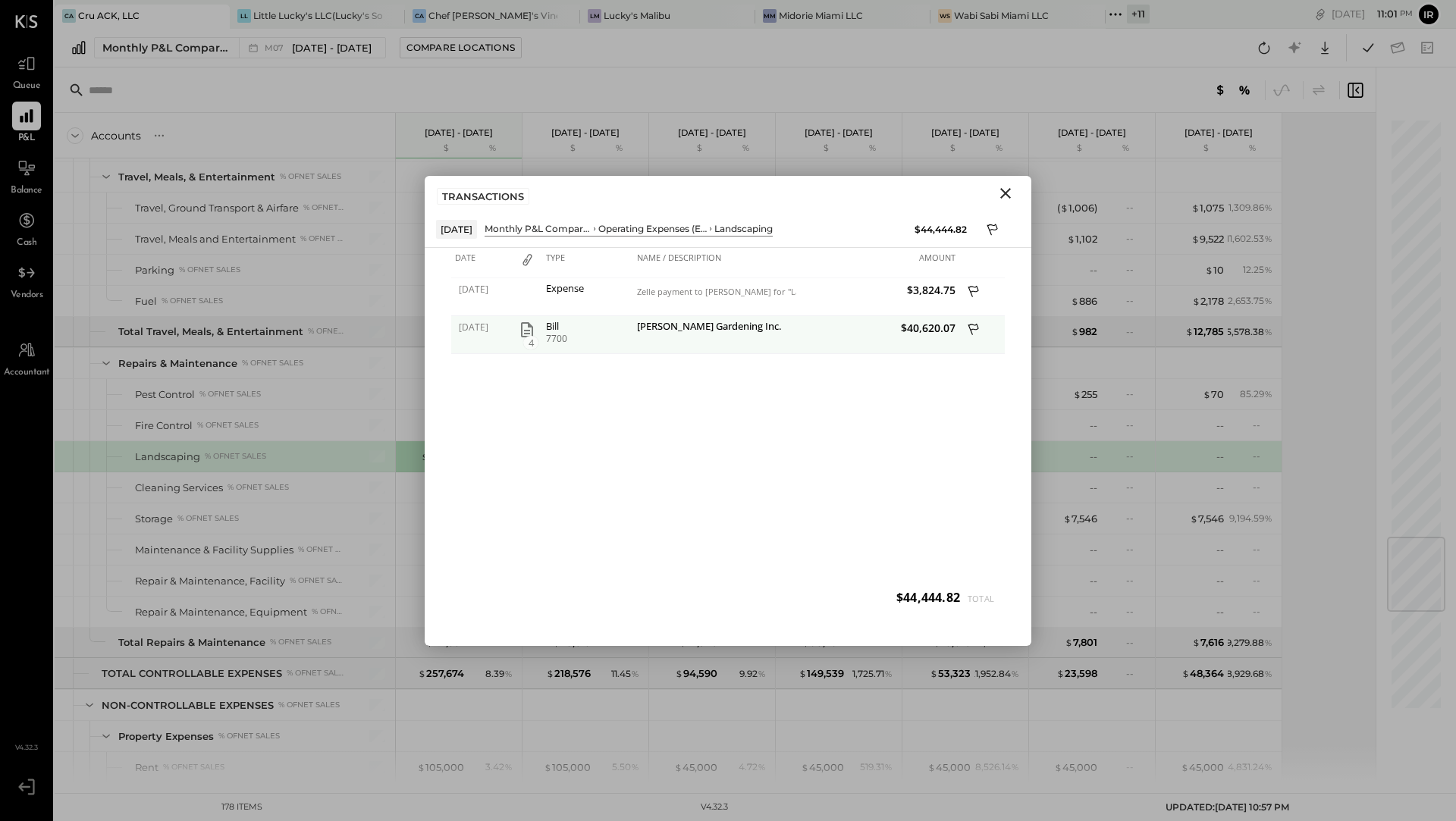
click at [530, 334] on icon "button" at bounding box center [526, 329] width 18 height 18
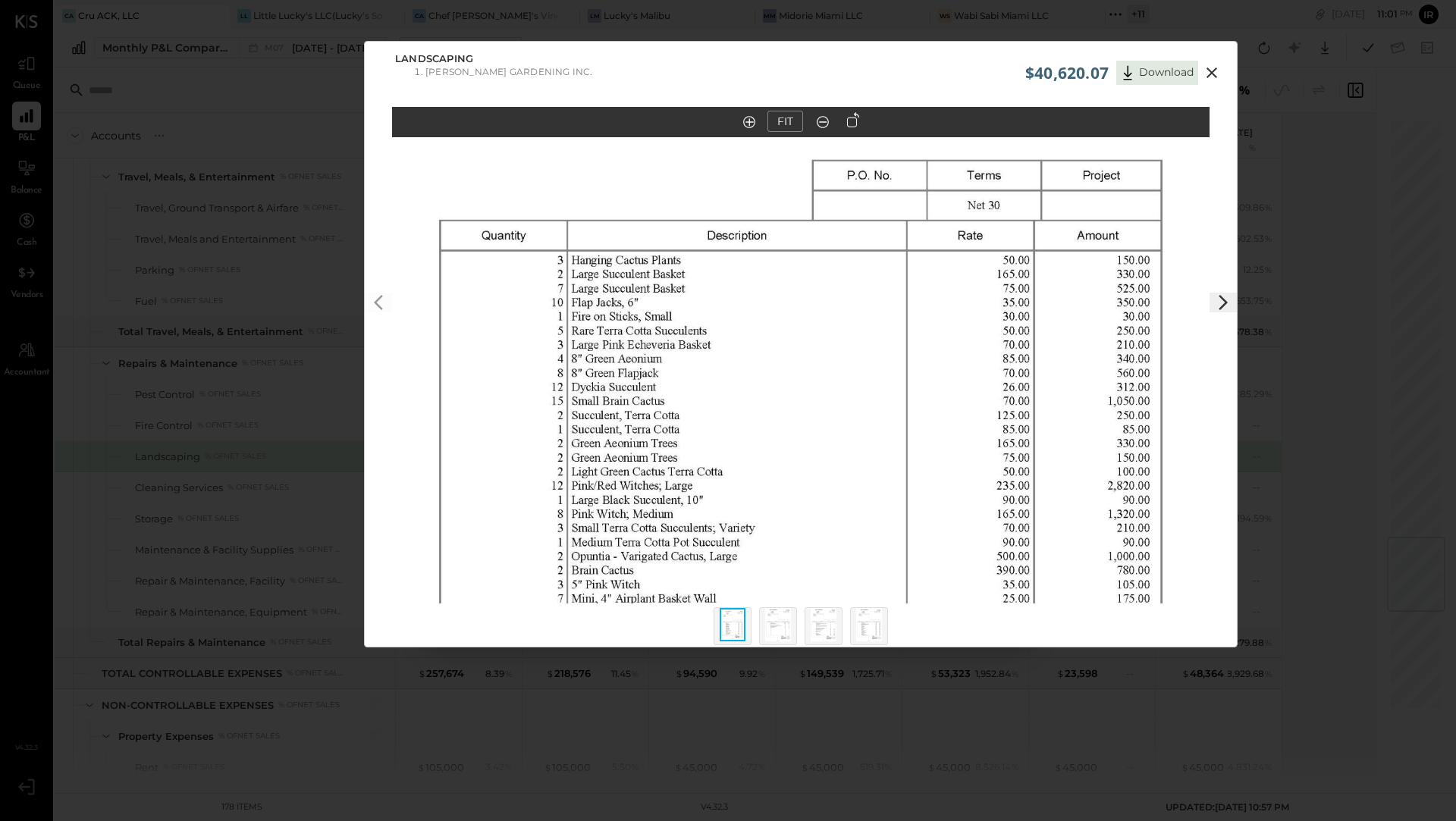
scroll to position [13, 0]
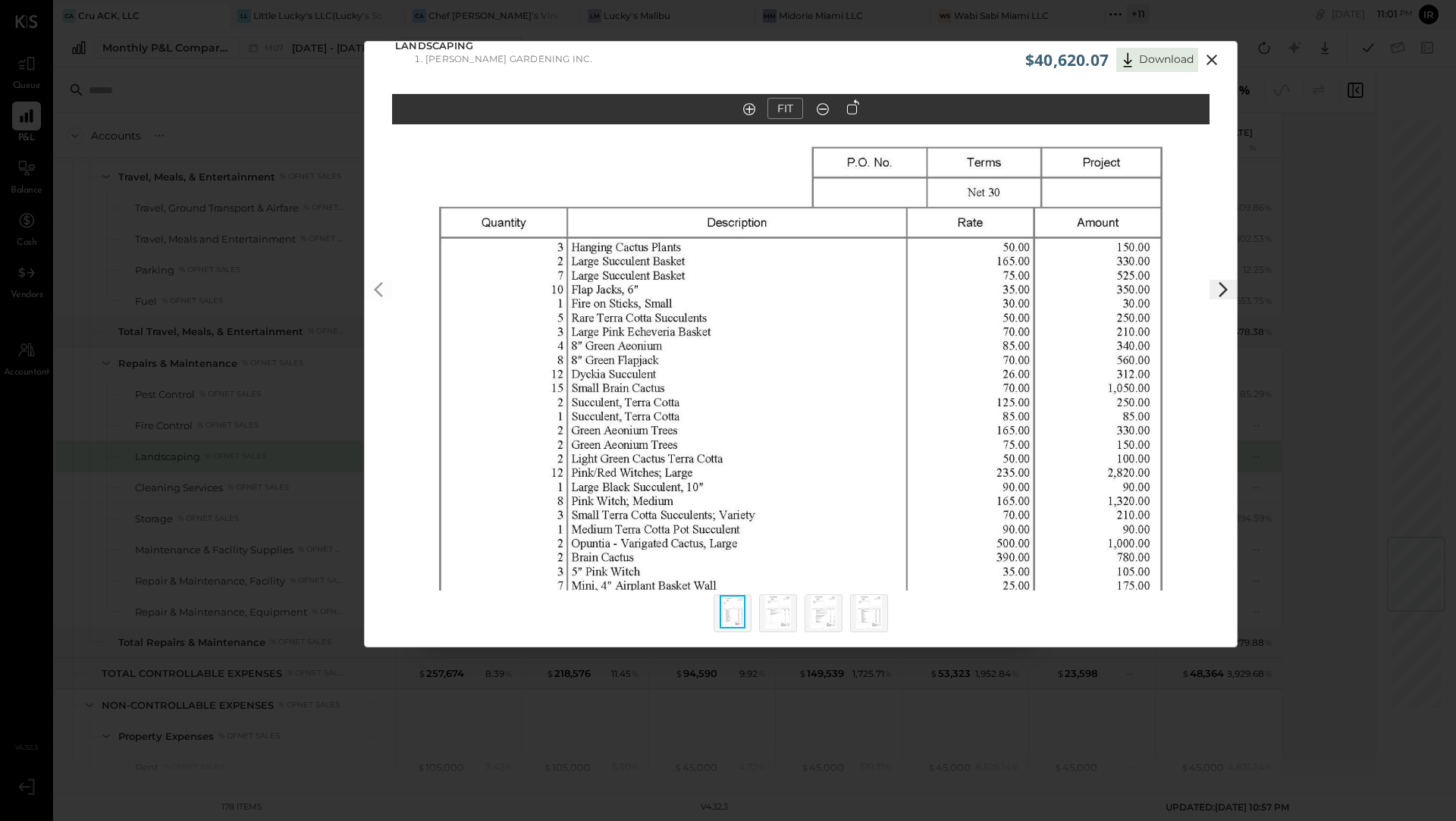
click at [1214, 290] on icon at bounding box center [1223, 289] width 18 height 18
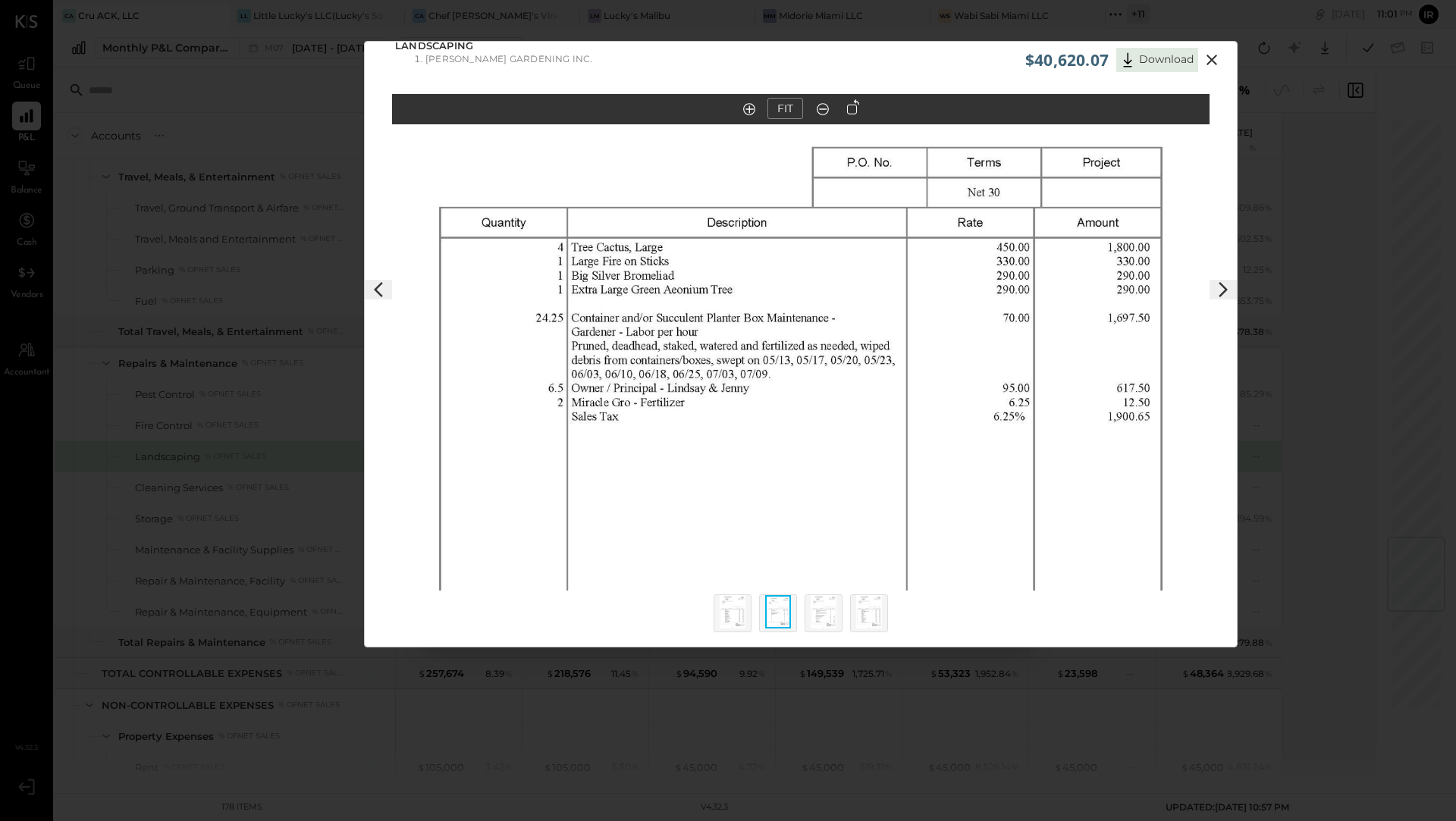
click at [1214, 291] on icon at bounding box center [1223, 289] width 18 height 18
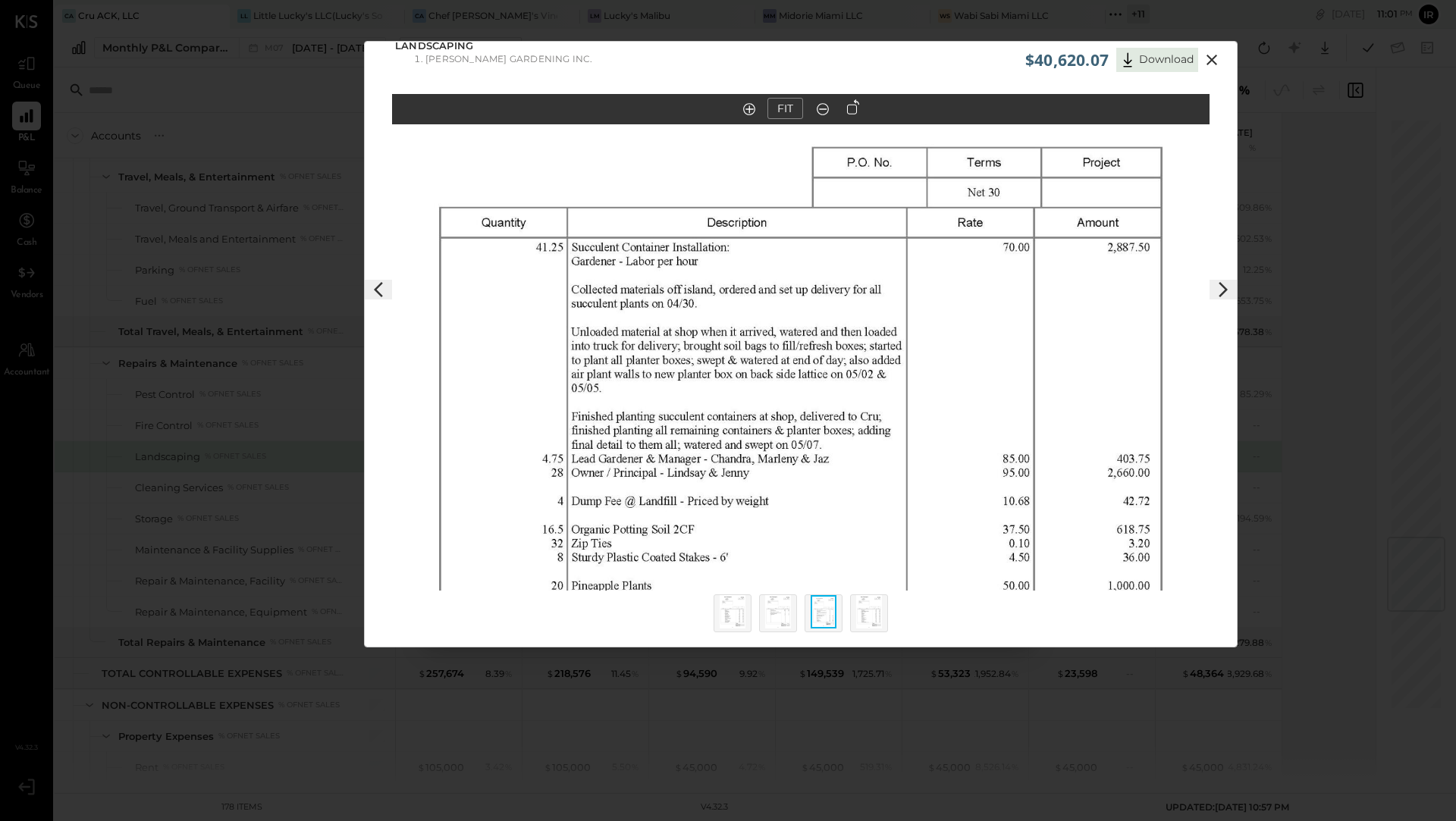
click at [1214, 292] on icon at bounding box center [1223, 289] width 18 height 18
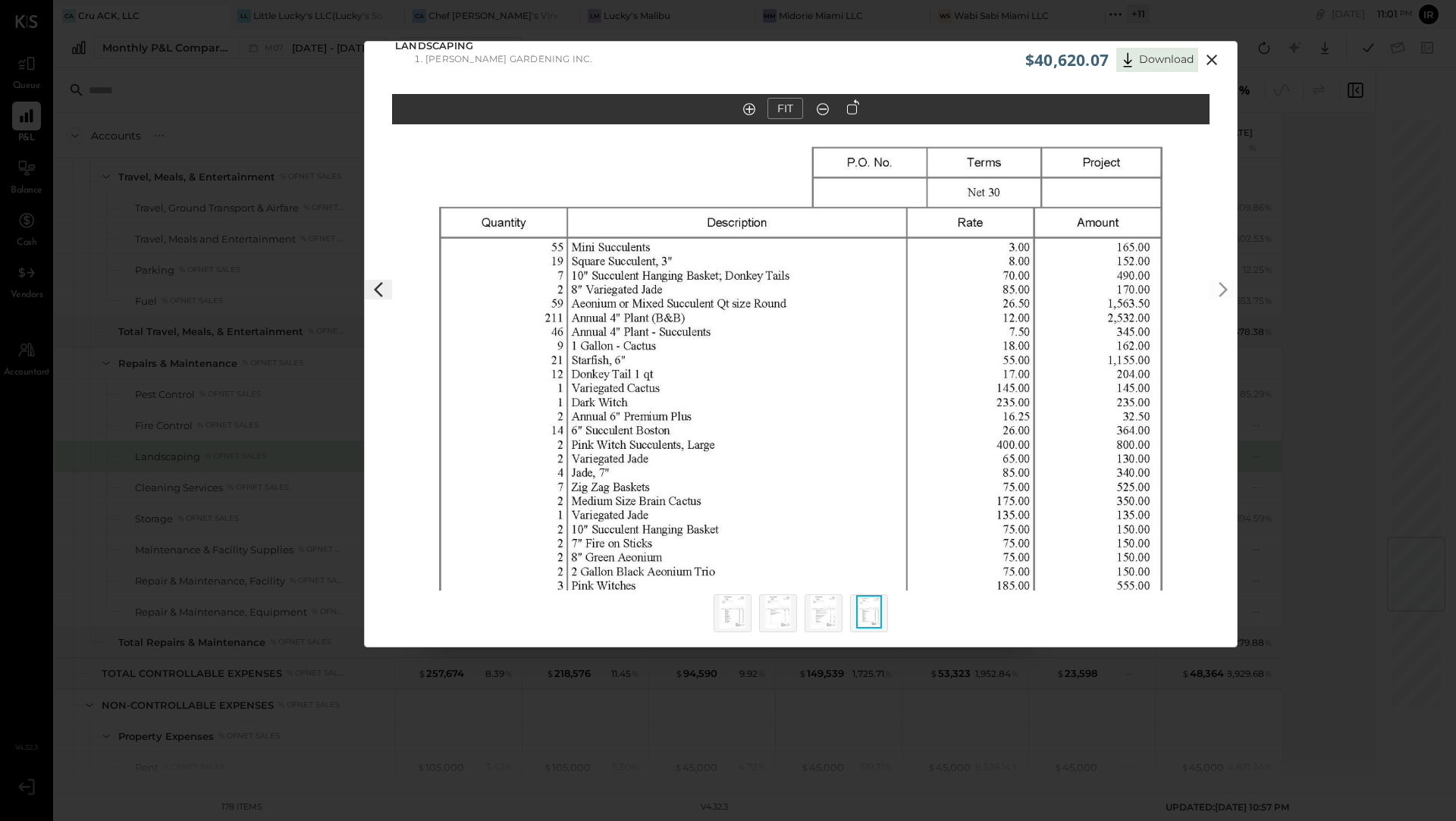
click at [1214, 60] on icon at bounding box center [1211, 59] width 18 height 18
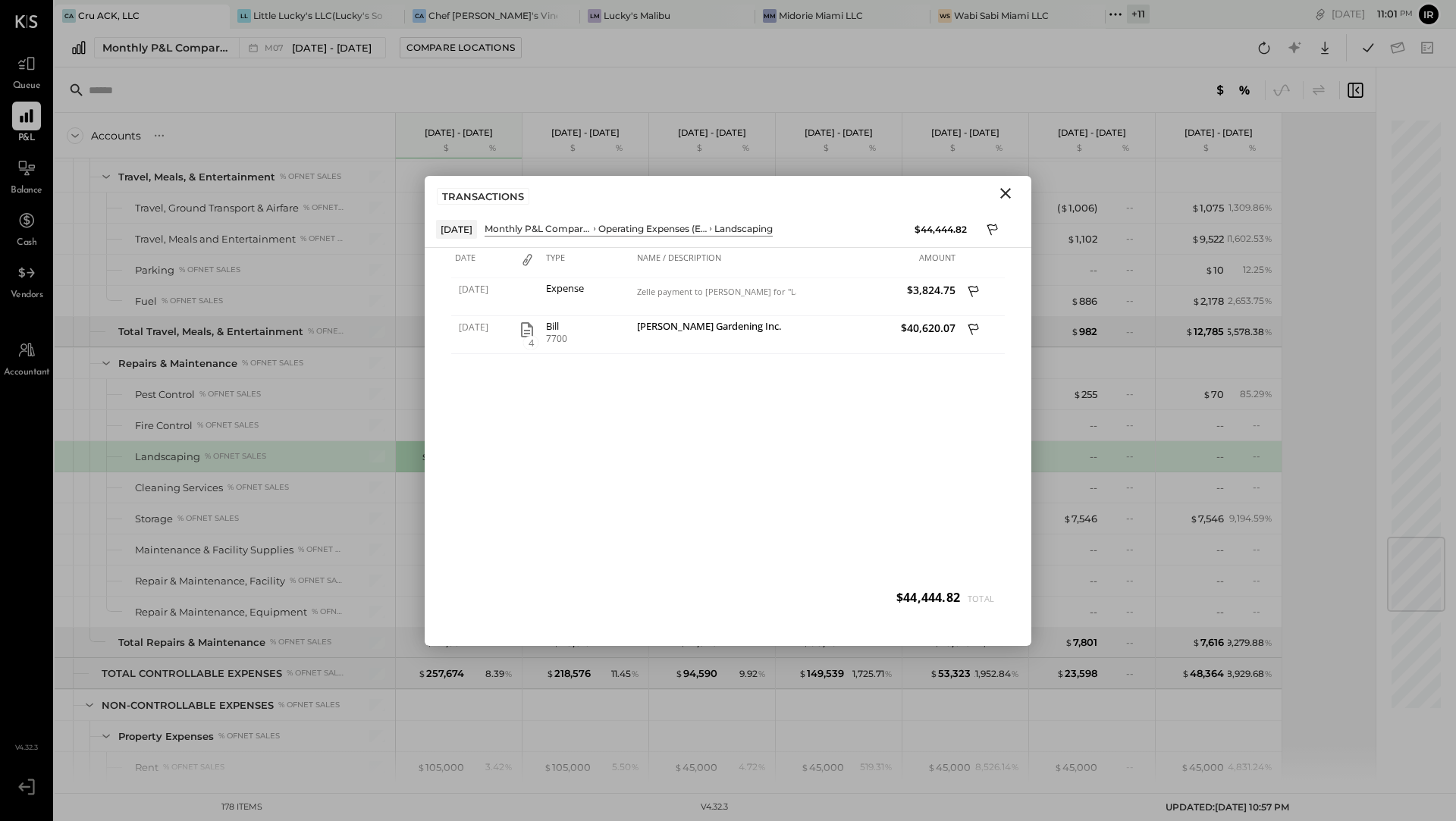
click at [1008, 192] on icon "Close" at bounding box center [1005, 193] width 18 height 18
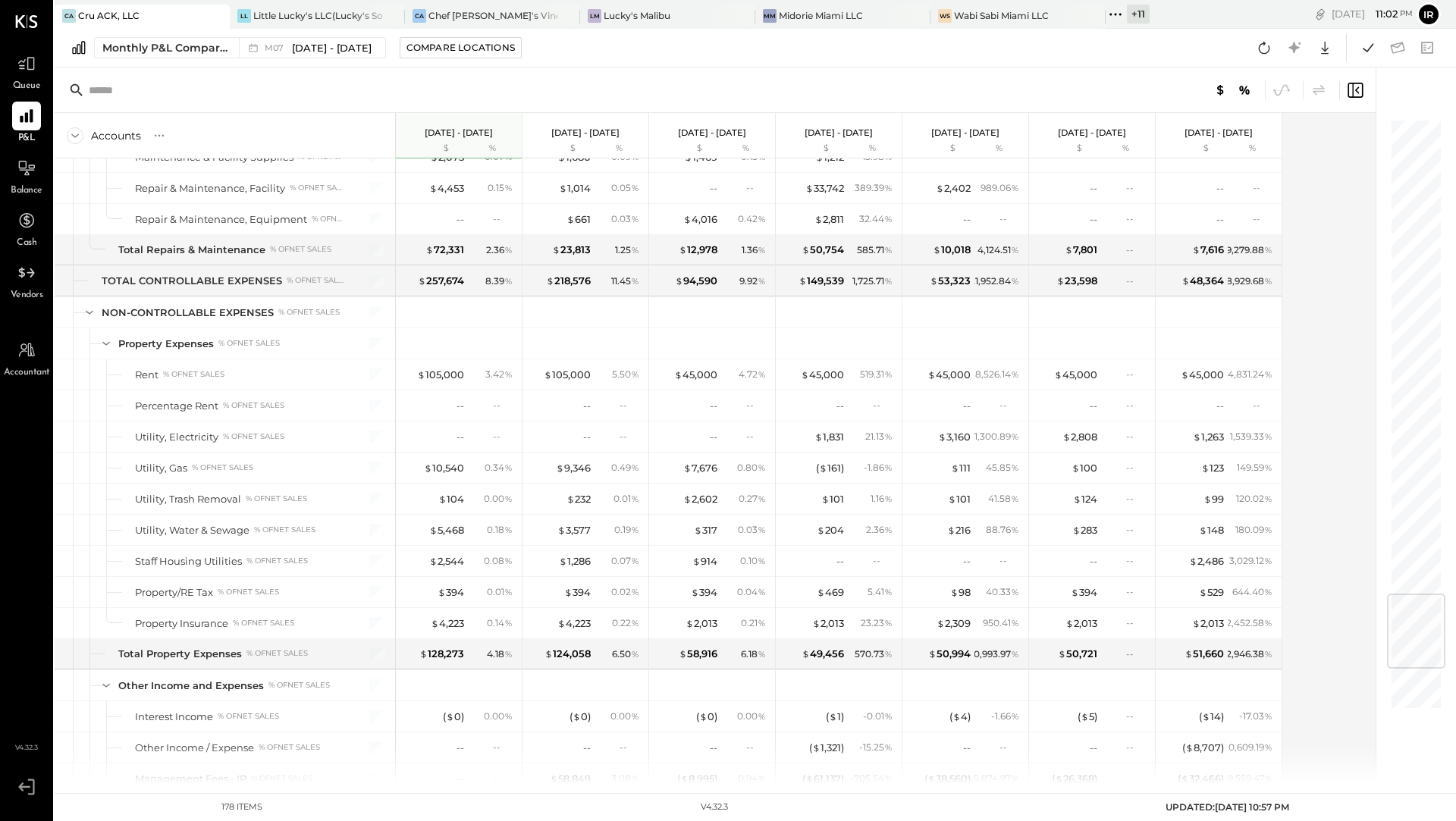
scroll to position [3983, 0]
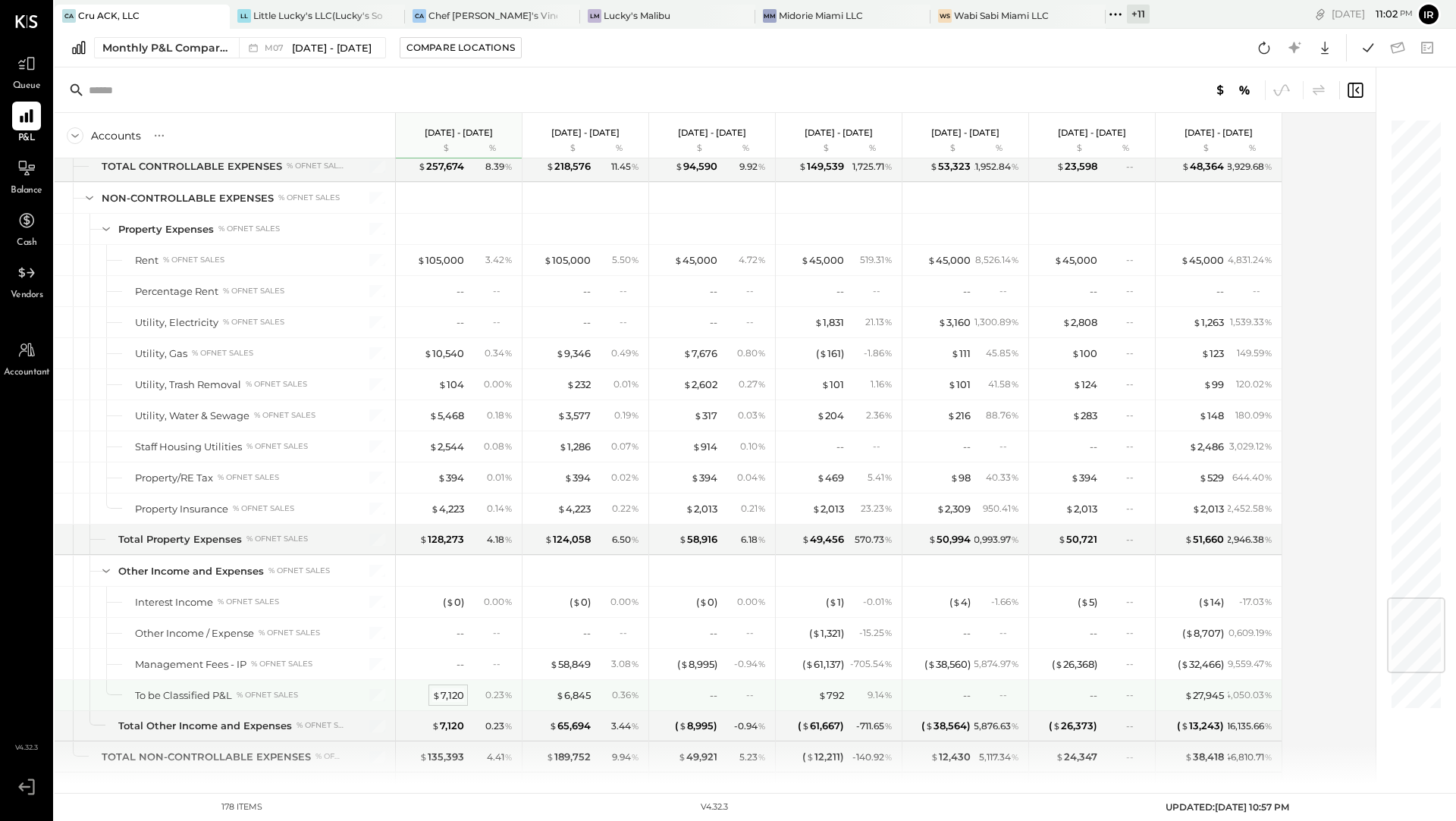
click at [444, 689] on div "$ 7,120" at bounding box center [447, 695] width 31 height 14
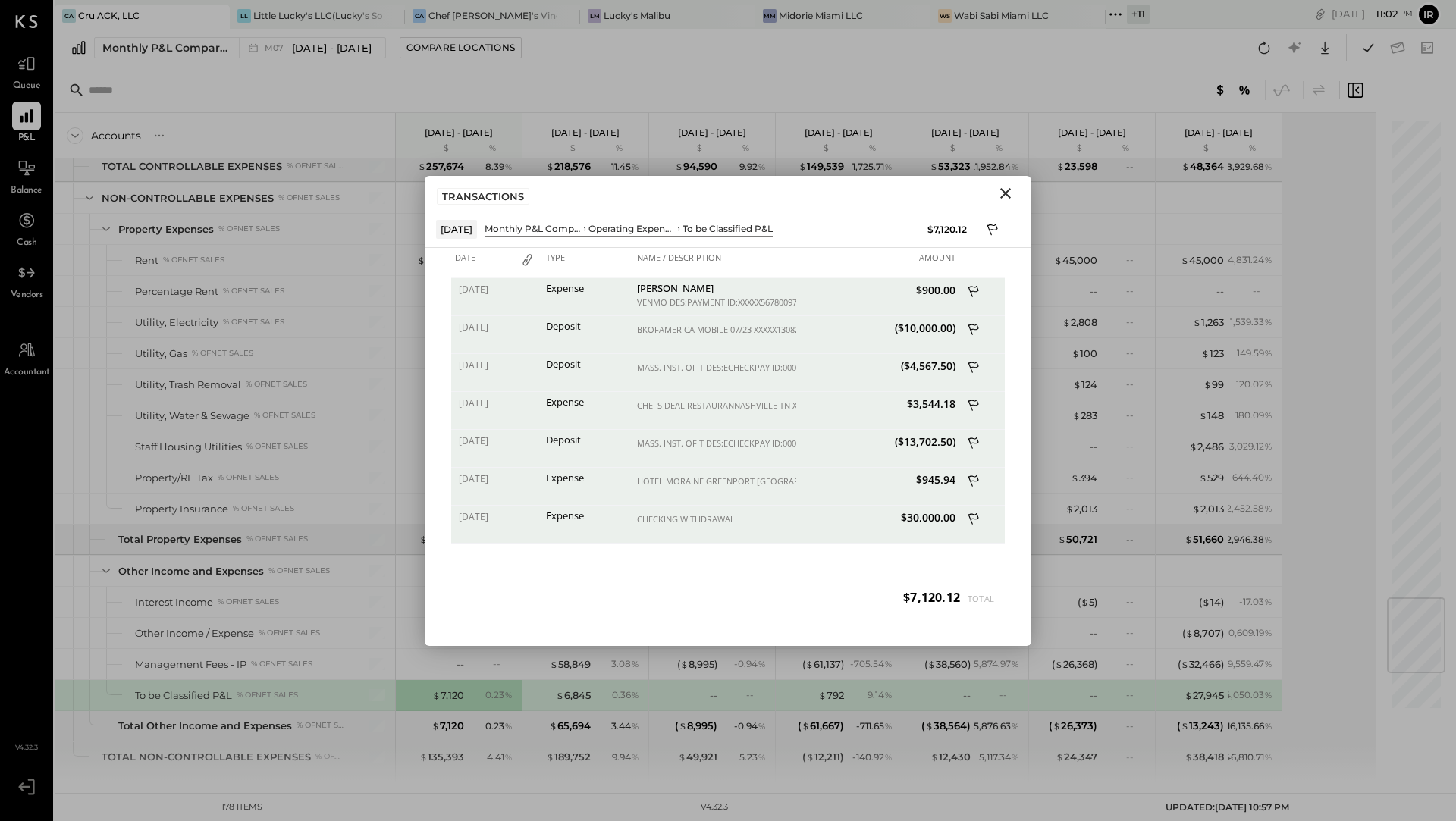
click at [1009, 187] on icon "Close" at bounding box center [1005, 193] width 18 height 18
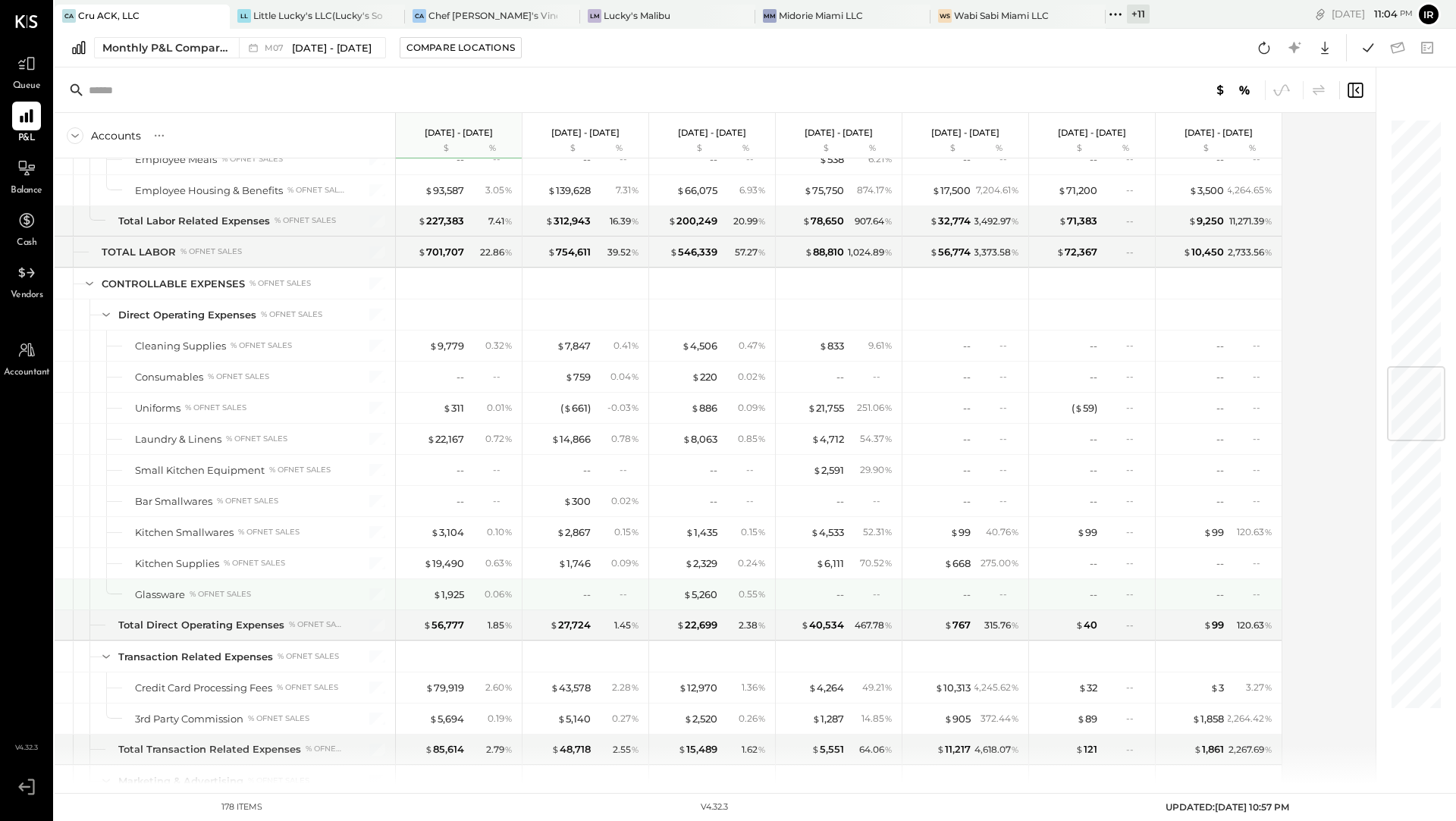
scroll to position [2064, 0]
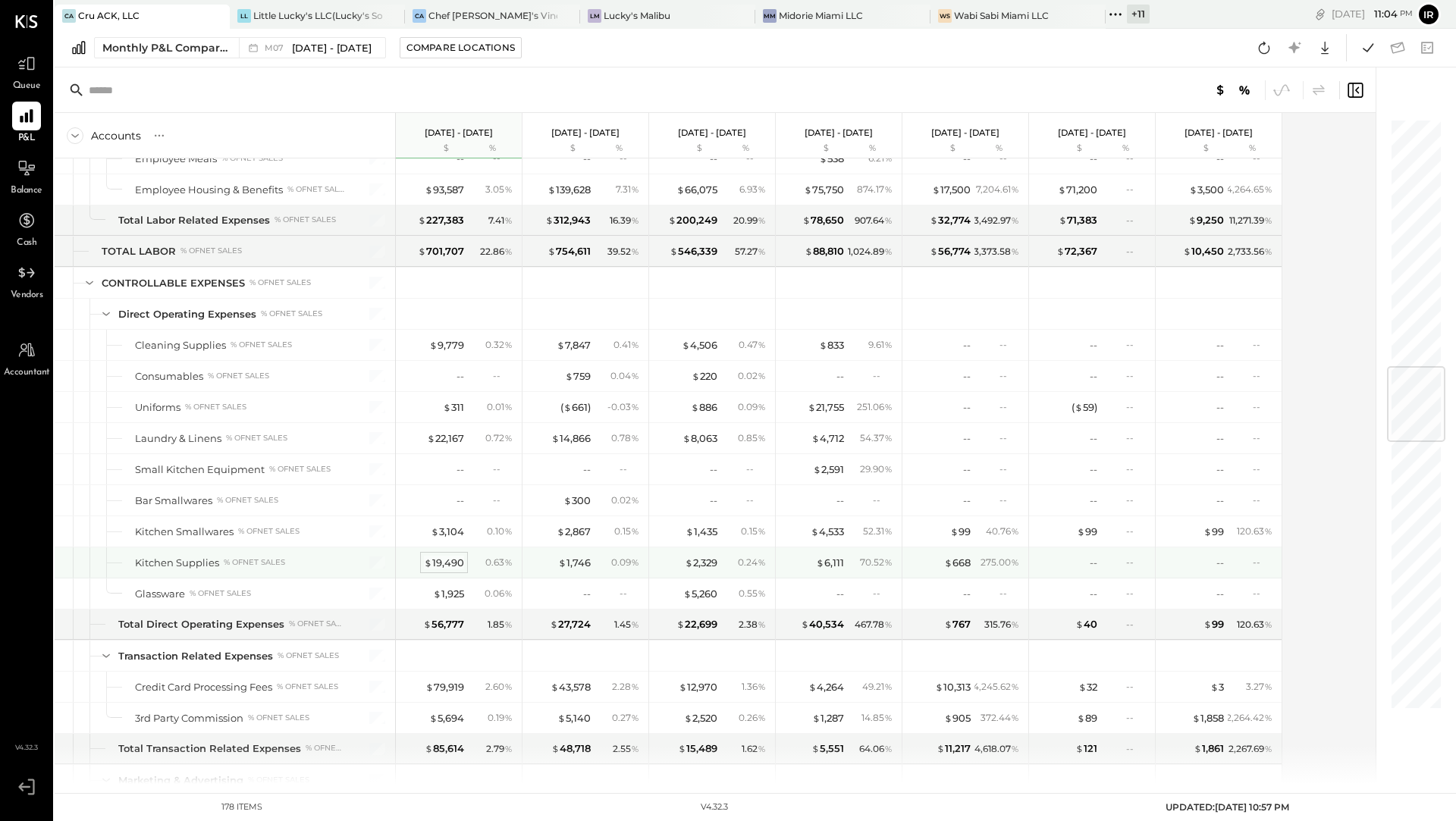
click at [440, 556] on div "$ 19,490" at bounding box center [444, 562] width 40 height 14
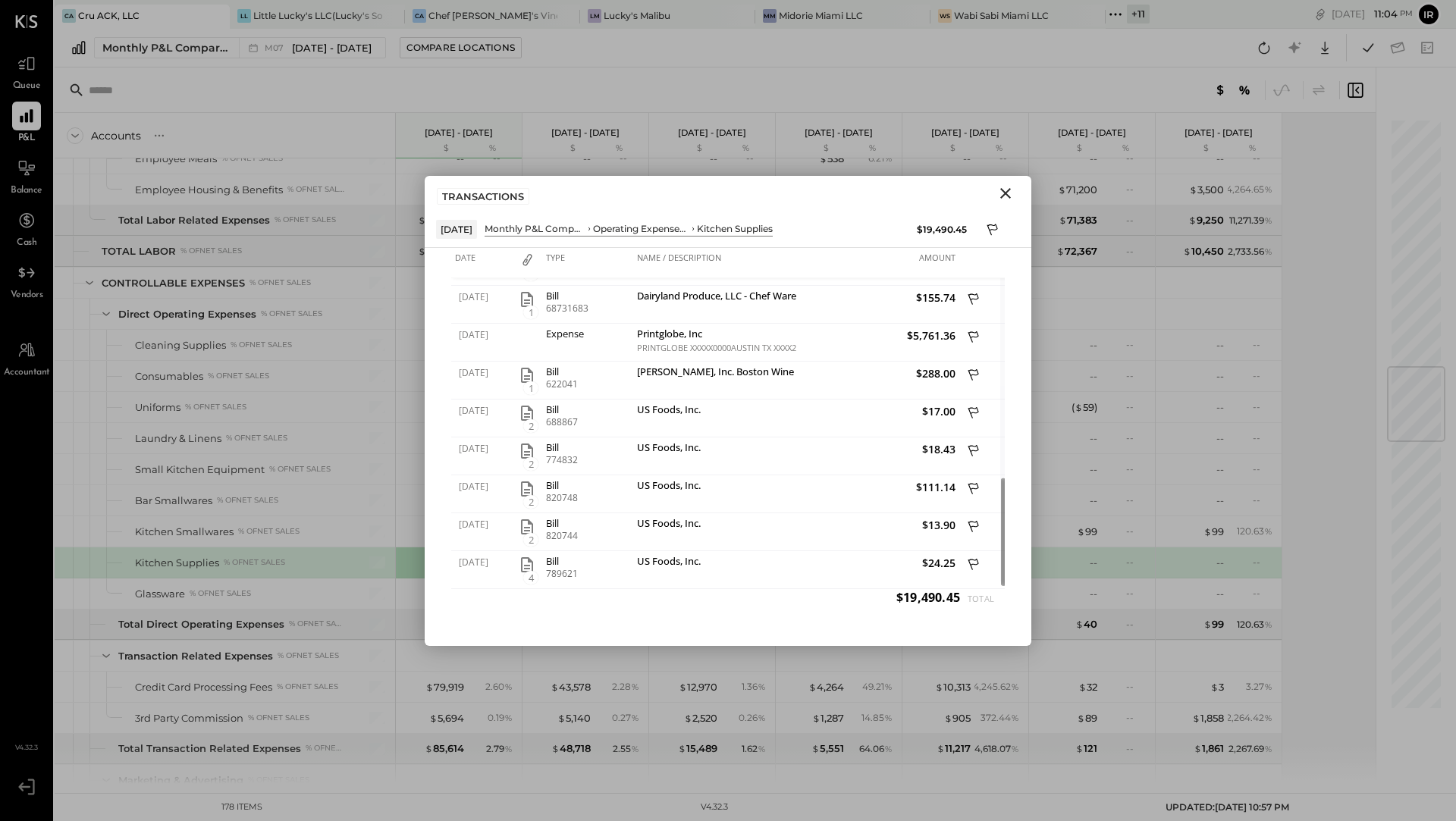
click at [1011, 188] on icon "Close" at bounding box center [1005, 193] width 18 height 18
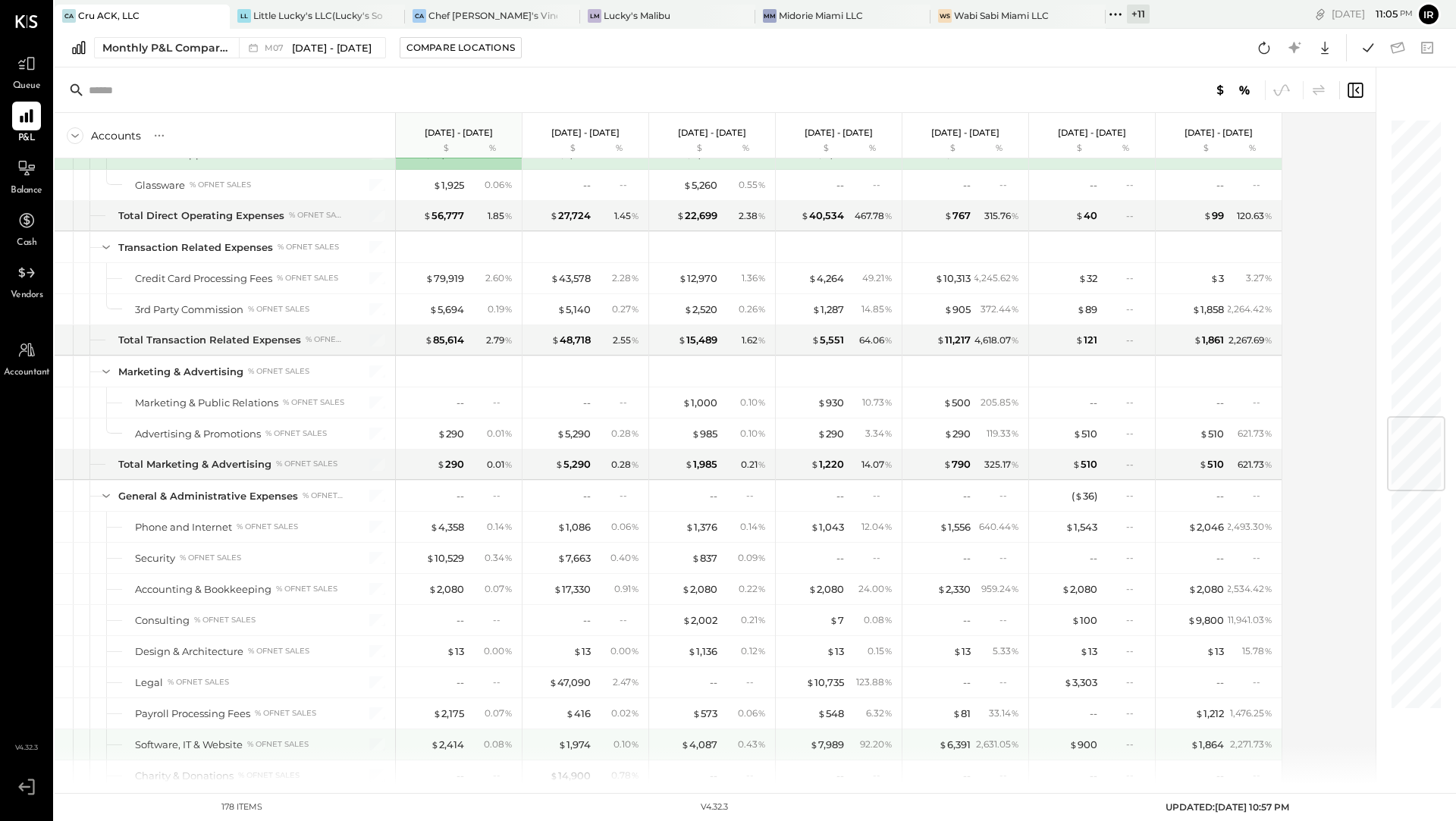
scroll to position [2475, 0]
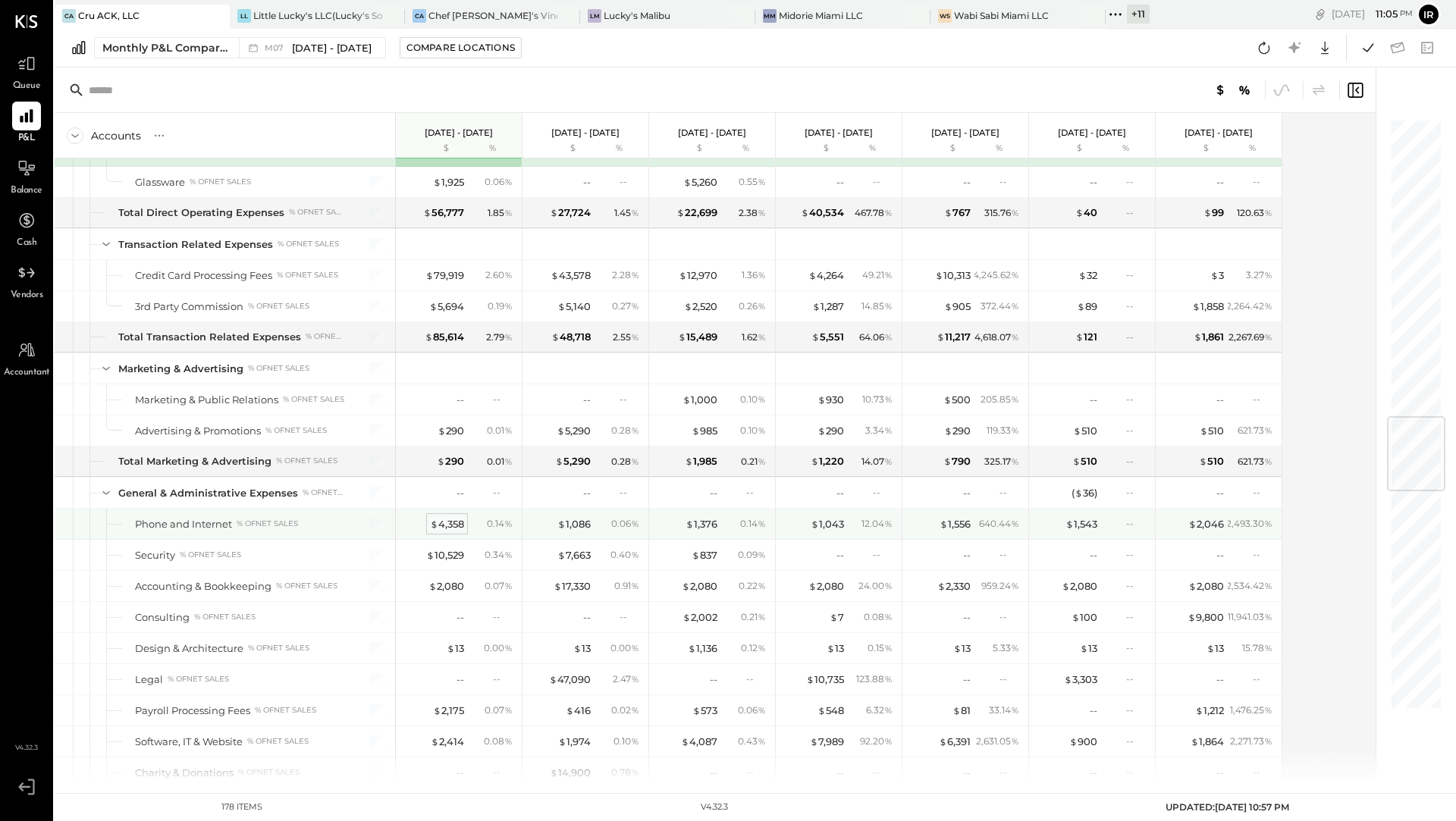
click at [453, 518] on div "$ 4,358" at bounding box center [447, 524] width 34 height 14
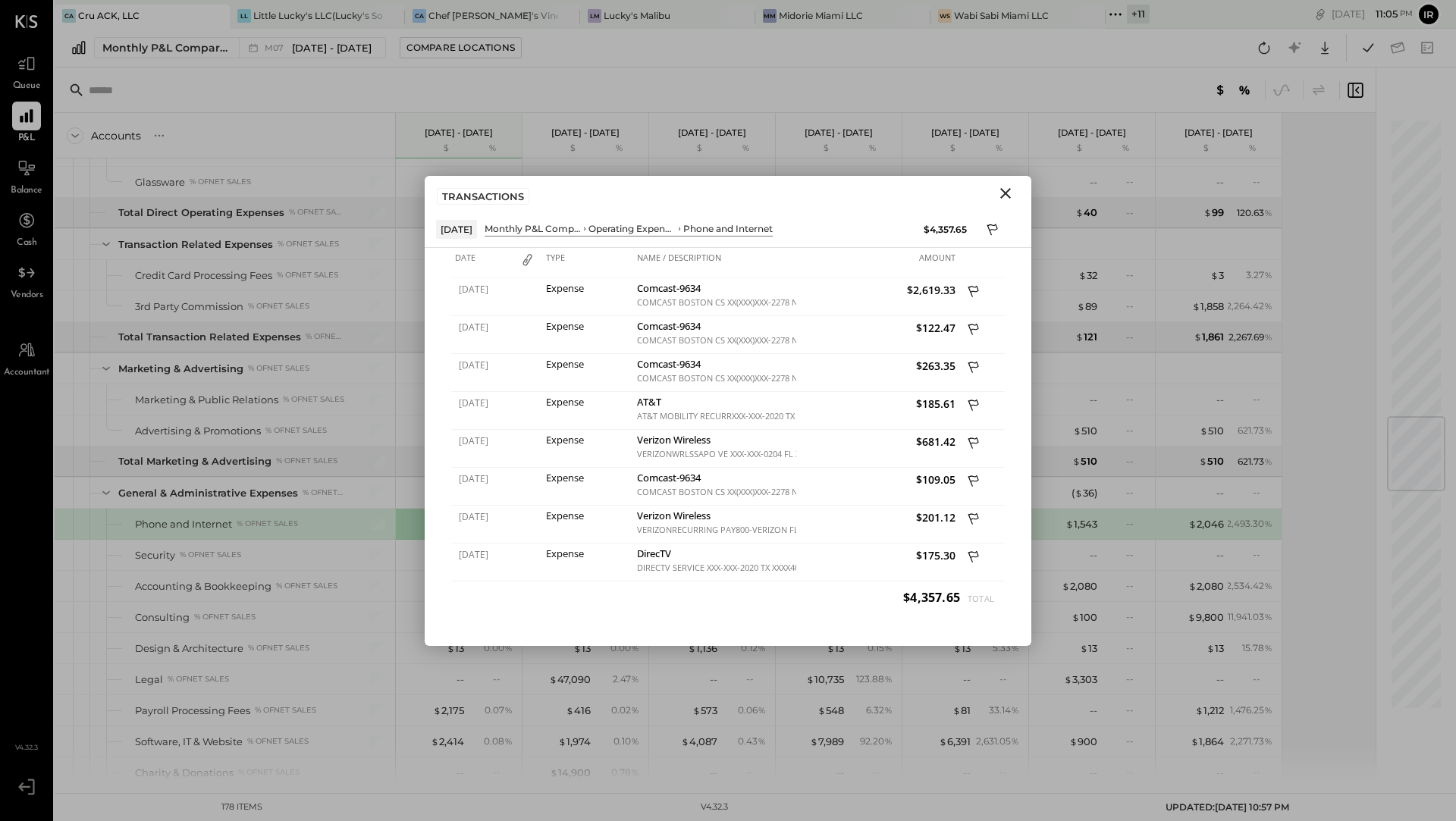
click at [1004, 195] on icon "Close" at bounding box center [1005, 193] width 18 height 18
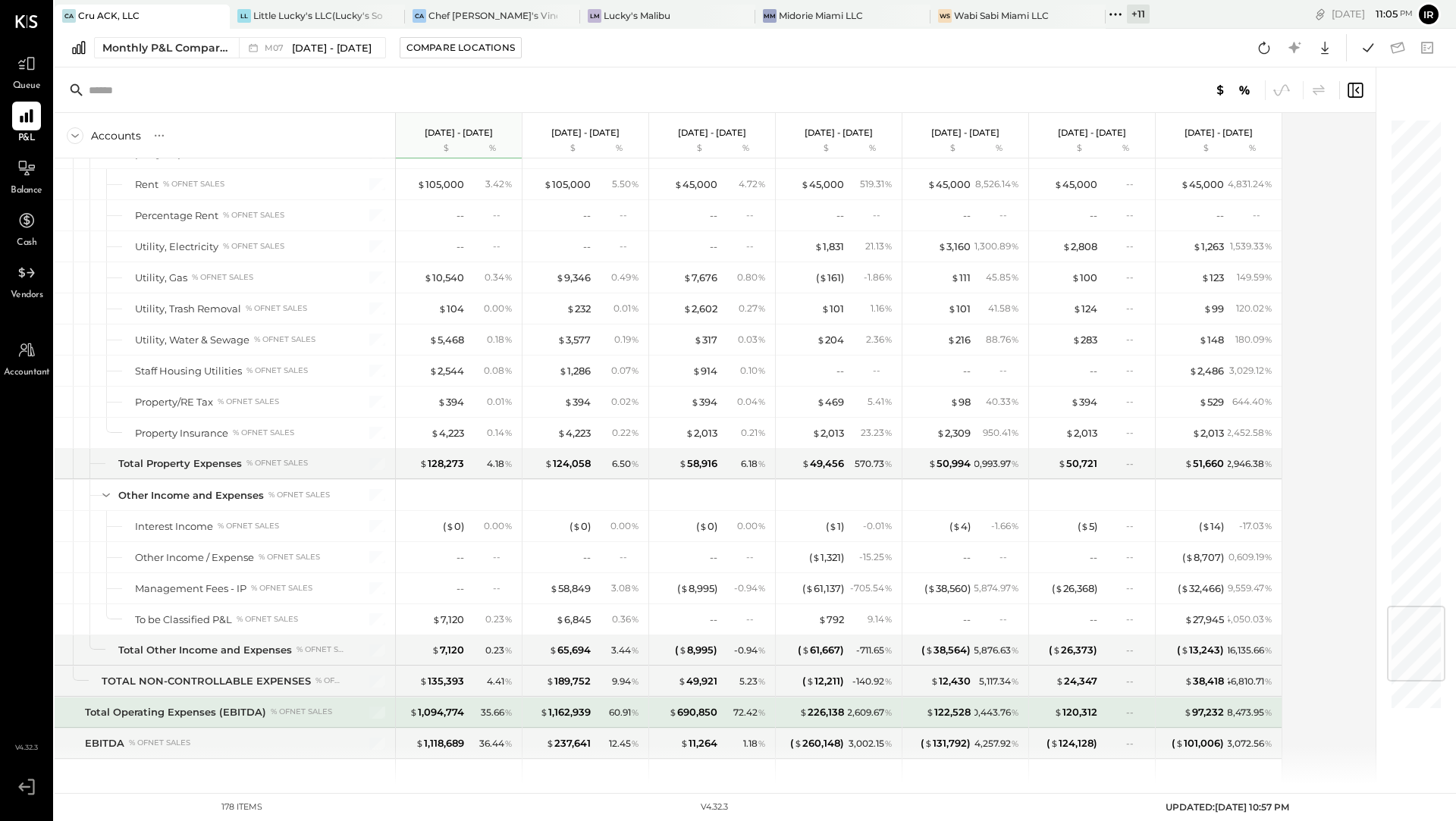
scroll to position [4061, 0]
